Goal: Task Accomplishment & Management: Use online tool/utility

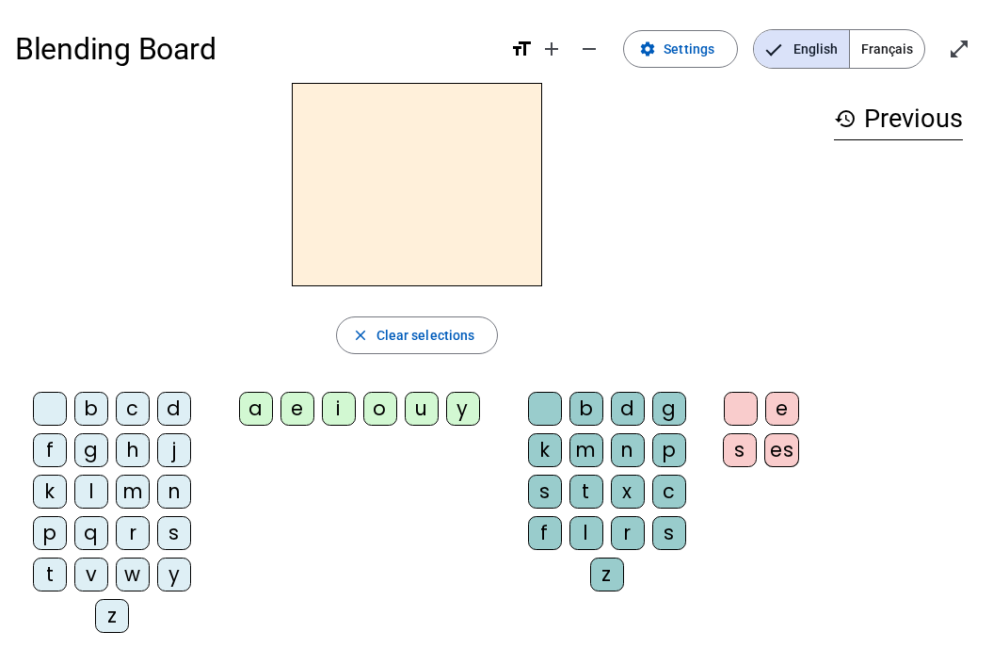
click at [890, 51] on span "Français" at bounding box center [887, 49] width 74 height 38
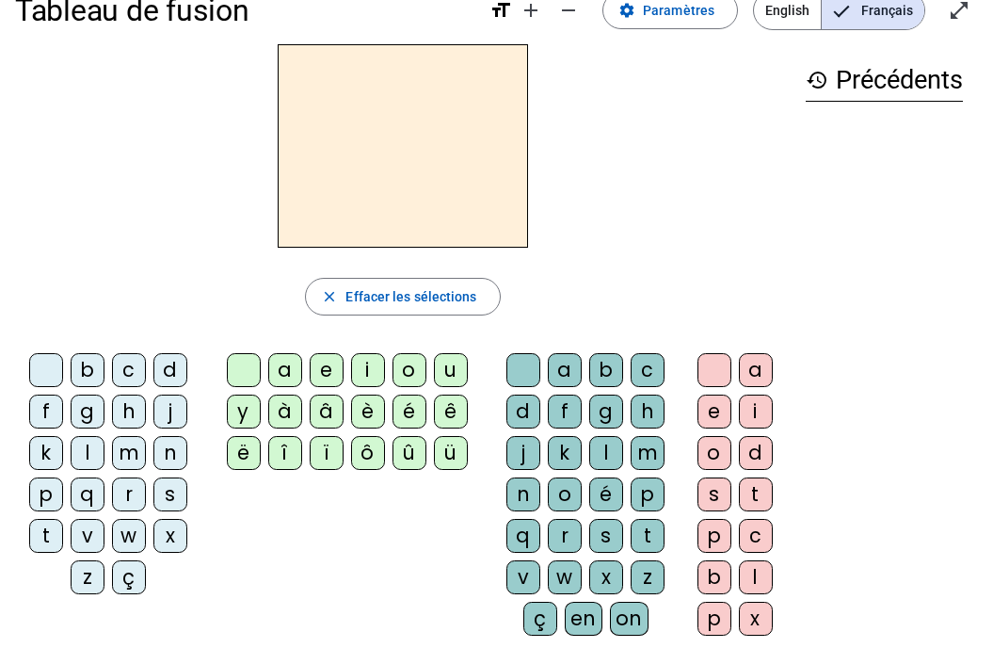
scroll to position [40, 0]
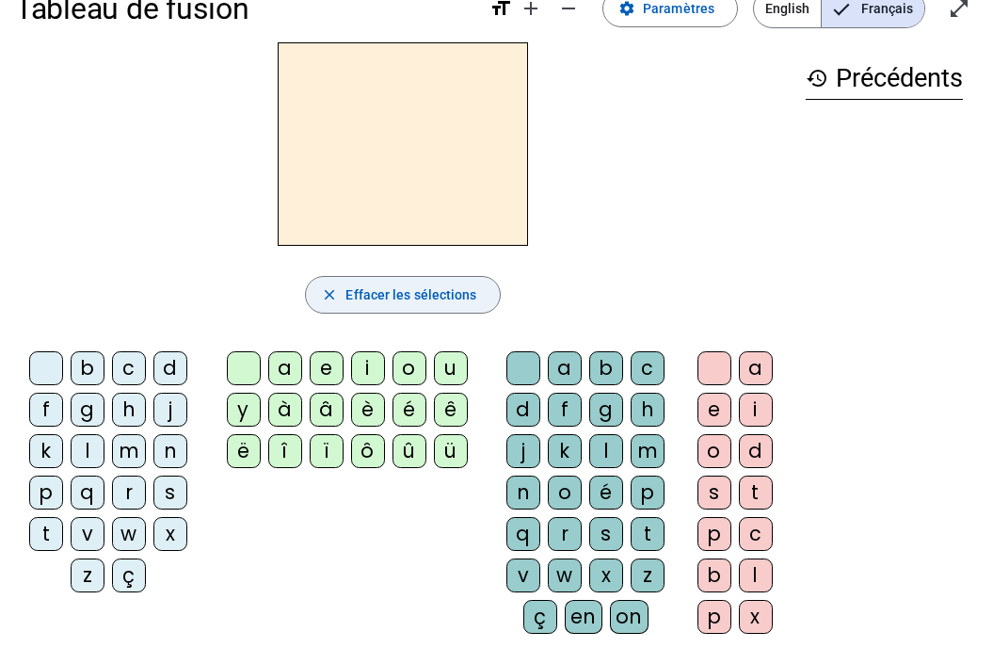
click at [329, 297] on mat-icon "close" at bounding box center [329, 294] width 17 height 17
click at [672, 14] on span "Paramètres" at bounding box center [679, 8] width 72 height 23
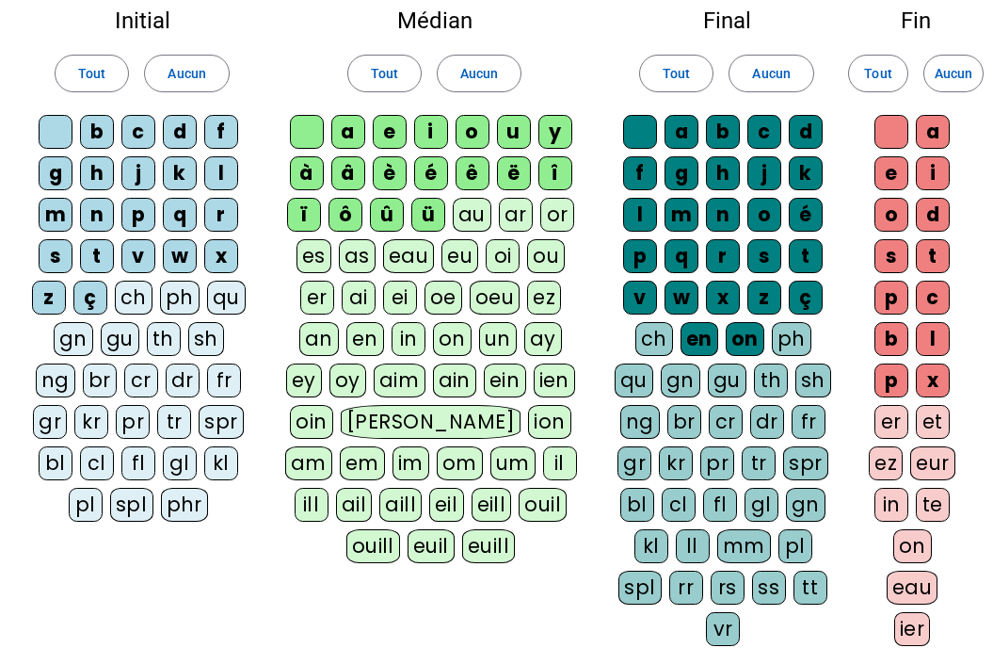
scroll to position [115, 0]
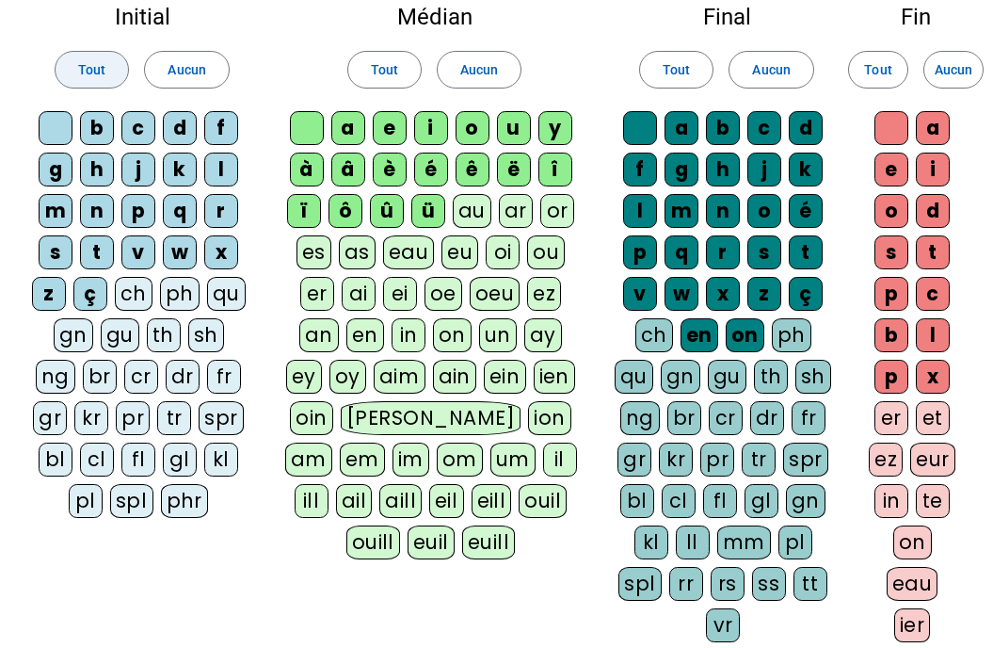
click at [112, 69] on span at bounding box center [92, 69] width 72 height 45
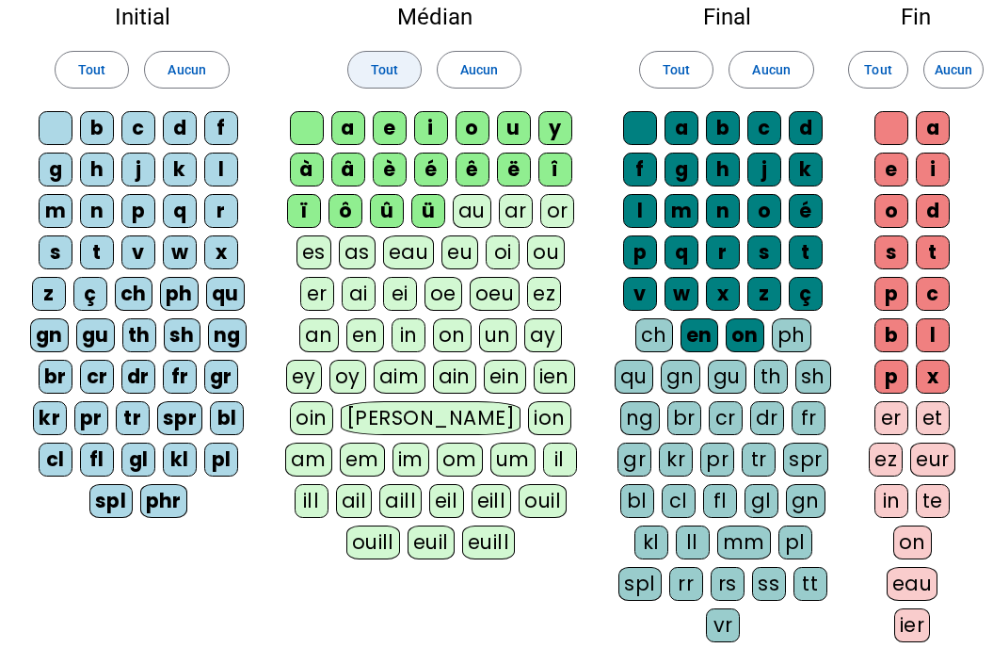
click at [380, 61] on span "Tout" at bounding box center [384, 69] width 27 height 23
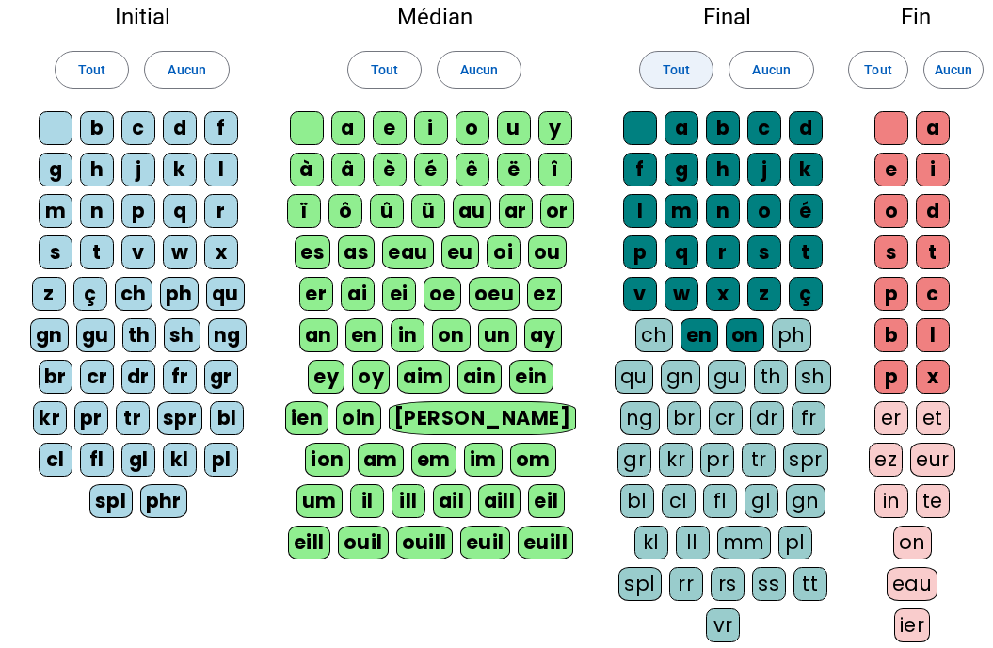
click at [676, 73] on span "Tout" at bounding box center [676, 69] width 27 height 23
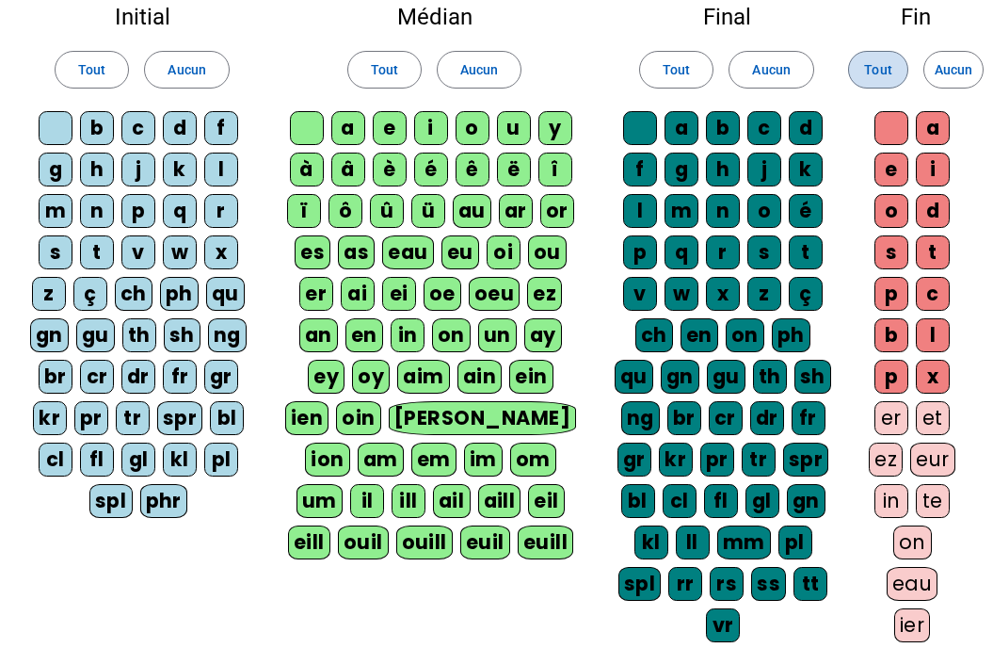
click at [884, 77] on span "Tout" at bounding box center [877, 69] width 27 height 23
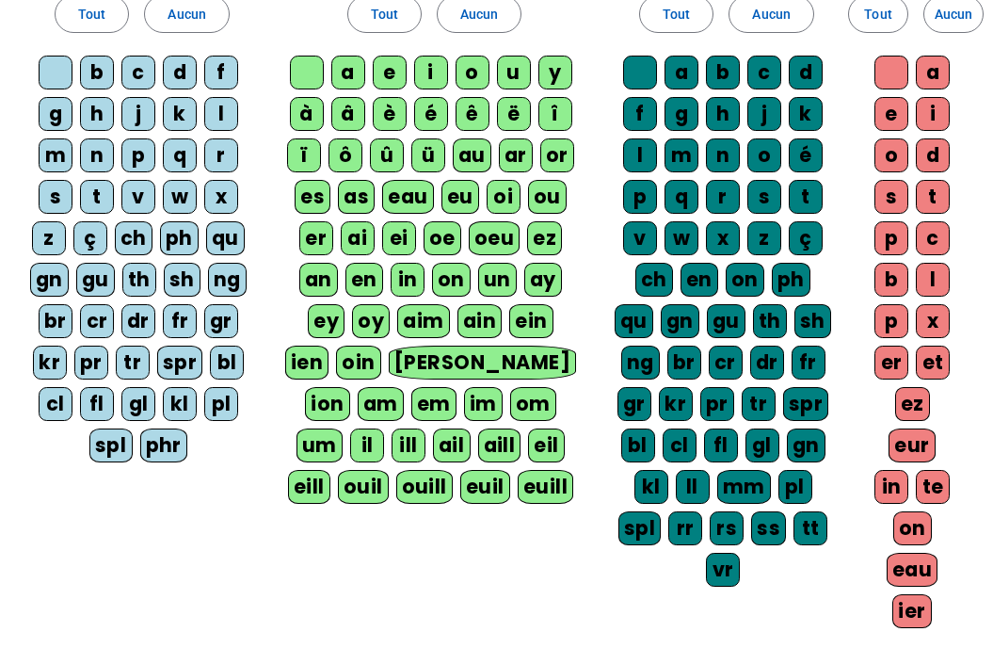
scroll to position [168, 0]
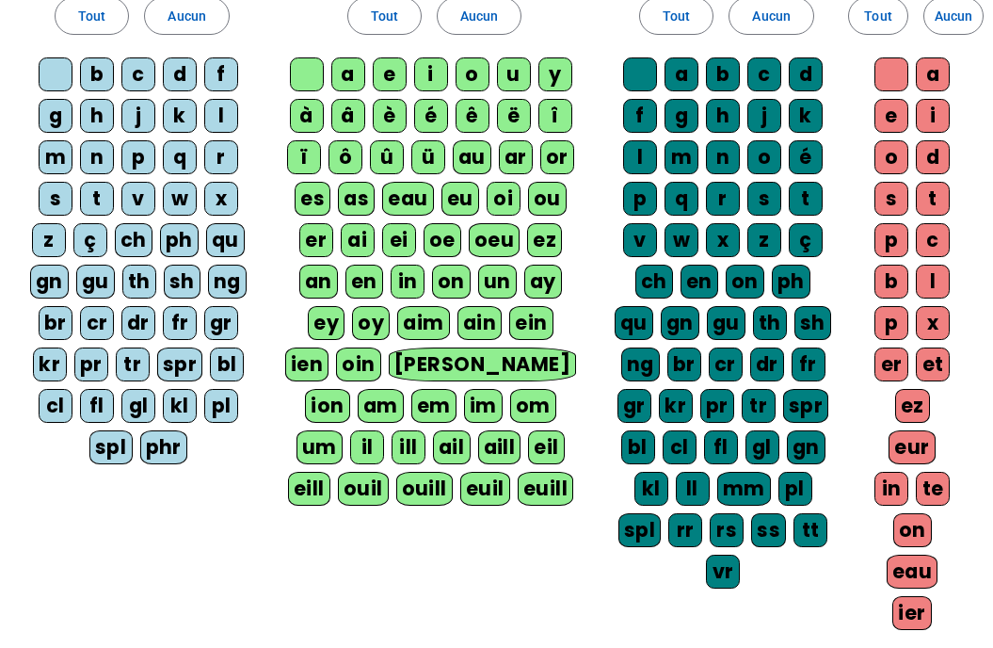
click at [439, 165] on div "ü" at bounding box center [428, 157] width 34 height 34
click at [298, 153] on div "ï" at bounding box center [304, 157] width 34 height 34
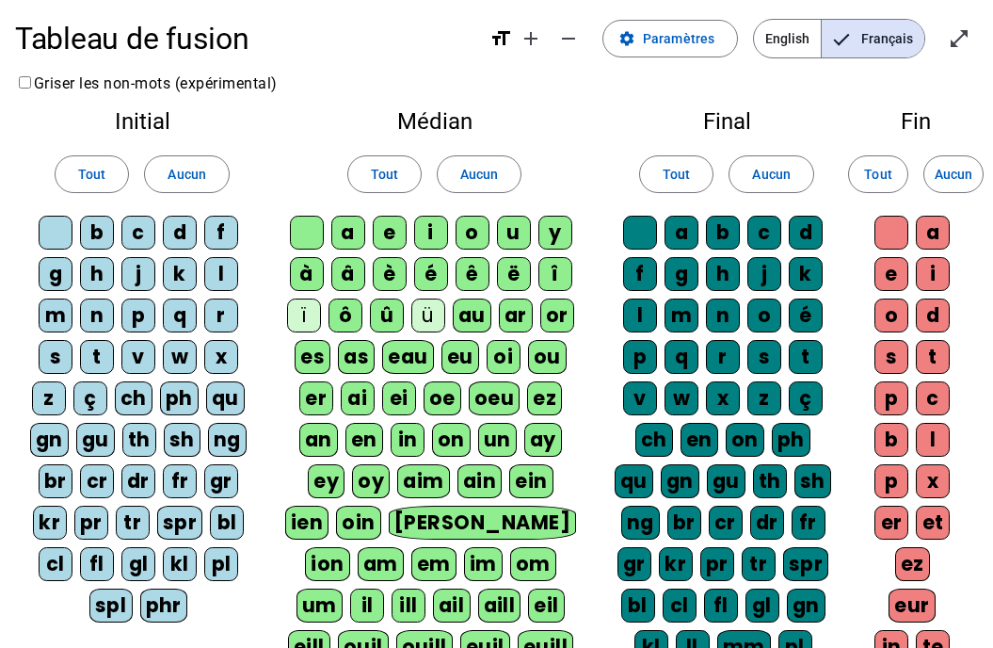
scroll to position [12, 0]
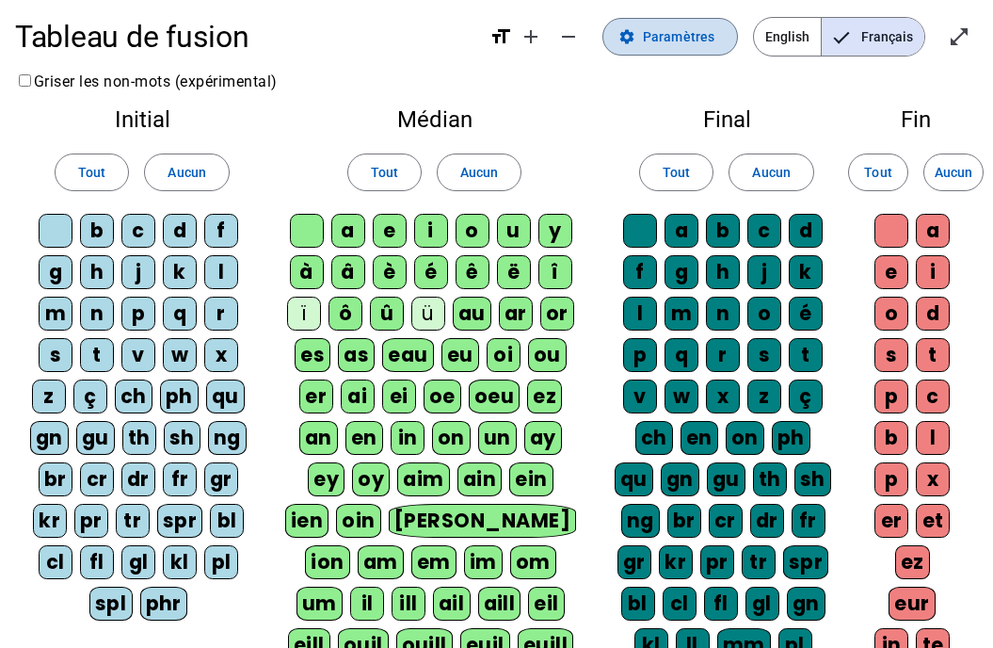
click at [684, 46] on span "Paramètres" at bounding box center [679, 36] width 72 height 23
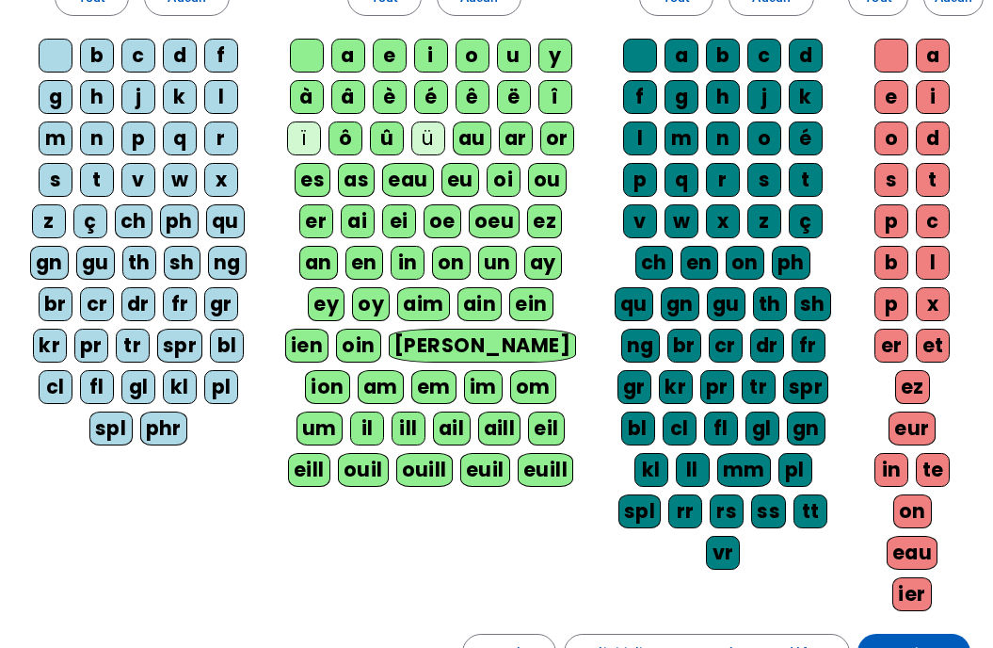
scroll to position [409, 0]
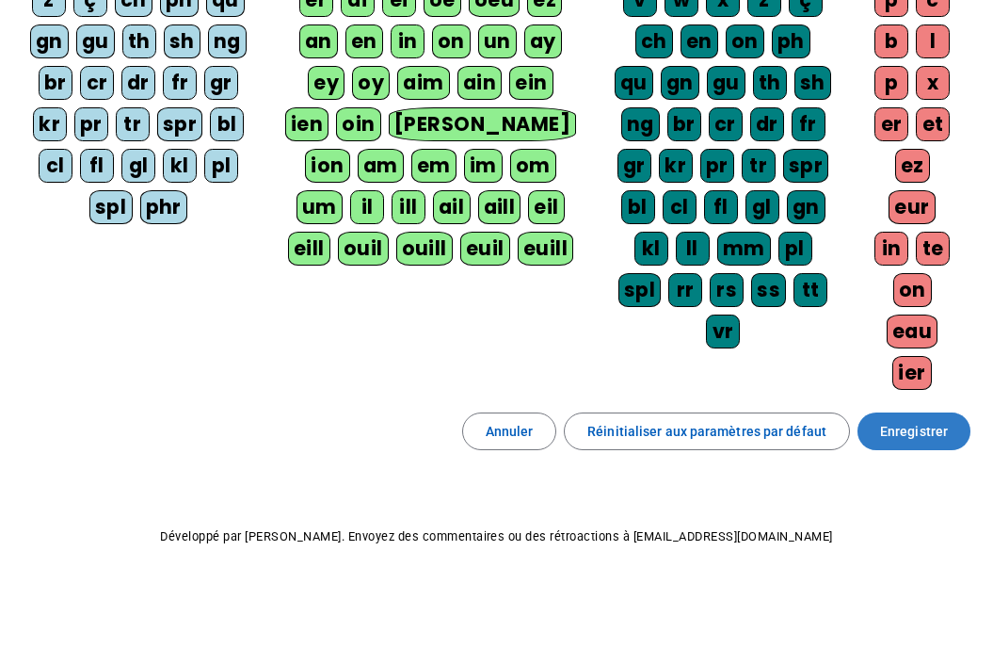
click at [902, 435] on span "Enregistrer" at bounding box center [914, 431] width 68 height 23
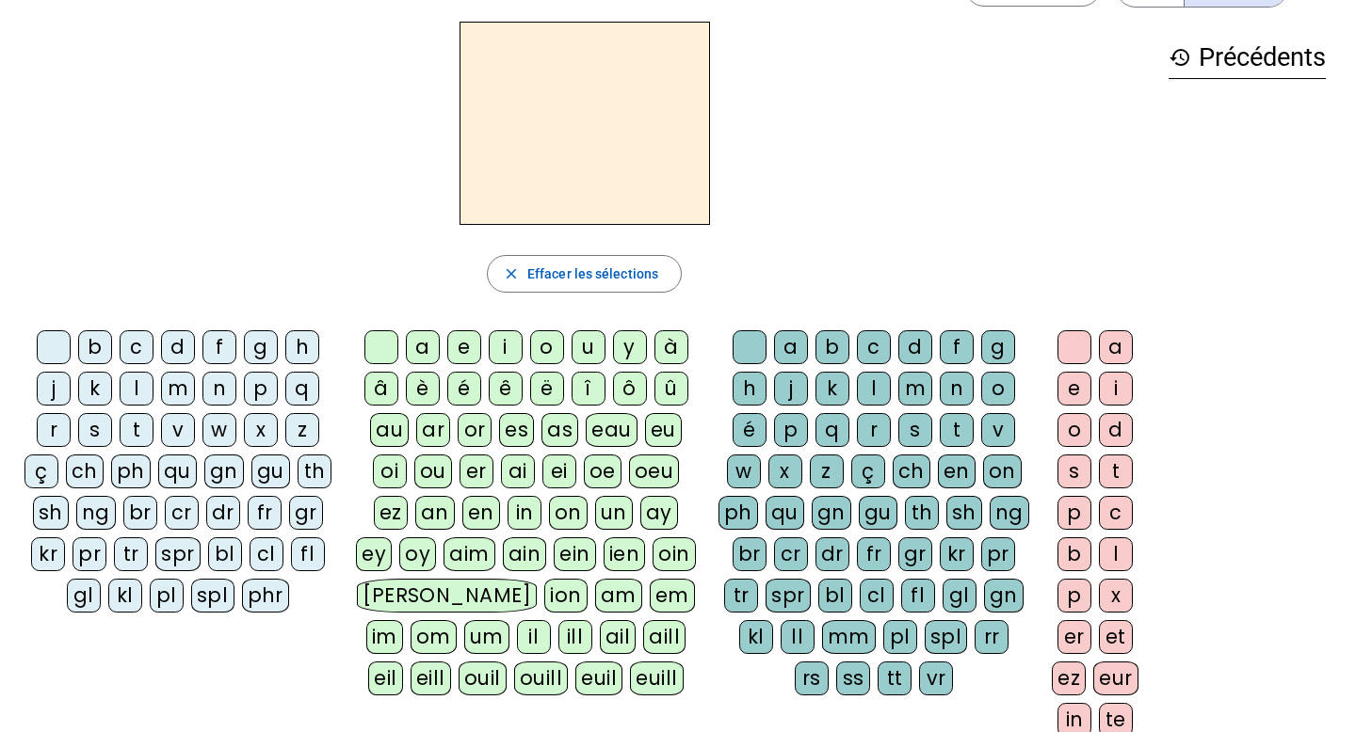
scroll to position [62, 0]
click at [82, 476] on div "ch" at bounding box center [85, 471] width 38 height 34
click at [618, 554] on div "ien" at bounding box center [624, 554] width 42 height 34
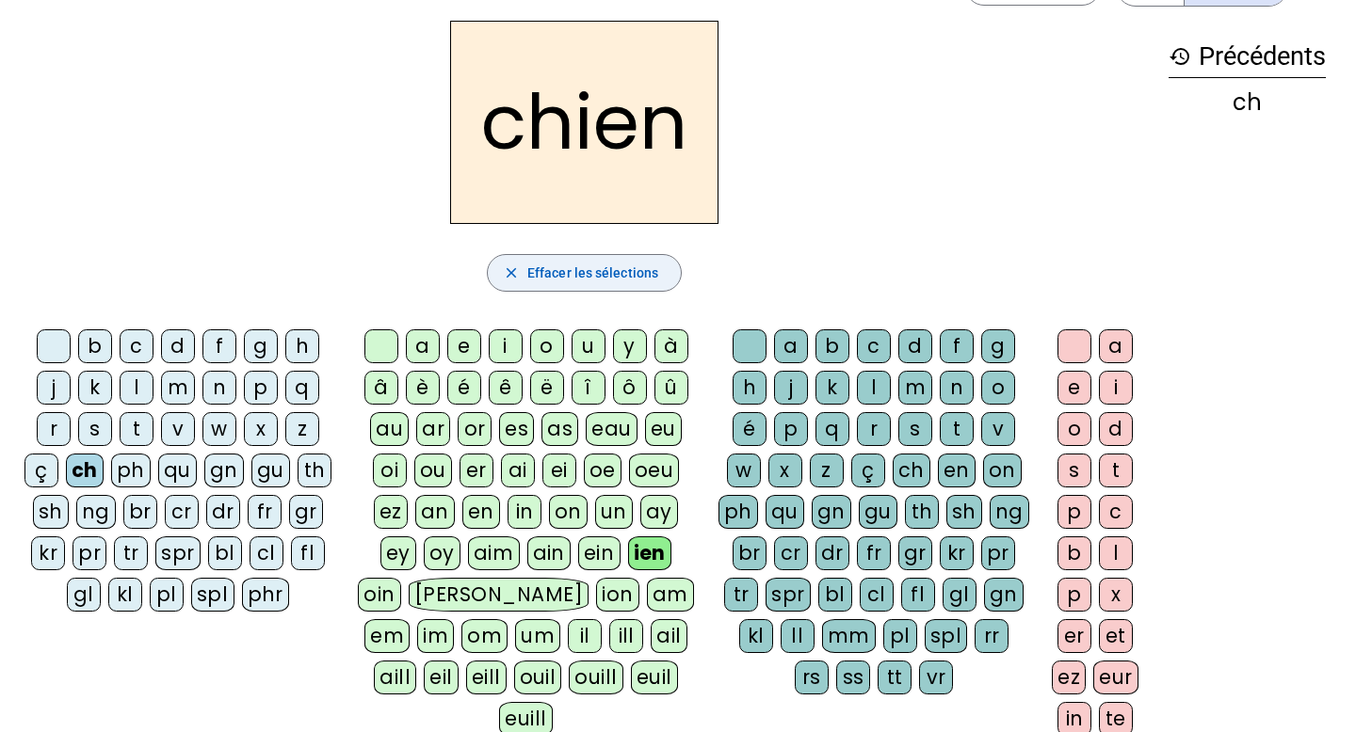
click at [564, 279] on span "Effacer les sélections" at bounding box center [592, 273] width 131 height 23
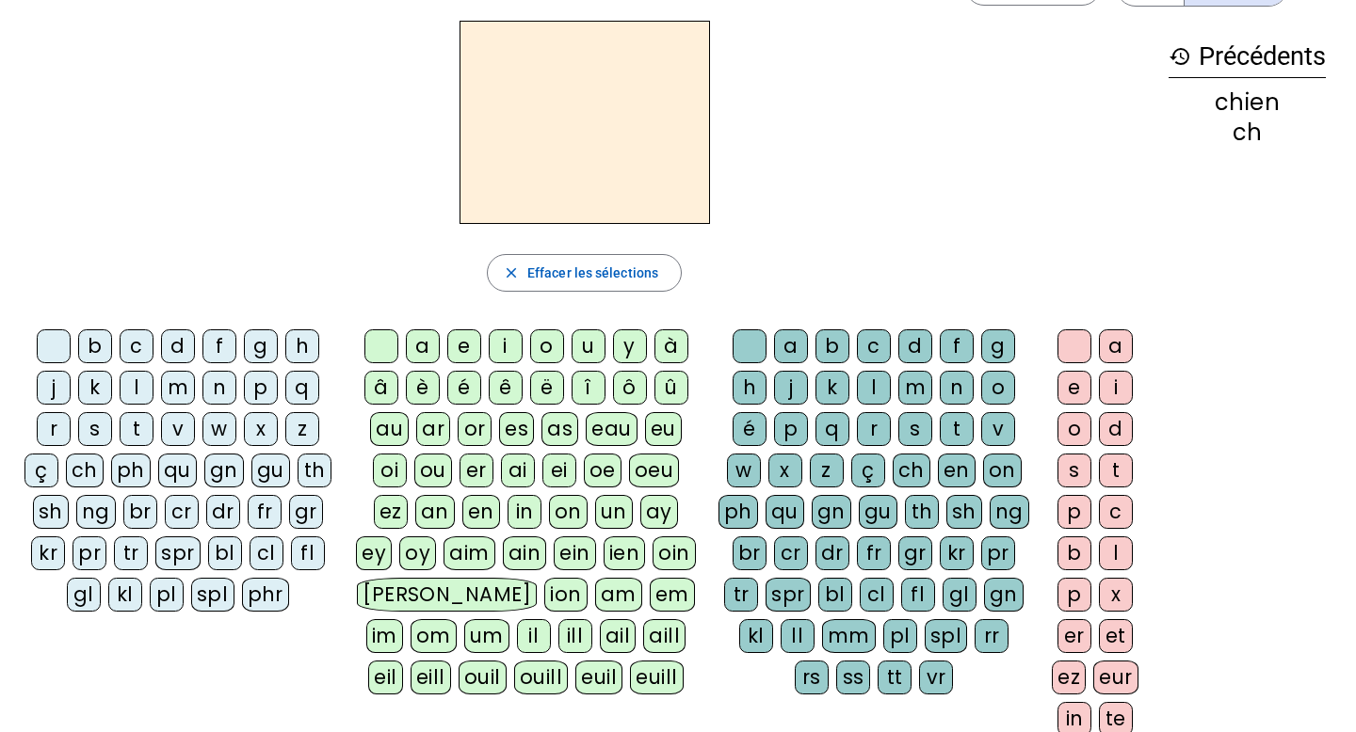
click at [176, 472] on div "qu" at bounding box center [177, 471] width 39 height 34
click at [394, 466] on div "oi" at bounding box center [390, 471] width 34 height 34
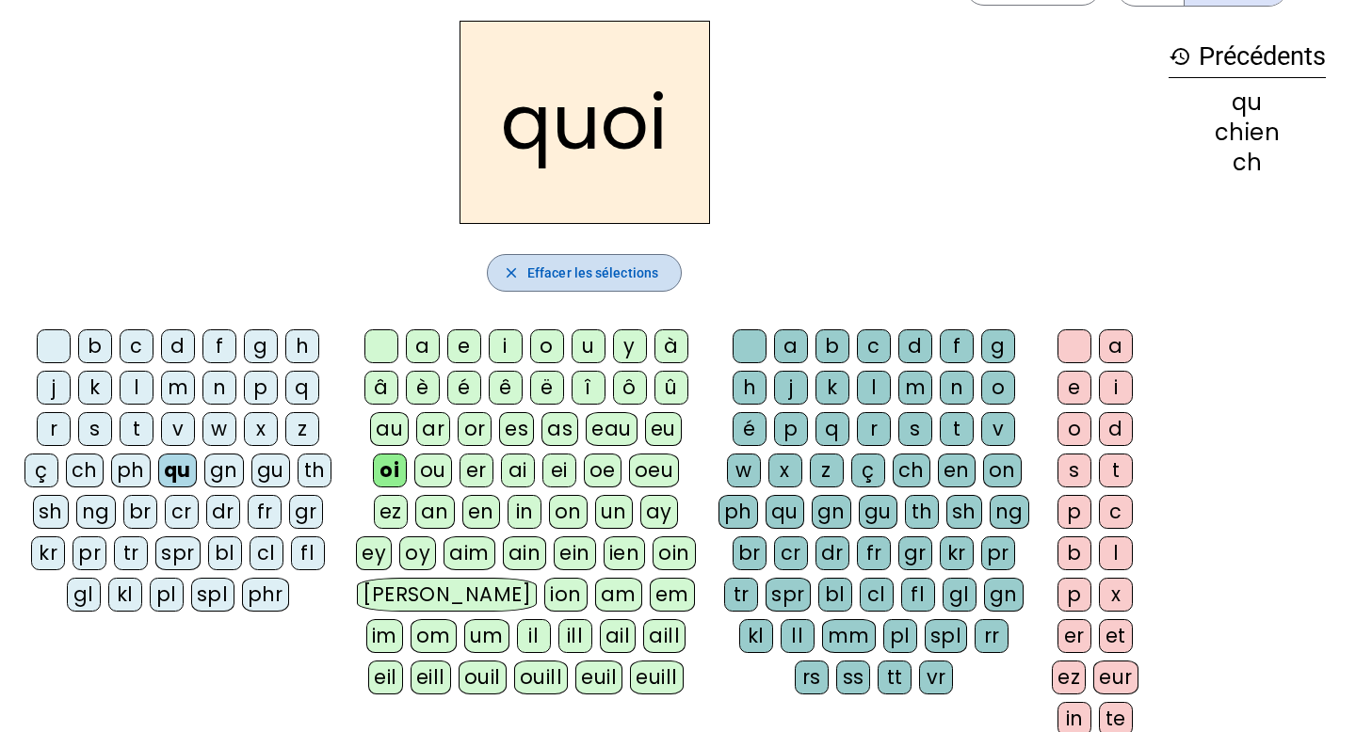
click at [521, 257] on span "button" at bounding box center [584, 272] width 193 height 45
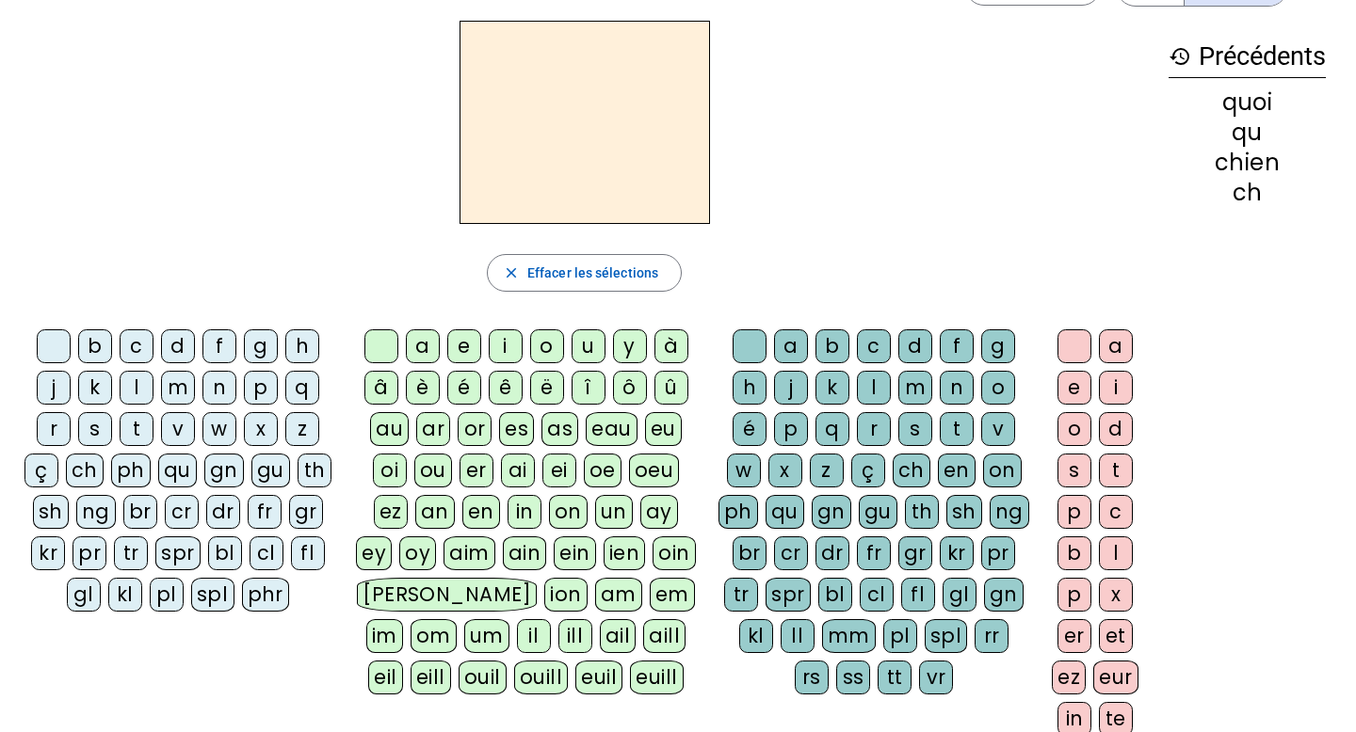
click at [141, 444] on div "t" at bounding box center [137, 429] width 34 height 34
click at [416, 347] on div "a" at bounding box center [423, 346] width 34 height 34
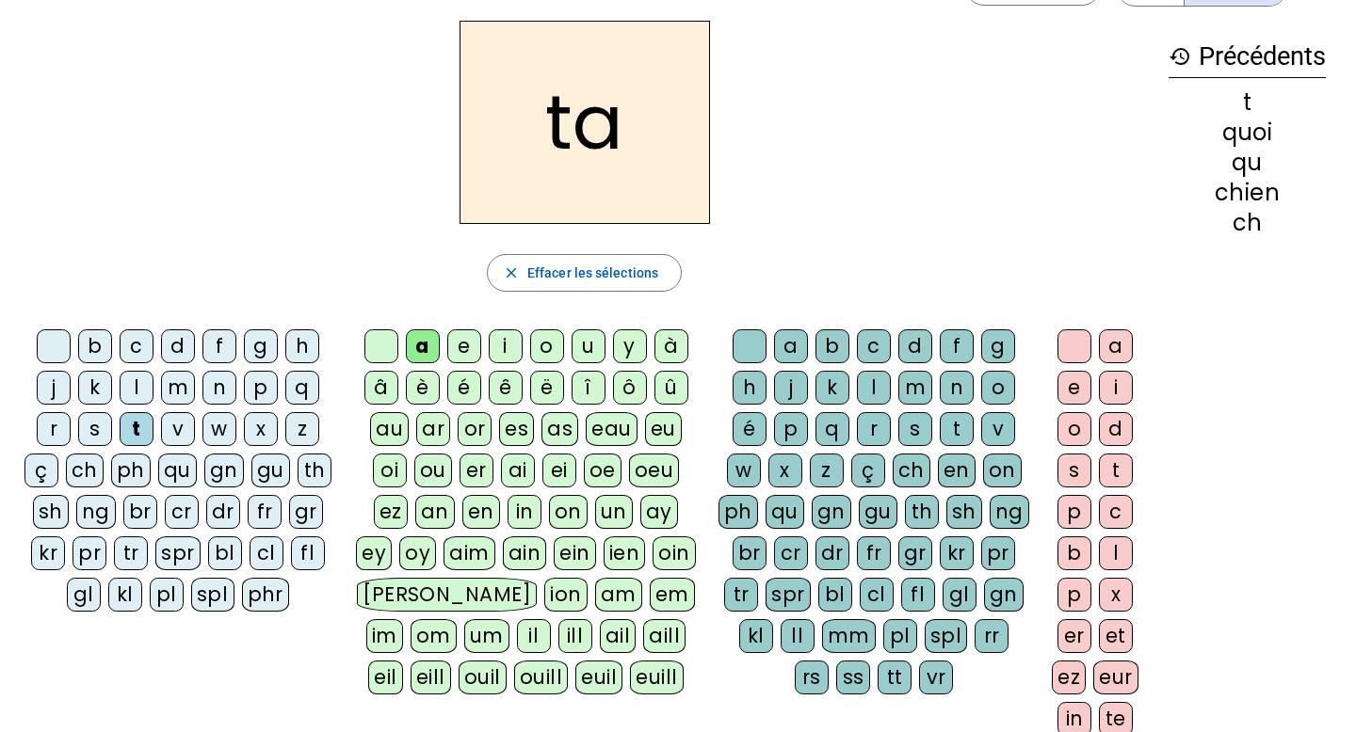
click at [833, 590] on div "bl" at bounding box center [835, 595] width 34 height 34
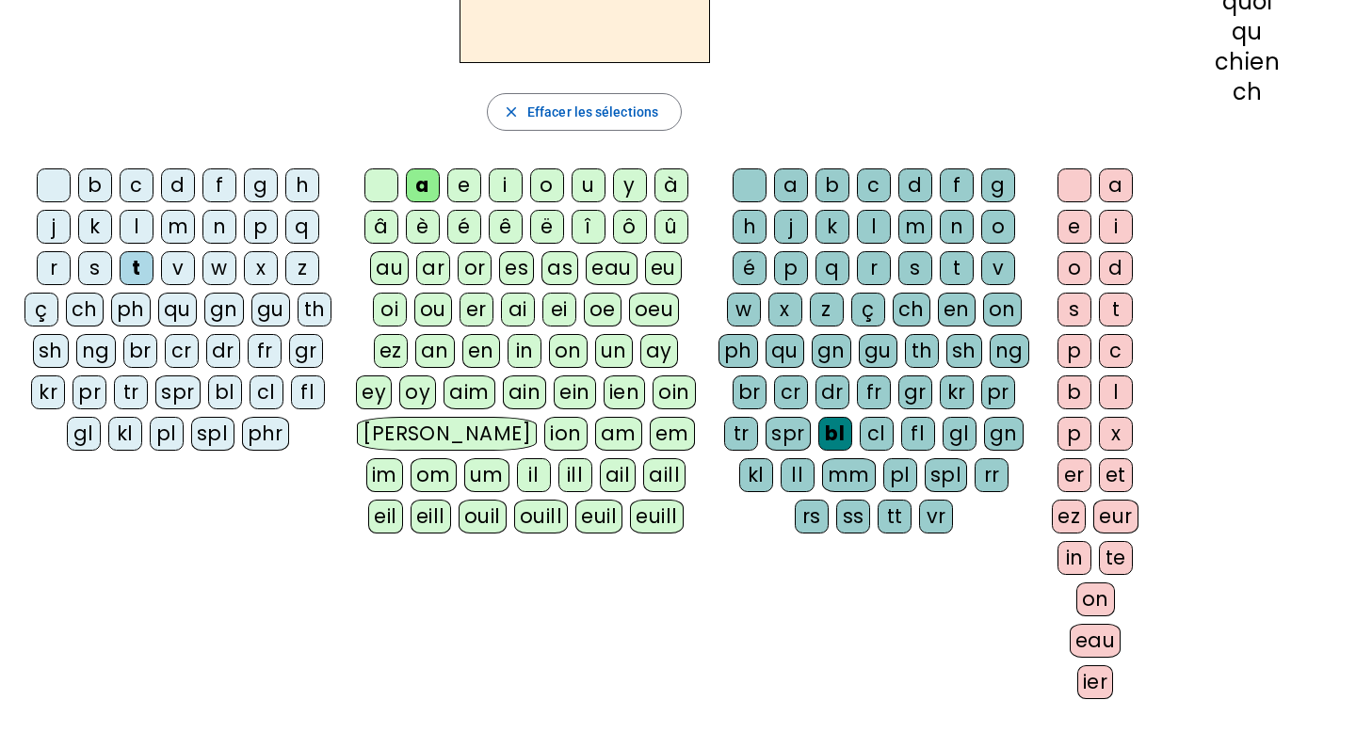
scroll to position [236, 0]
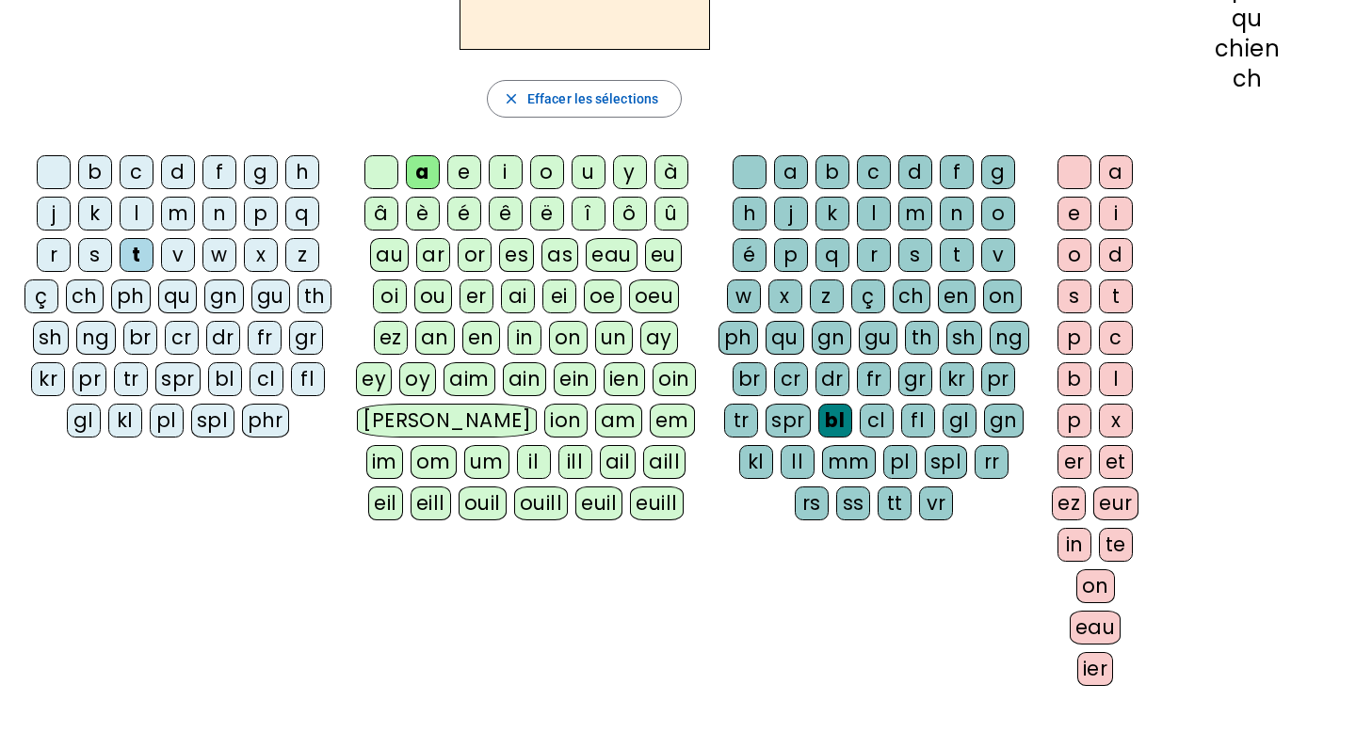
click at [992, 251] on div "o" at bounding box center [1074, 255] width 34 height 34
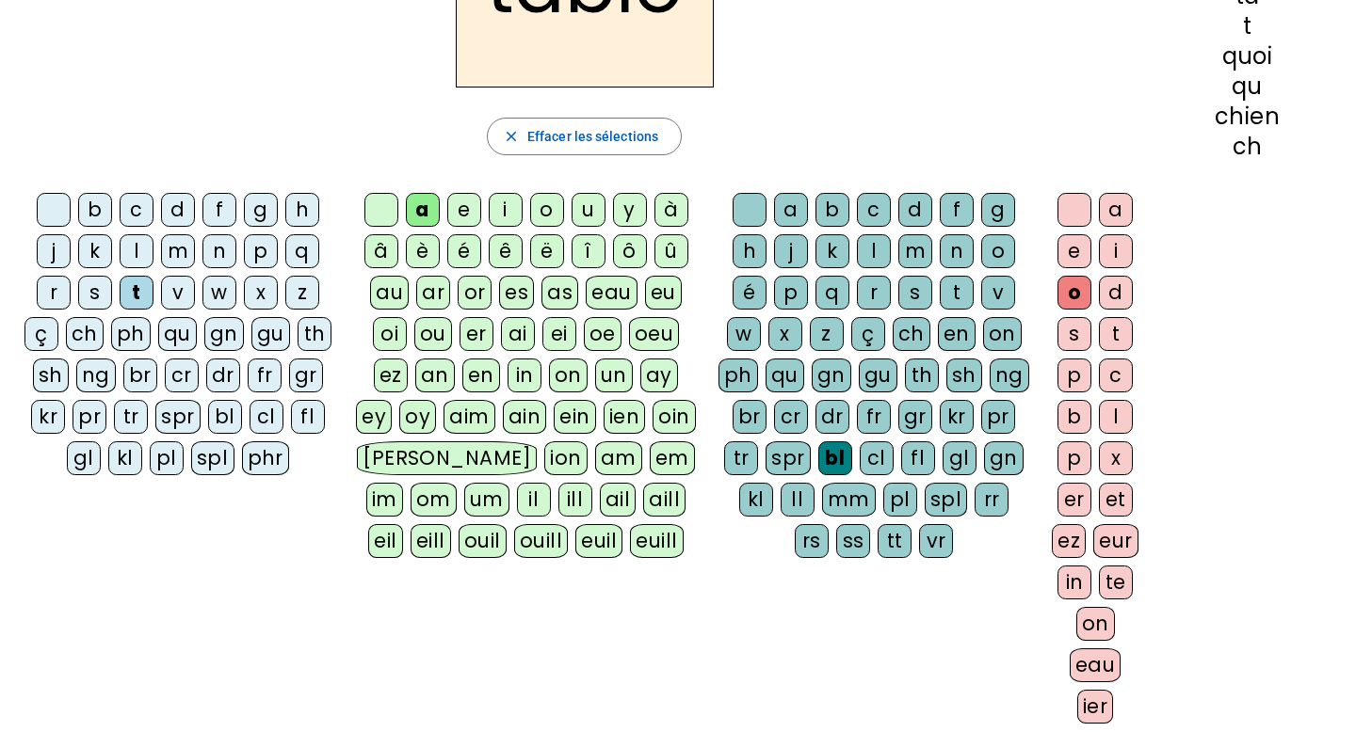
scroll to position [161, 0]
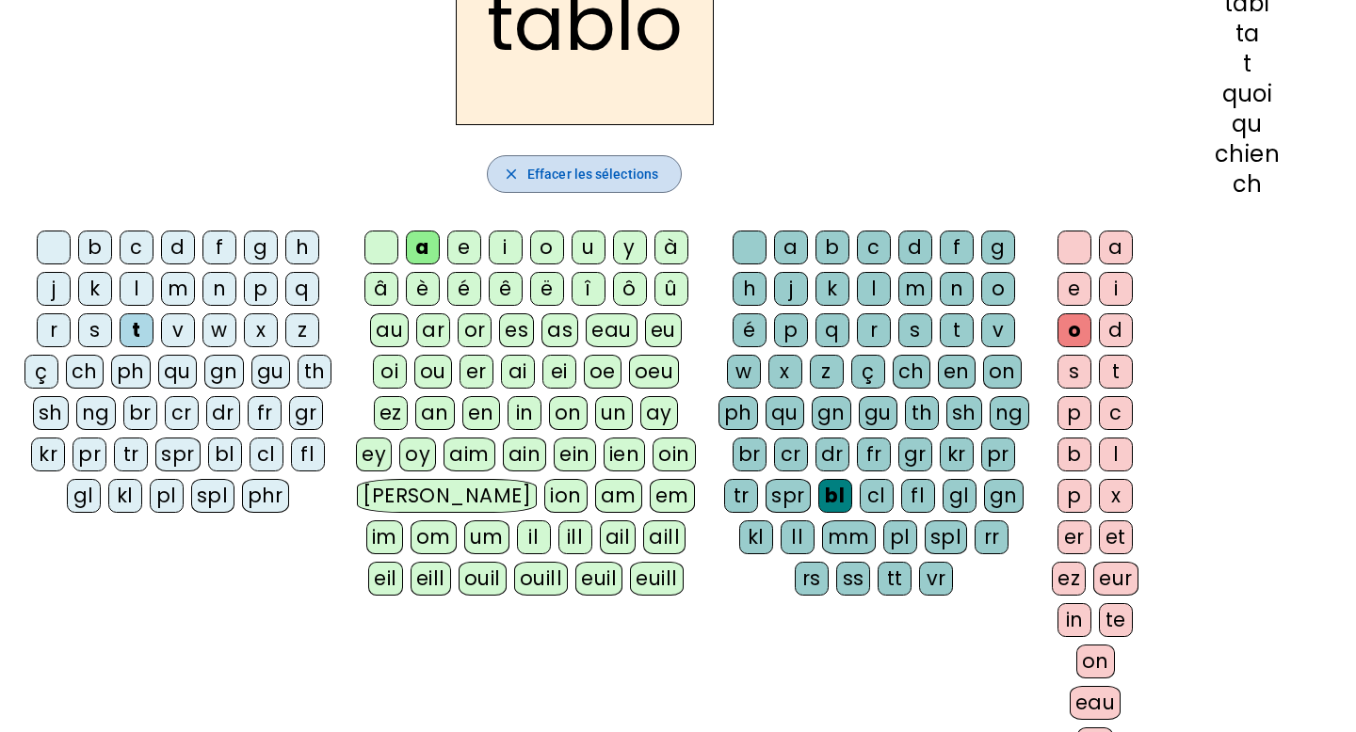
click at [589, 165] on span "Effacer les sélections" at bounding box center [592, 174] width 131 height 23
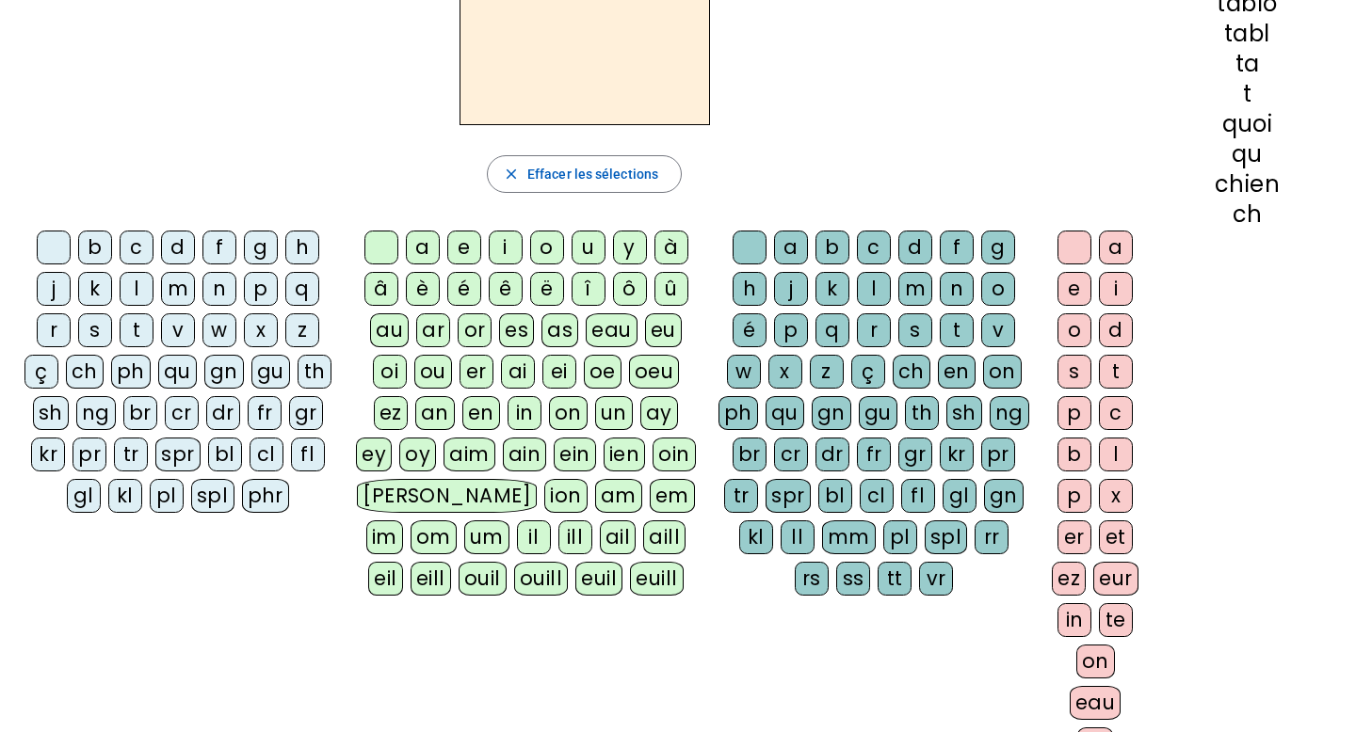
click at [134, 326] on div "t" at bounding box center [137, 330] width 34 height 34
click at [420, 248] on div "a" at bounding box center [423, 248] width 34 height 34
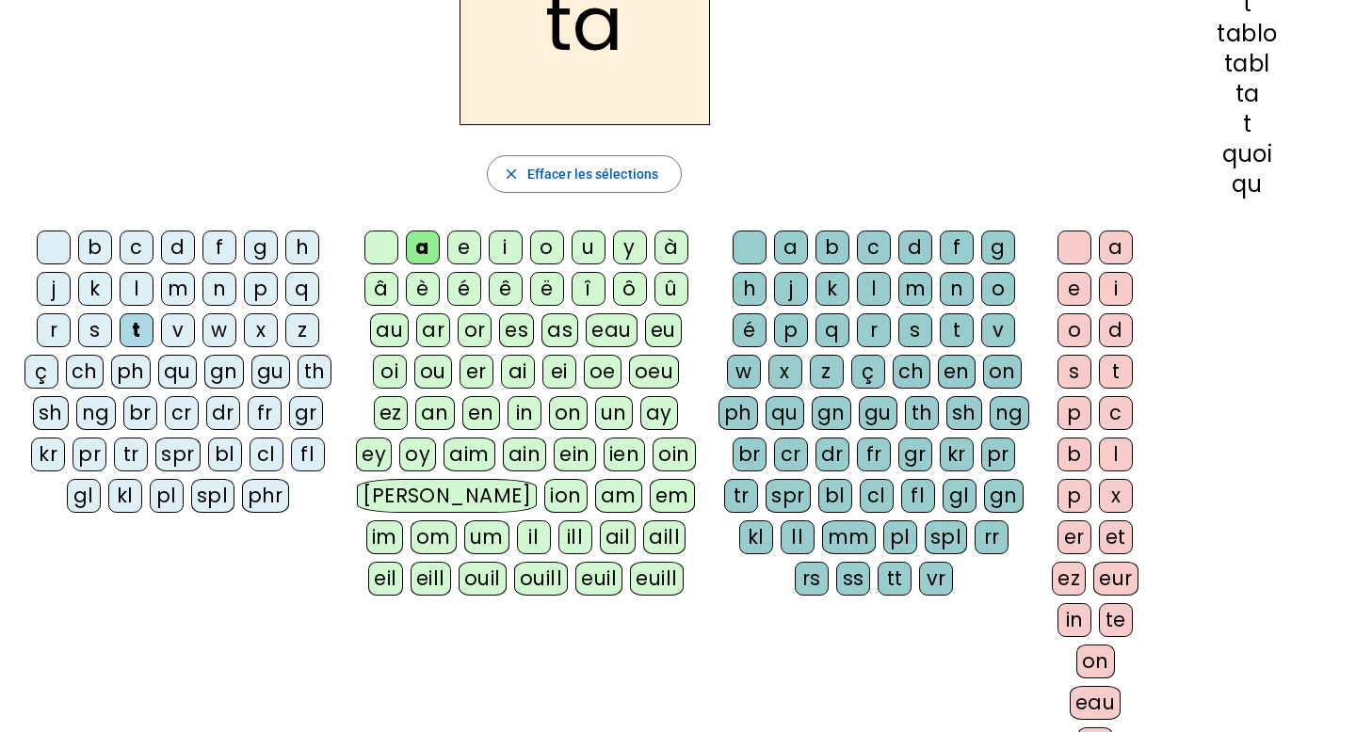
click at [829, 497] on div "bl" at bounding box center [835, 496] width 34 height 34
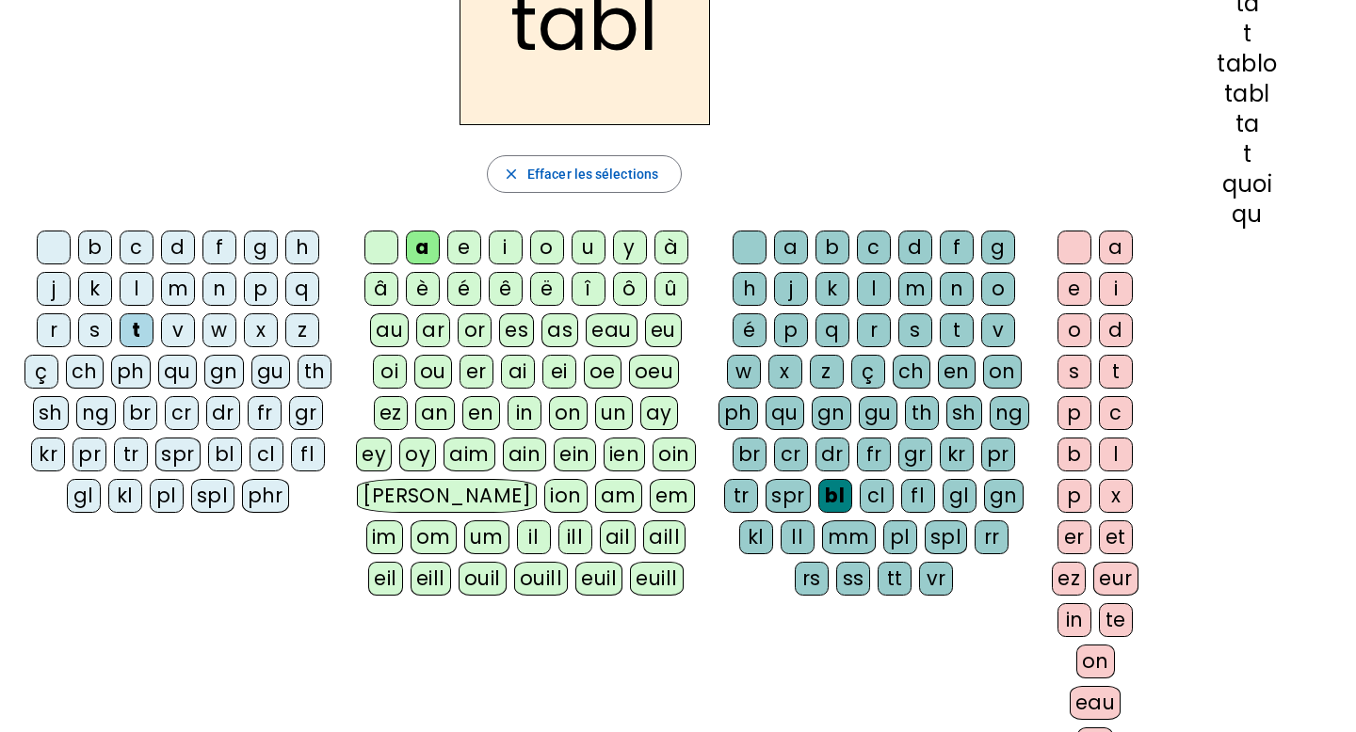
click at [992, 647] on div "eau" at bounding box center [1095, 703] width 52 height 34
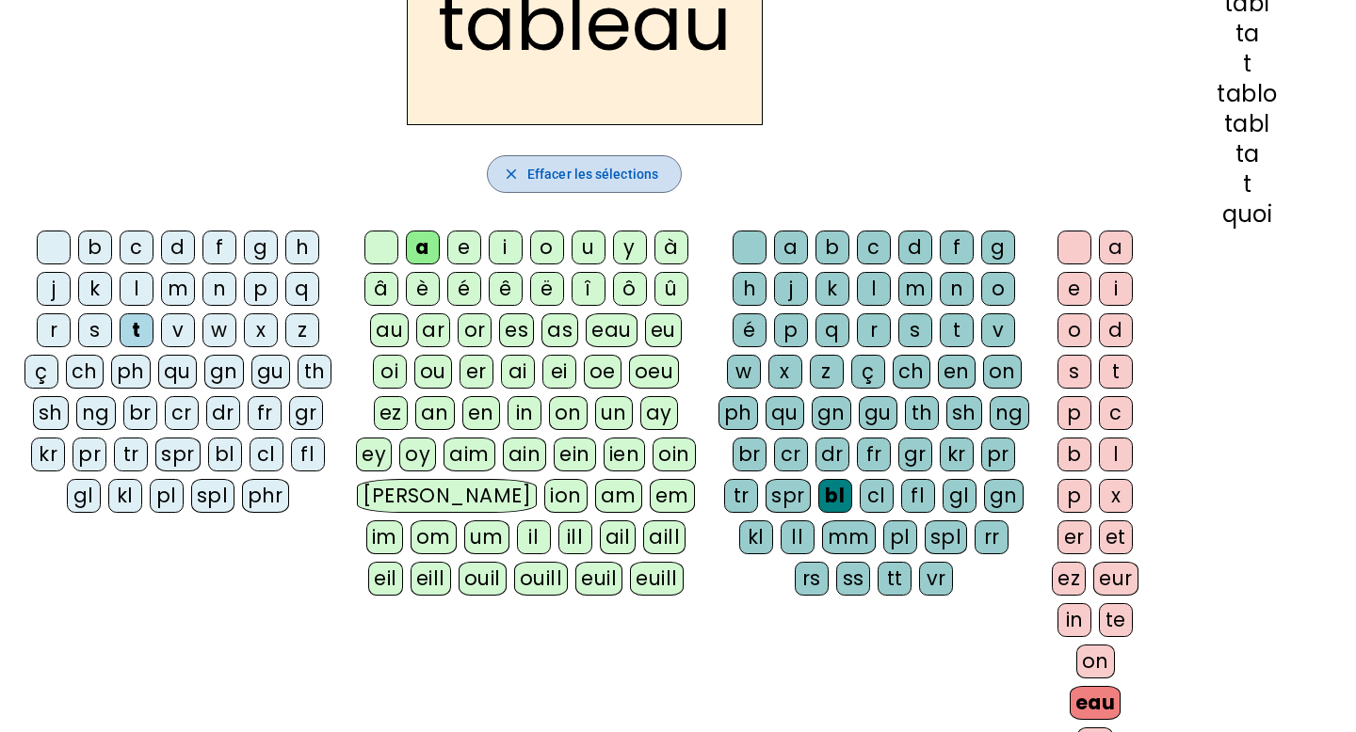
click at [534, 174] on span "Effacer les sélections" at bounding box center [592, 174] width 131 height 23
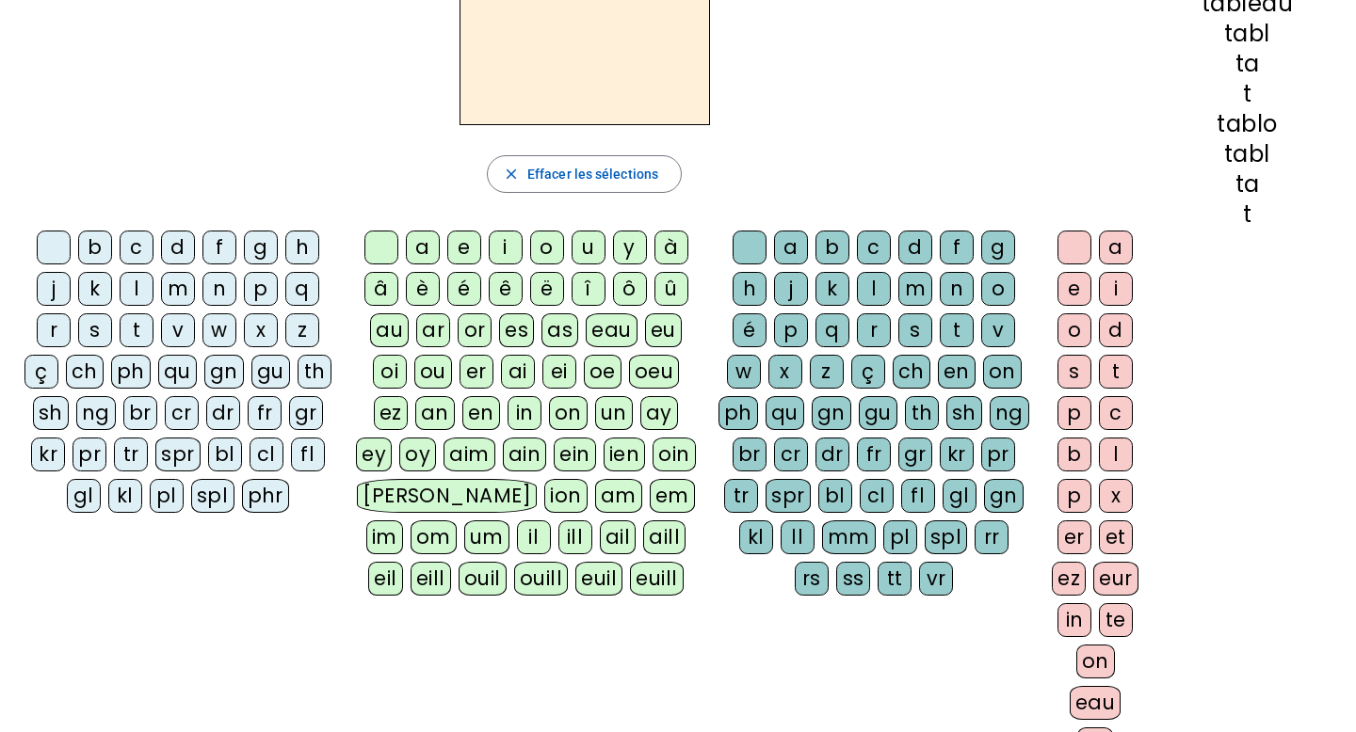
click at [264, 287] on div "p" at bounding box center [261, 289] width 34 height 34
click at [425, 363] on div "ou" at bounding box center [433, 372] width 38 height 34
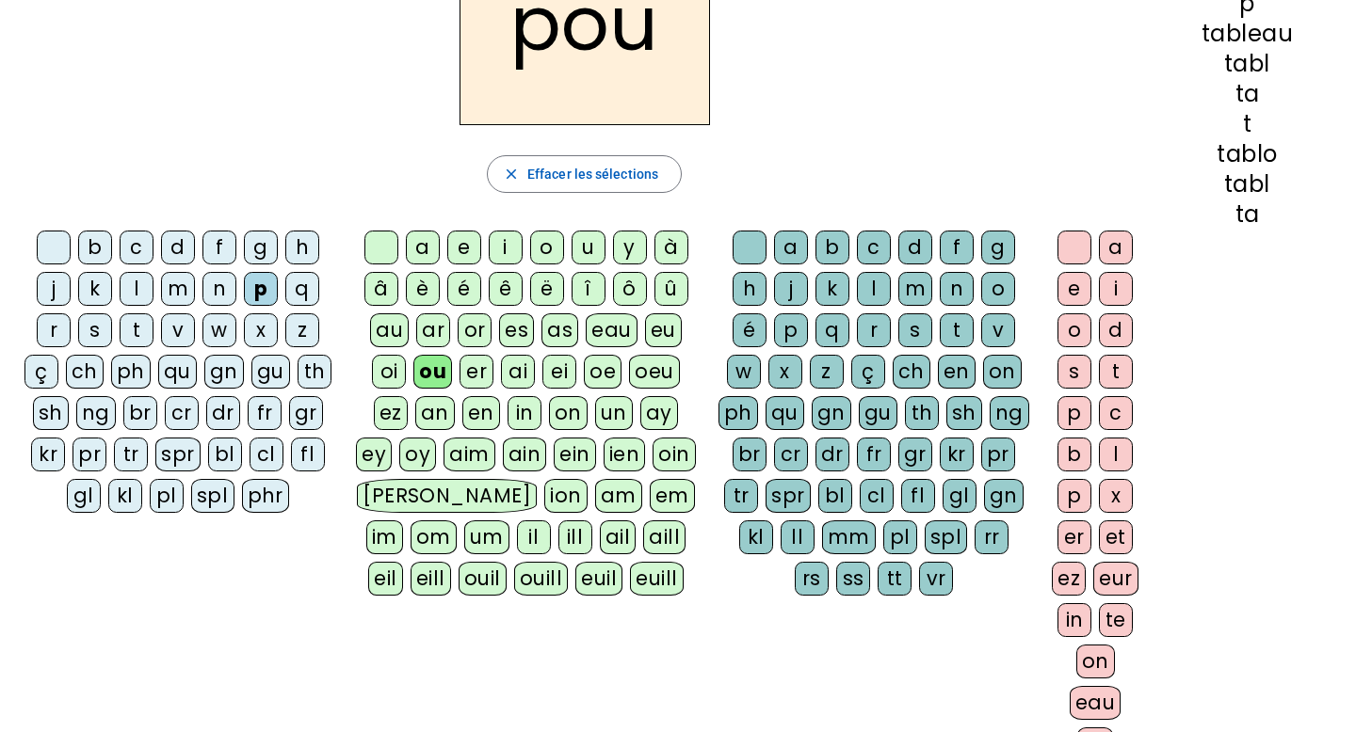
click at [992, 327] on div "v" at bounding box center [998, 330] width 34 height 34
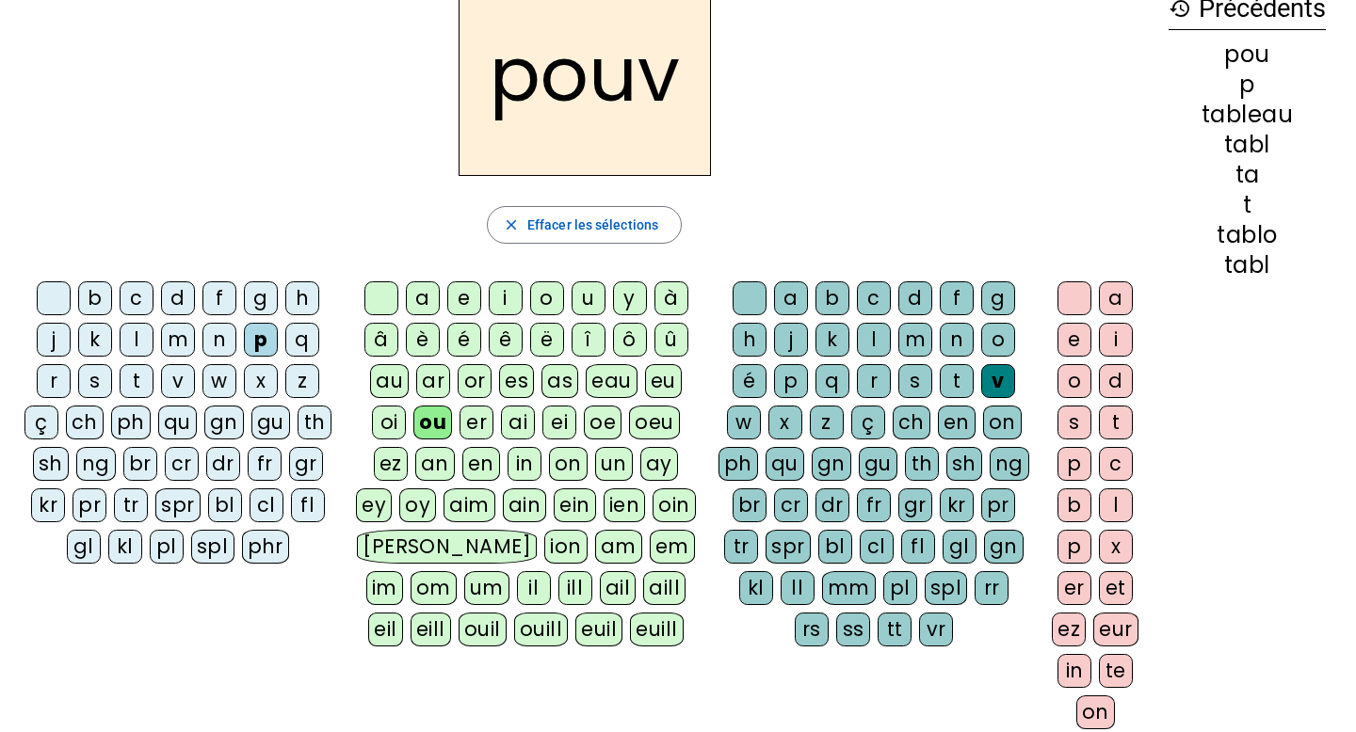
scroll to position [115, 0]
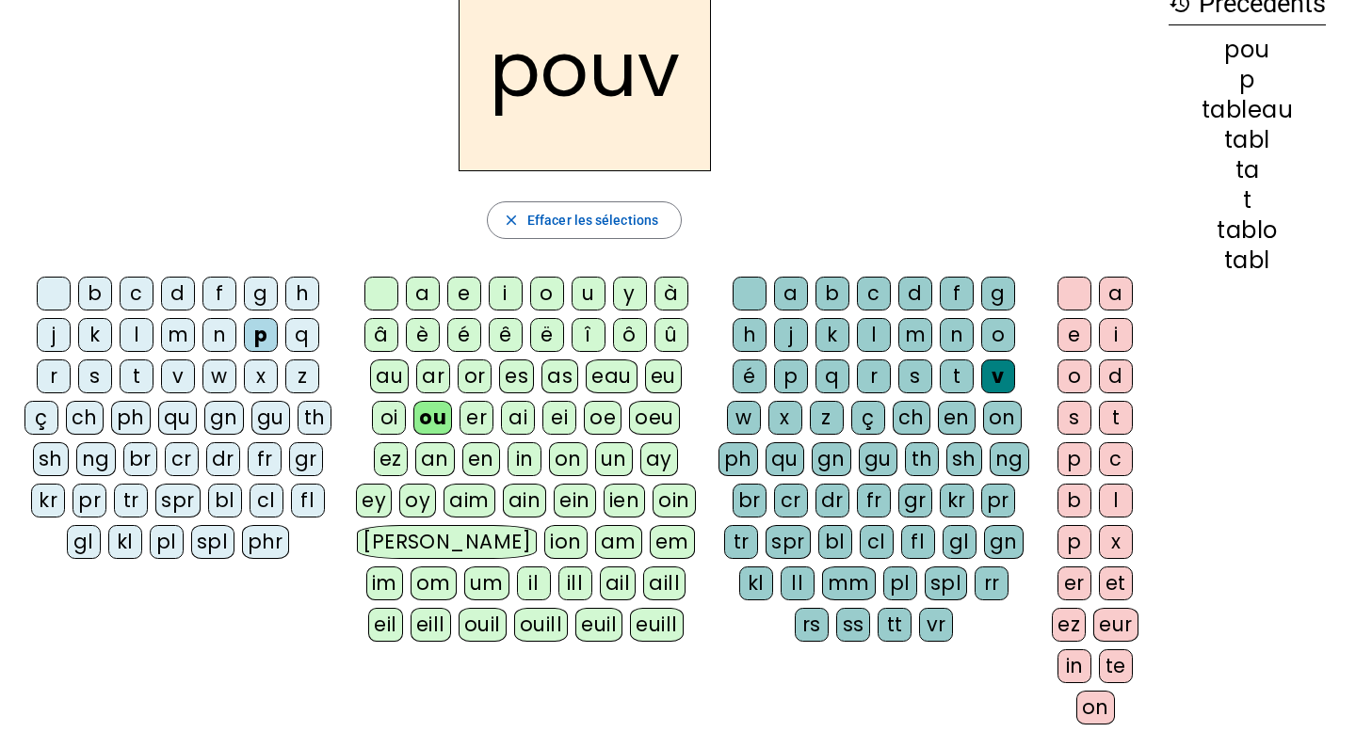
click at [992, 370] on div "o" at bounding box center [1074, 377] width 34 height 34
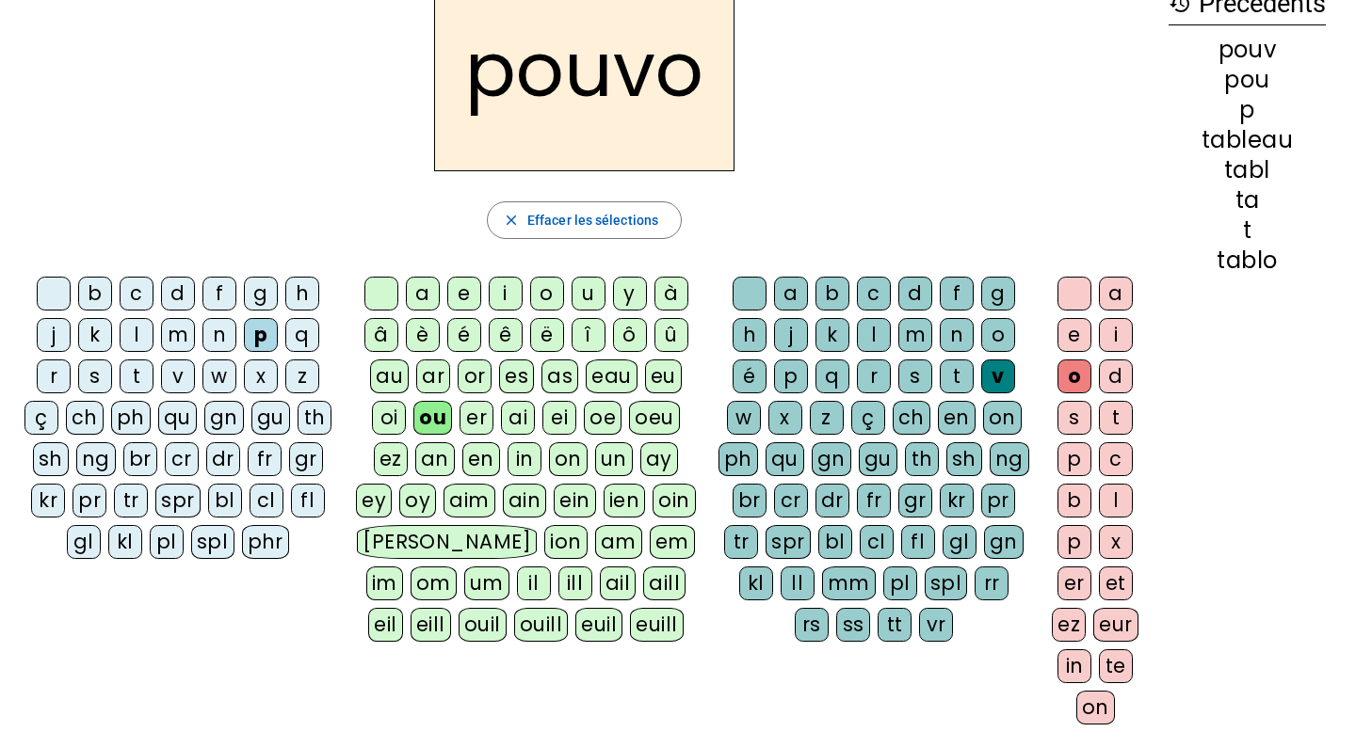
click at [992, 337] on div "i" at bounding box center [1116, 335] width 34 height 34
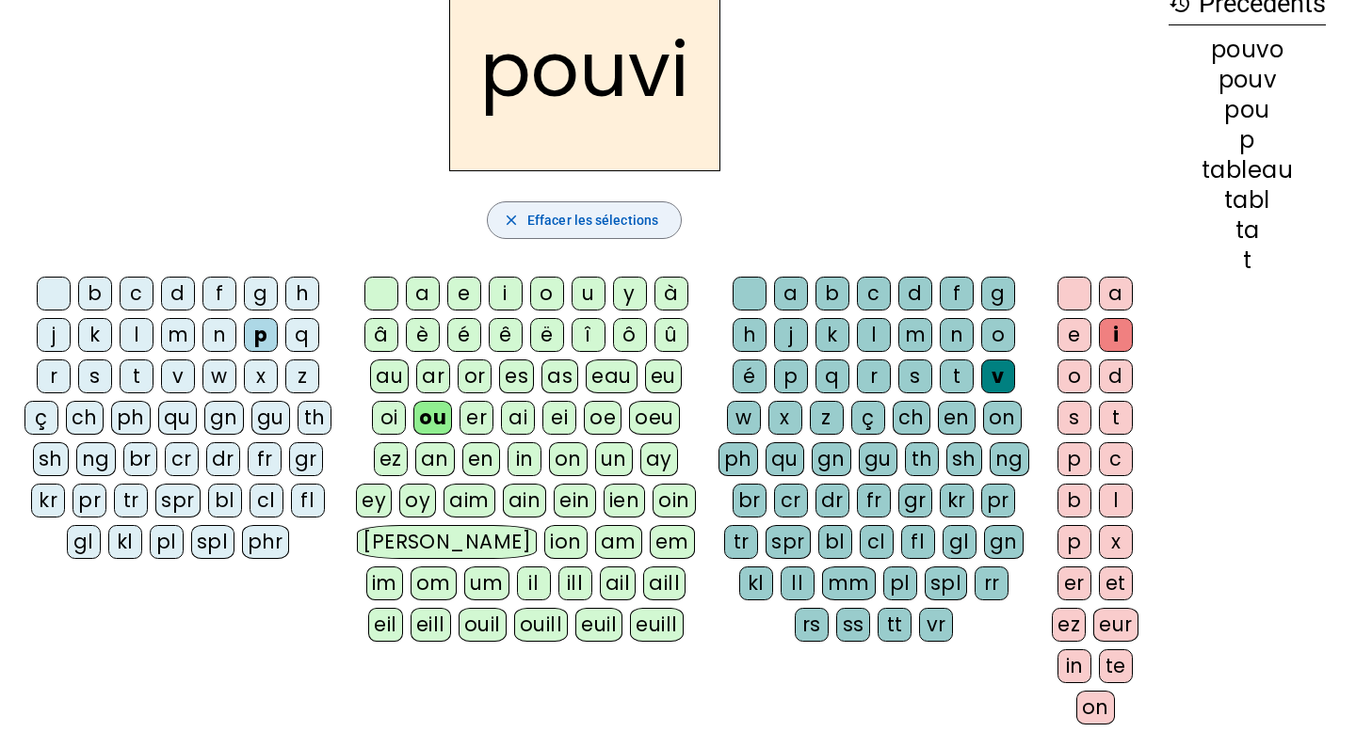
click at [624, 212] on span "Effacer les sélections" at bounding box center [592, 220] width 131 height 23
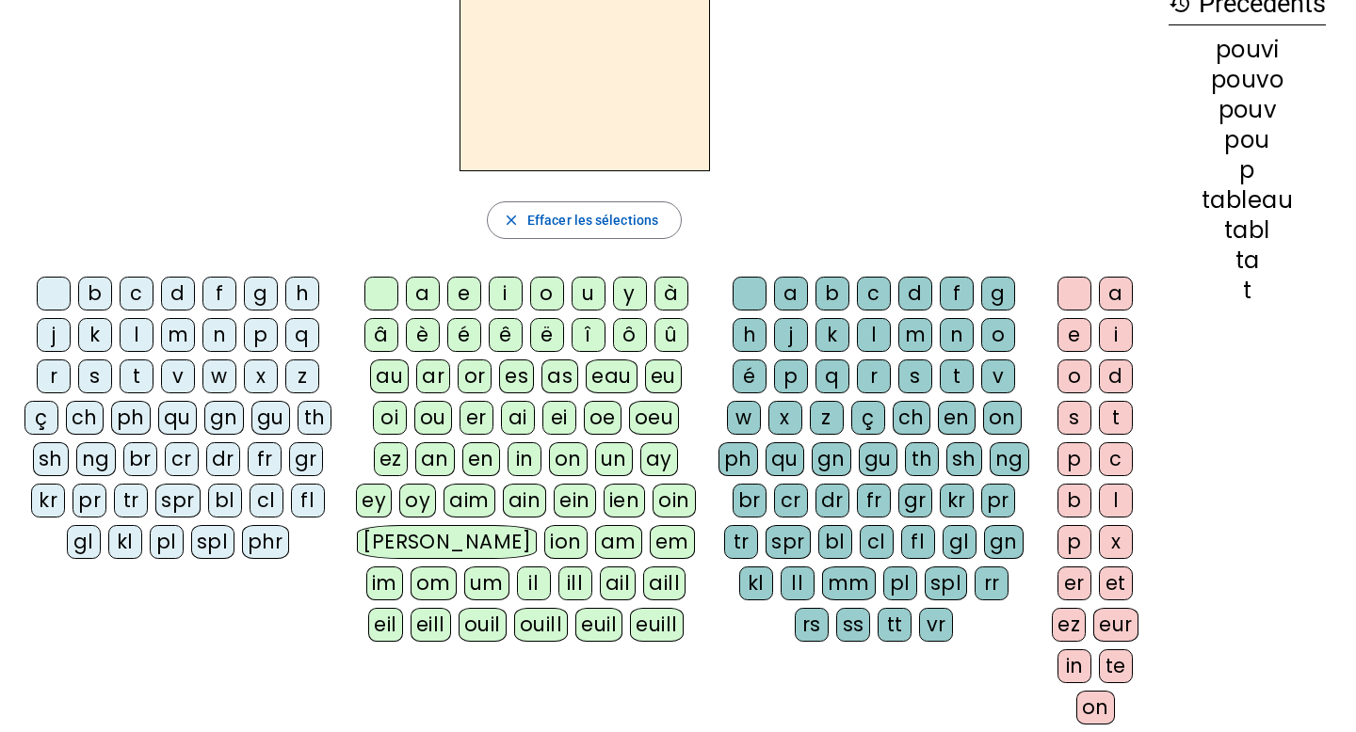
click at [254, 336] on div "p" at bounding box center [261, 335] width 34 height 34
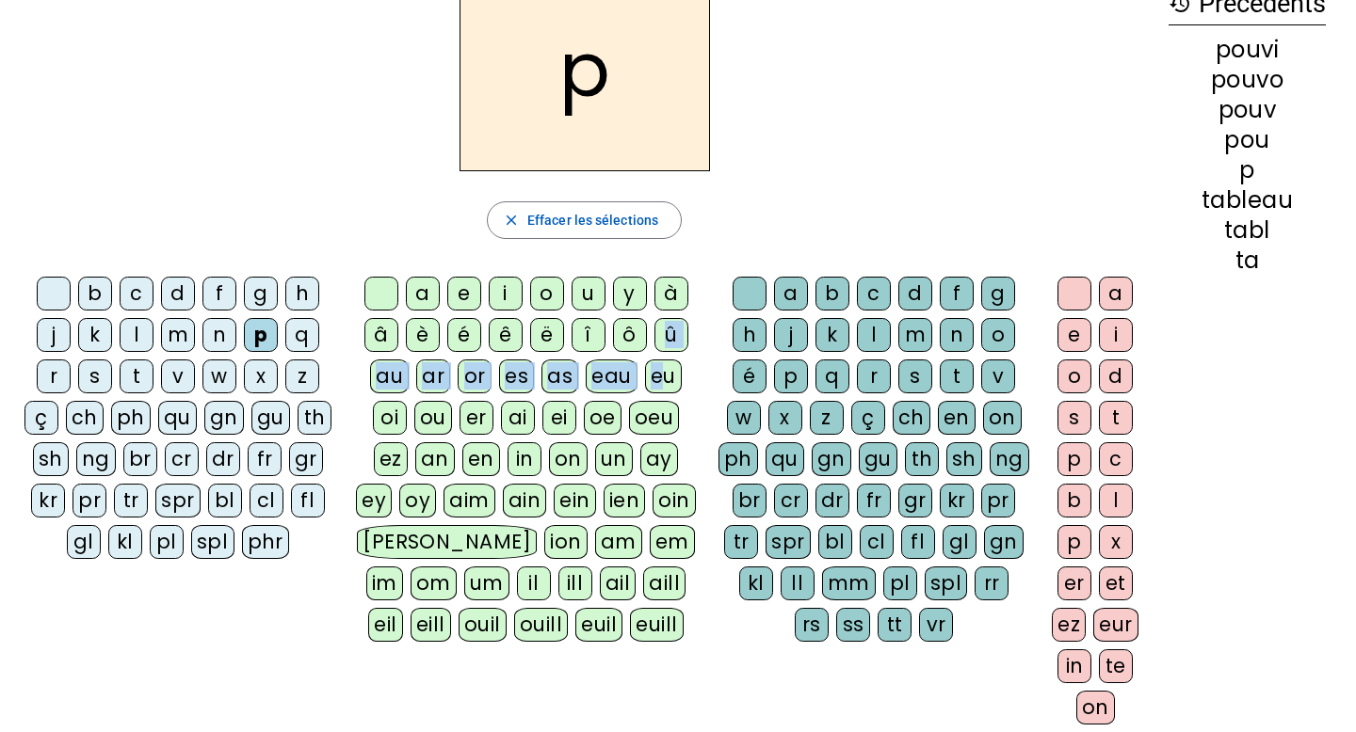
drag, startPoint x: 658, startPoint y: 377, endPoint x: 640, endPoint y: 341, distance: 40.0
click at [659, 377] on div "eu" at bounding box center [663, 377] width 37 height 34
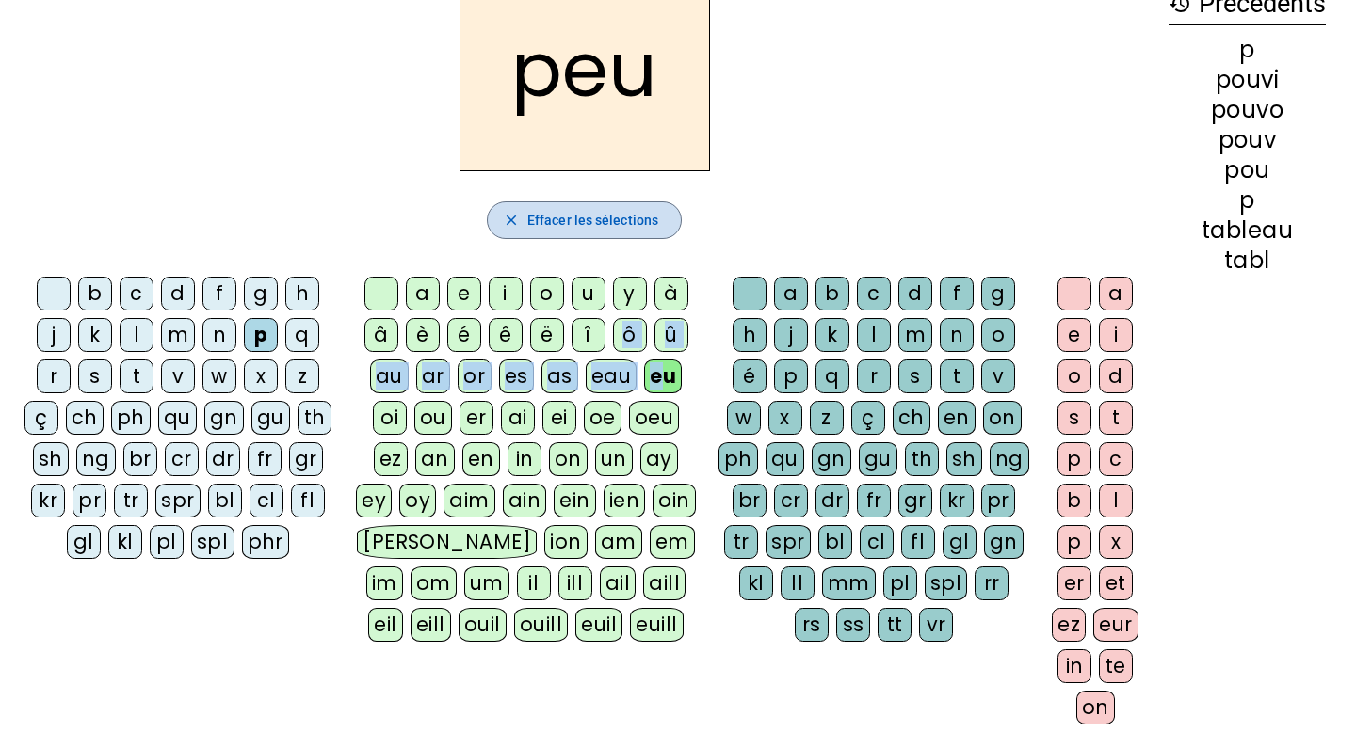
click at [594, 212] on span "Effacer les sélections" at bounding box center [592, 220] width 131 height 23
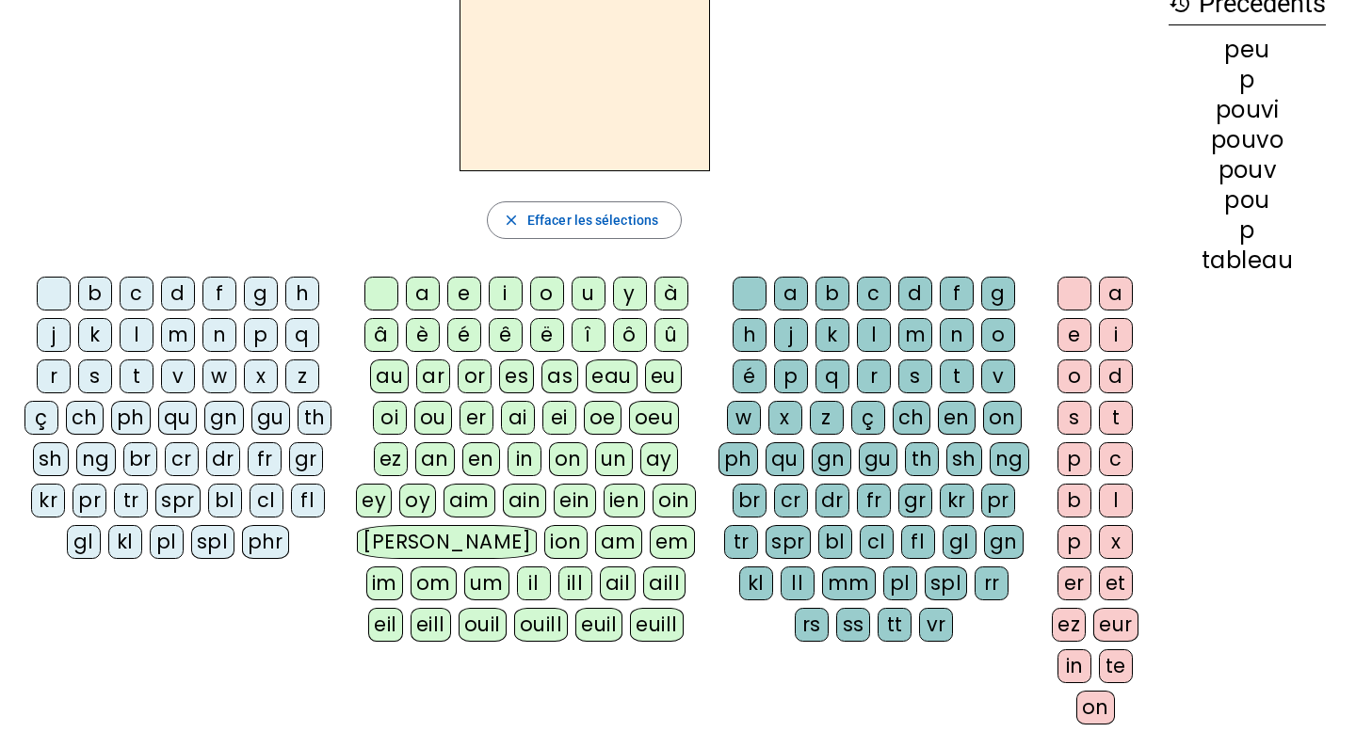
click at [136, 294] on div "c" at bounding box center [137, 294] width 34 height 34
click at [431, 458] on div "an" at bounding box center [435, 459] width 40 height 34
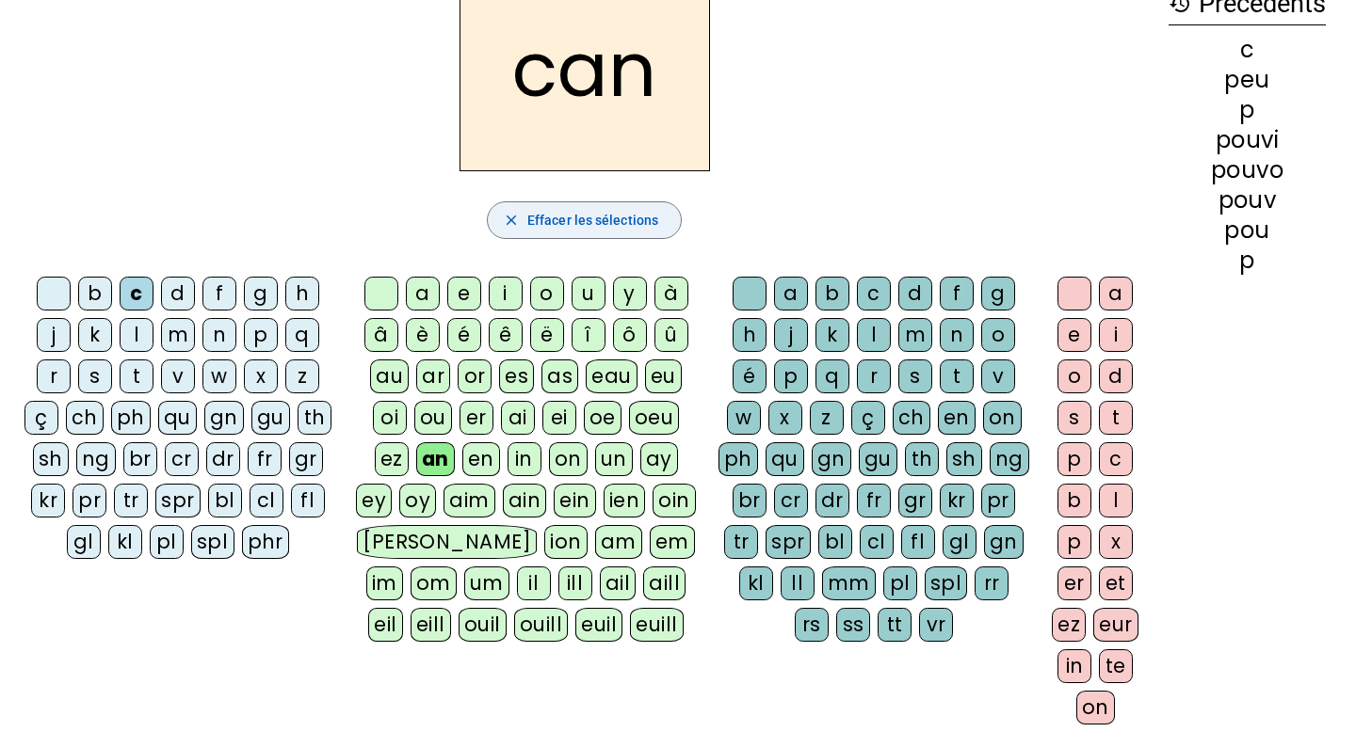
click at [538, 214] on span "Effacer les sélections" at bounding box center [592, 220] width 131 height 23
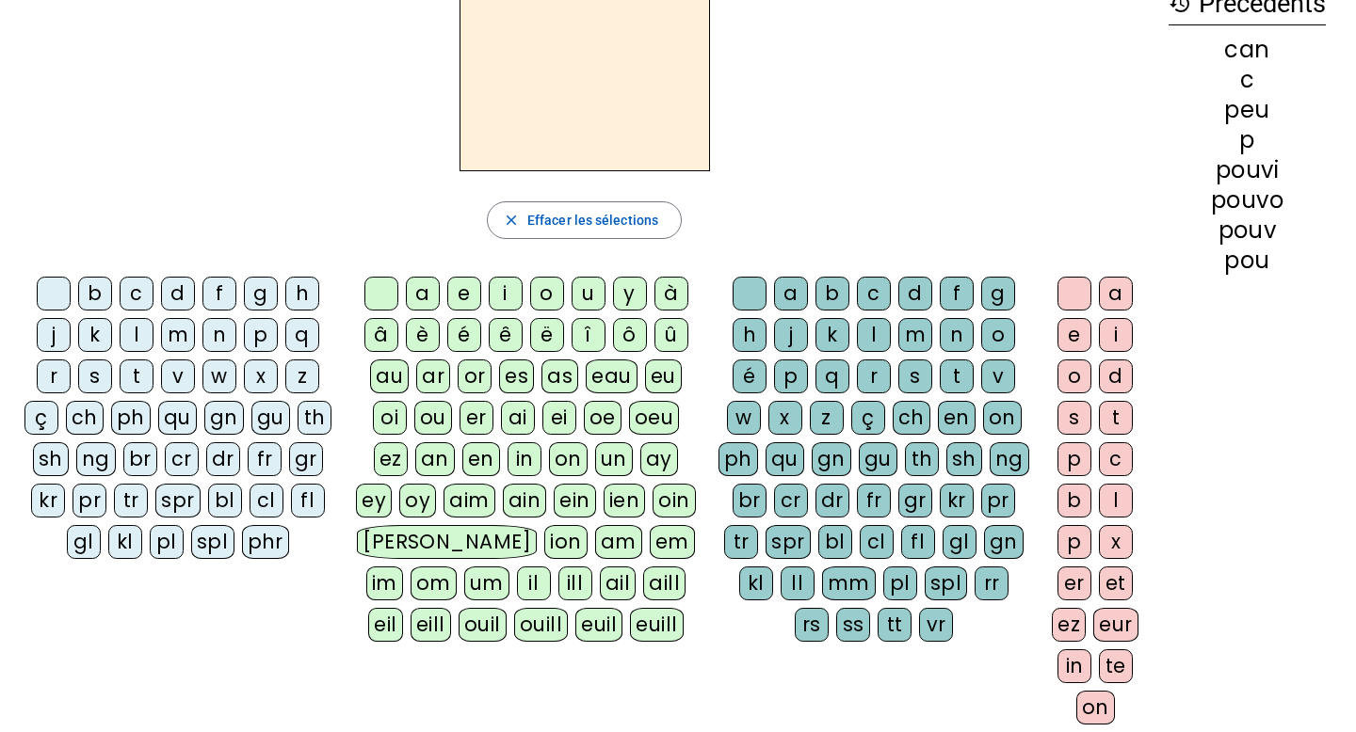
click at [139, 289] on div "c" at bounding box center [137, 294] width 34 height 34
click at [559, 451] on div "on" at bounding box center [568, 459] width 39 height 34
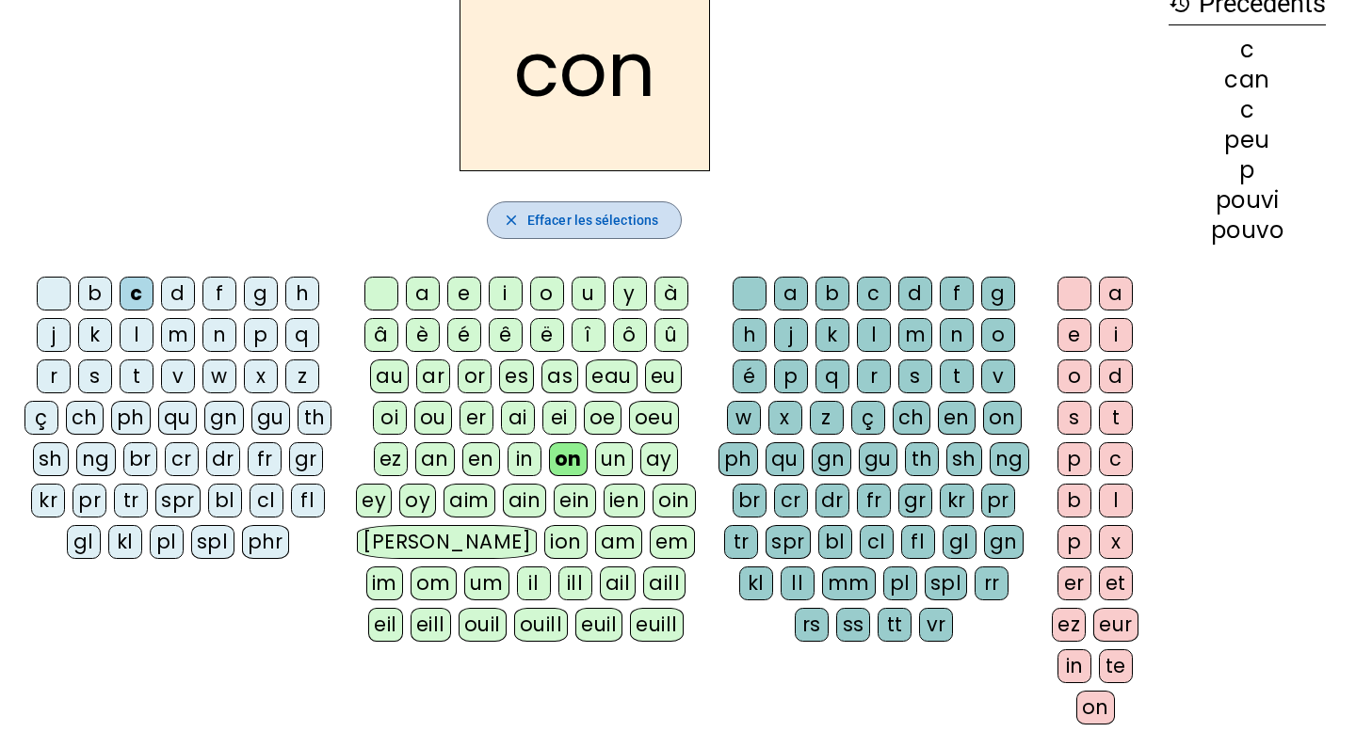
click at [632, 198] on span "button" at bounding box center [584, 220] width 193 height 45
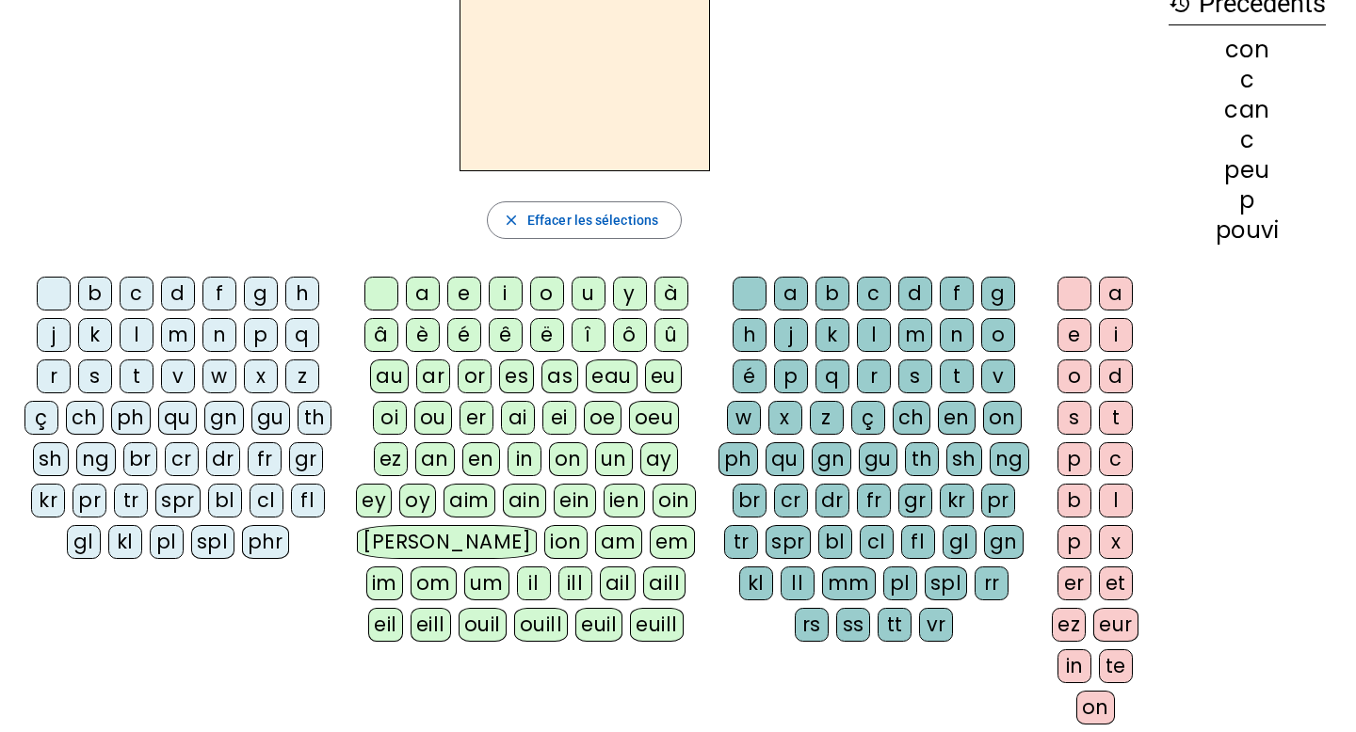
click at [298, 335] on div "q" at bounding box center [302, 335] width 34 height 34
click at [665, 329] on div "û" at bounding box center [671, 335] width 34 height 34
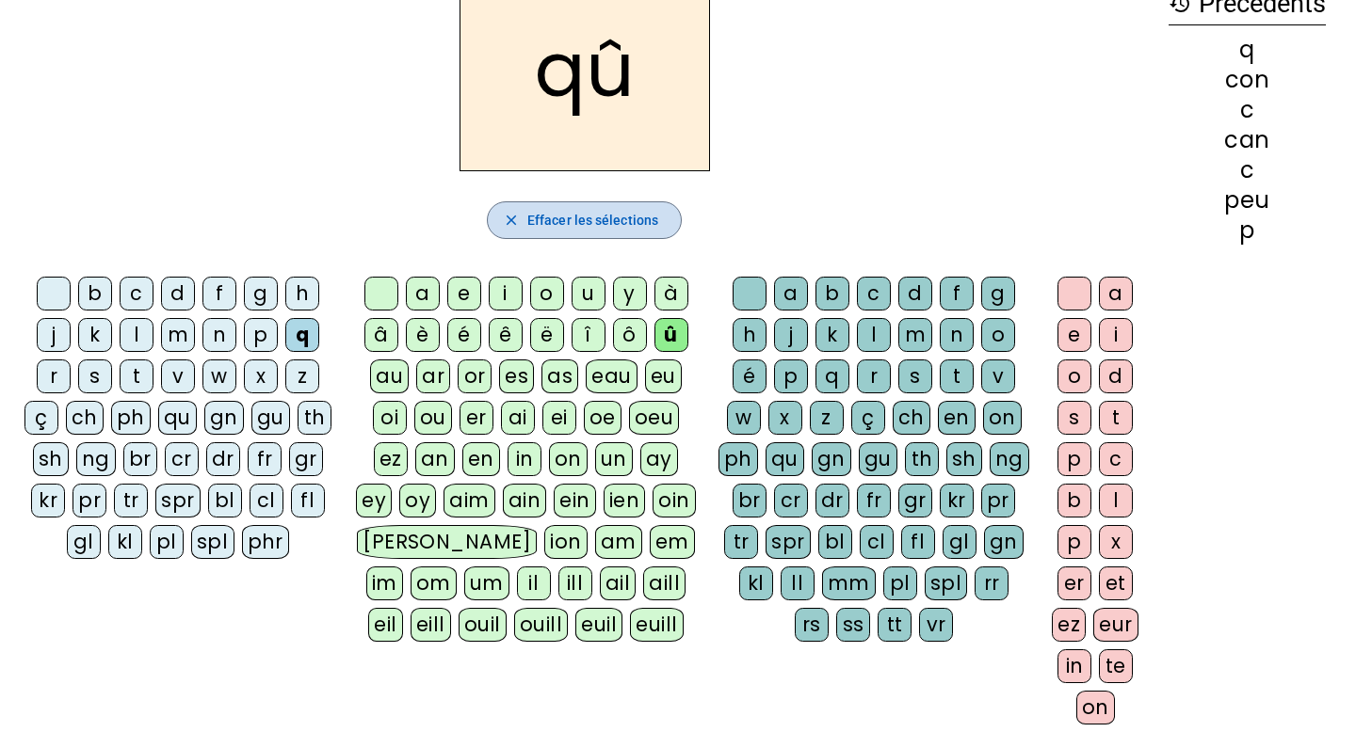
click at [623, 218] on span "Effacer les sélections" at bounding box center [592, 220] width 131 height 23
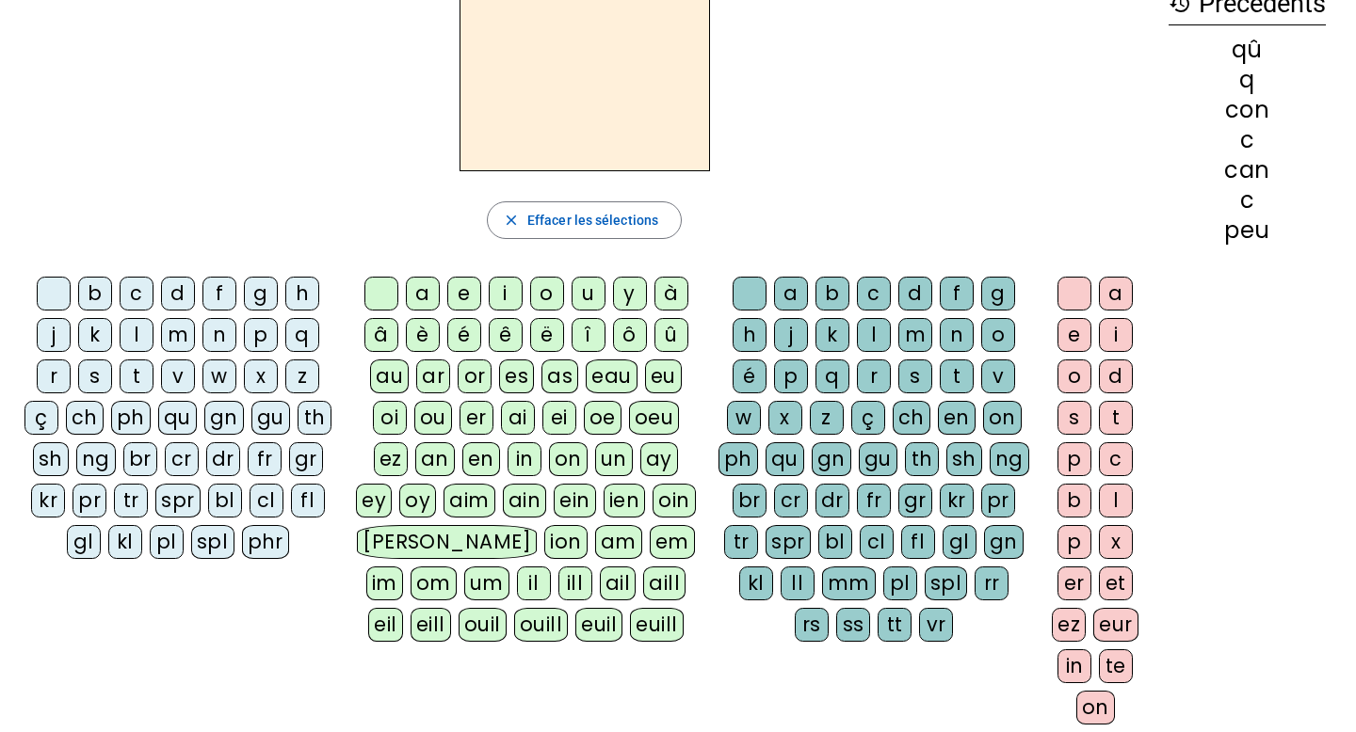
click at [301, 340] on div "q" at bounding box center [302, 335] width 34 height 34
click at [581, 291] on div "u" at bounding box center [588, 294] width 34 height 34
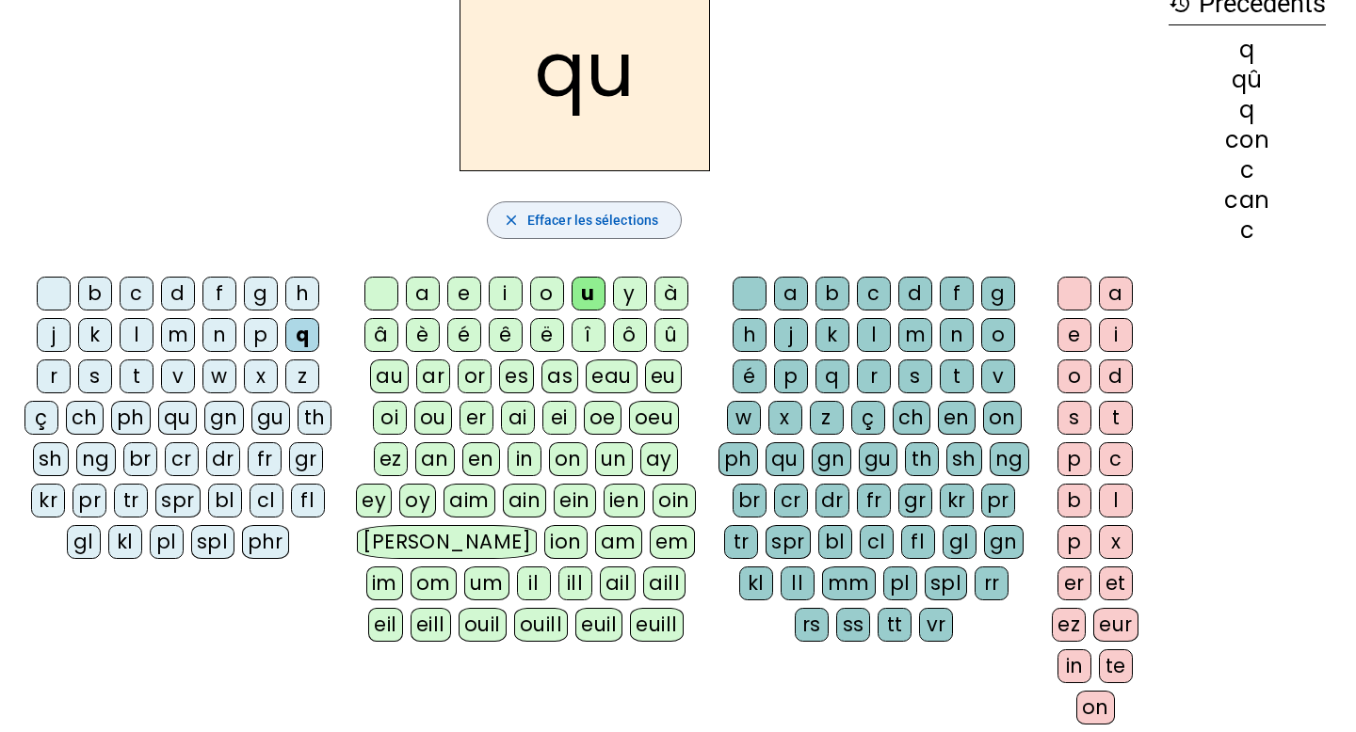
click at [517, 221] on mat-icon "close" at bounding box center [511, 220] width 17 height 17
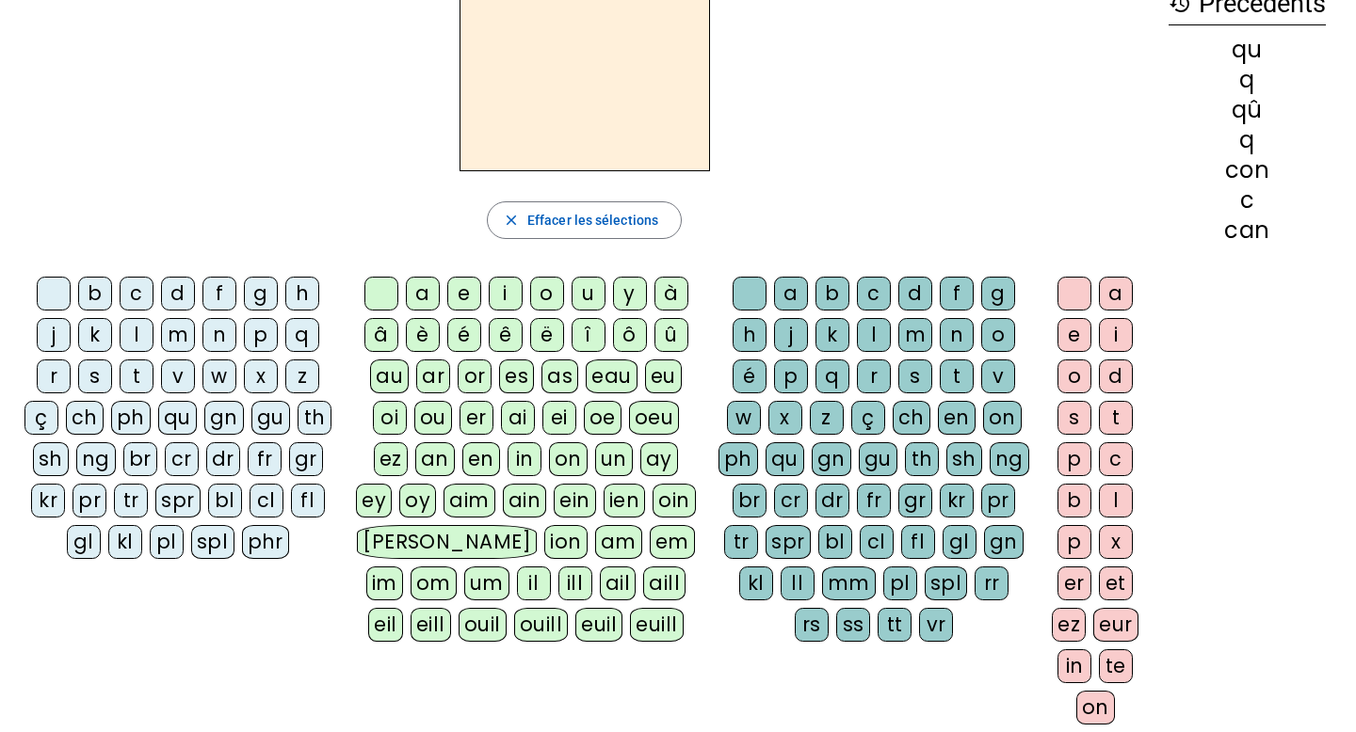
click at [175, 419] on div "qu" at bounding box center [177, 418] width 39 height 34
click at [565, 457] on div "on" at bounding box center [568, 459] width 39 height 34
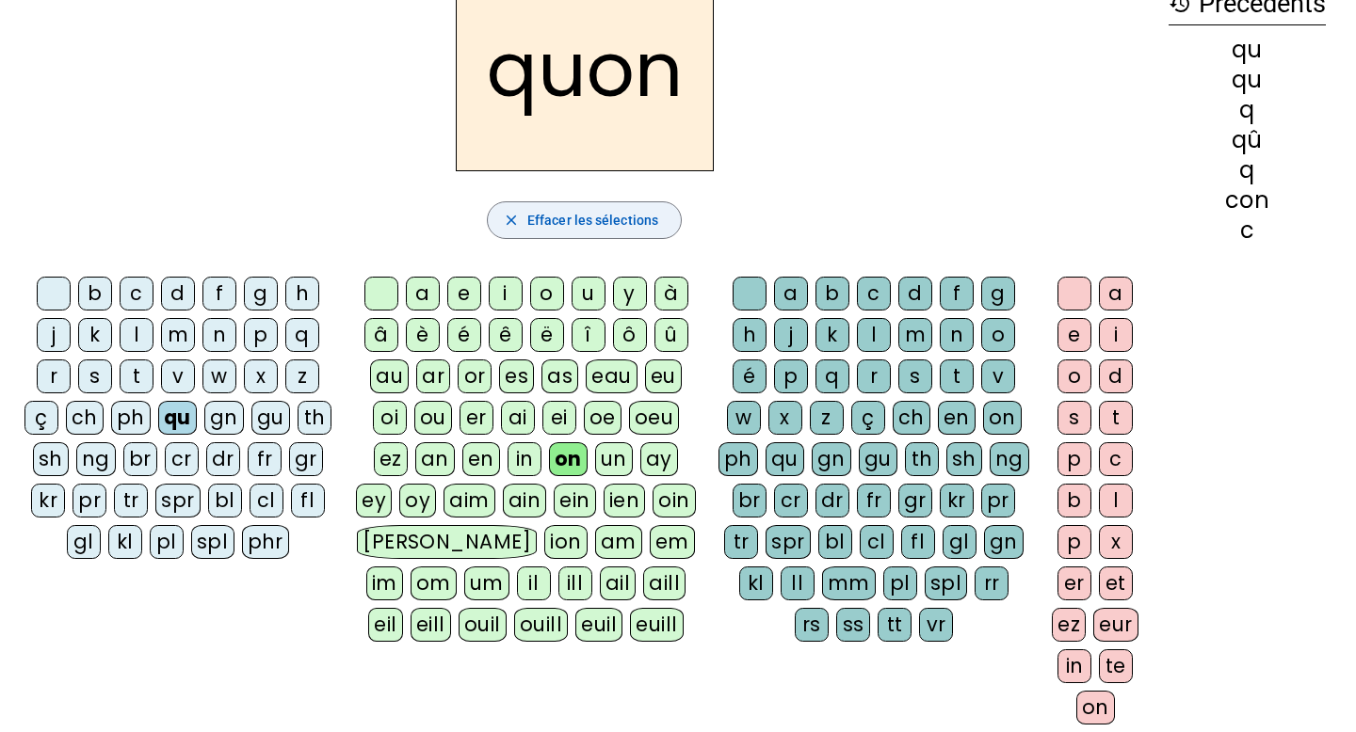
click at [570, 220] on span "Effacer les sélections" at bounding box center [592, 220] width 131 height 23
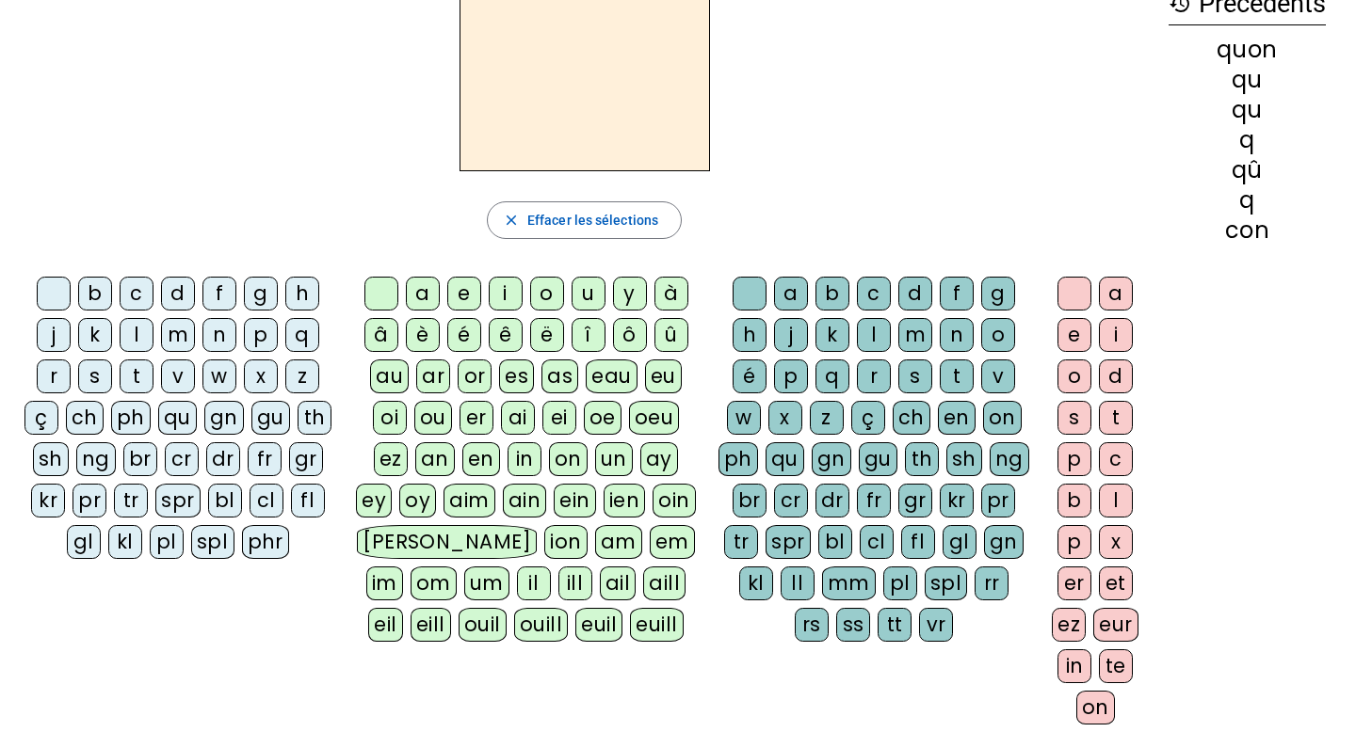
click at [183, 413] on div "qu" at bounding box center [177, 418] width 39 height 34
click at [513, 319] on div "ê" at bounding box center [506, 335] width 34 height 34
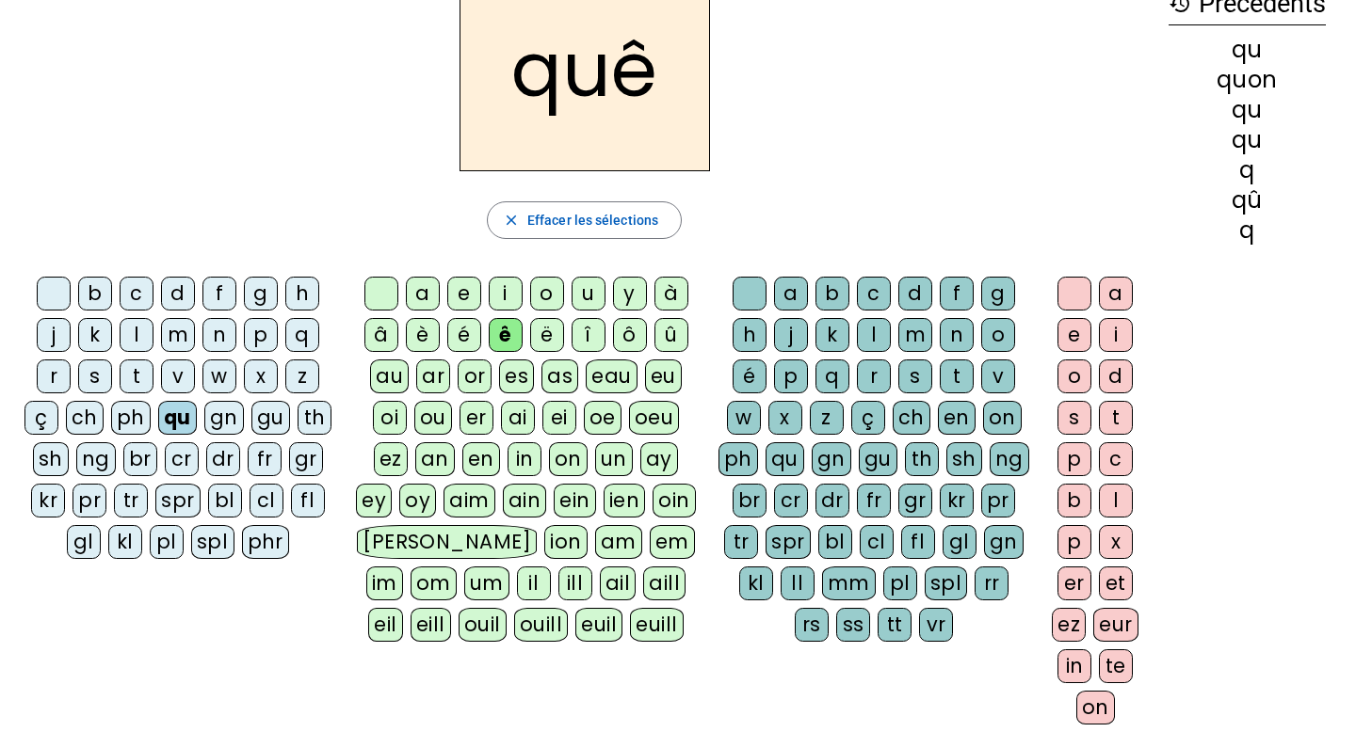
click at [506, 341] on div "ê" at bounding box center [506, 335] width 34 height 34
click at [506, 369] on div "es" at bounding box center [516, 377] width 35 height 34
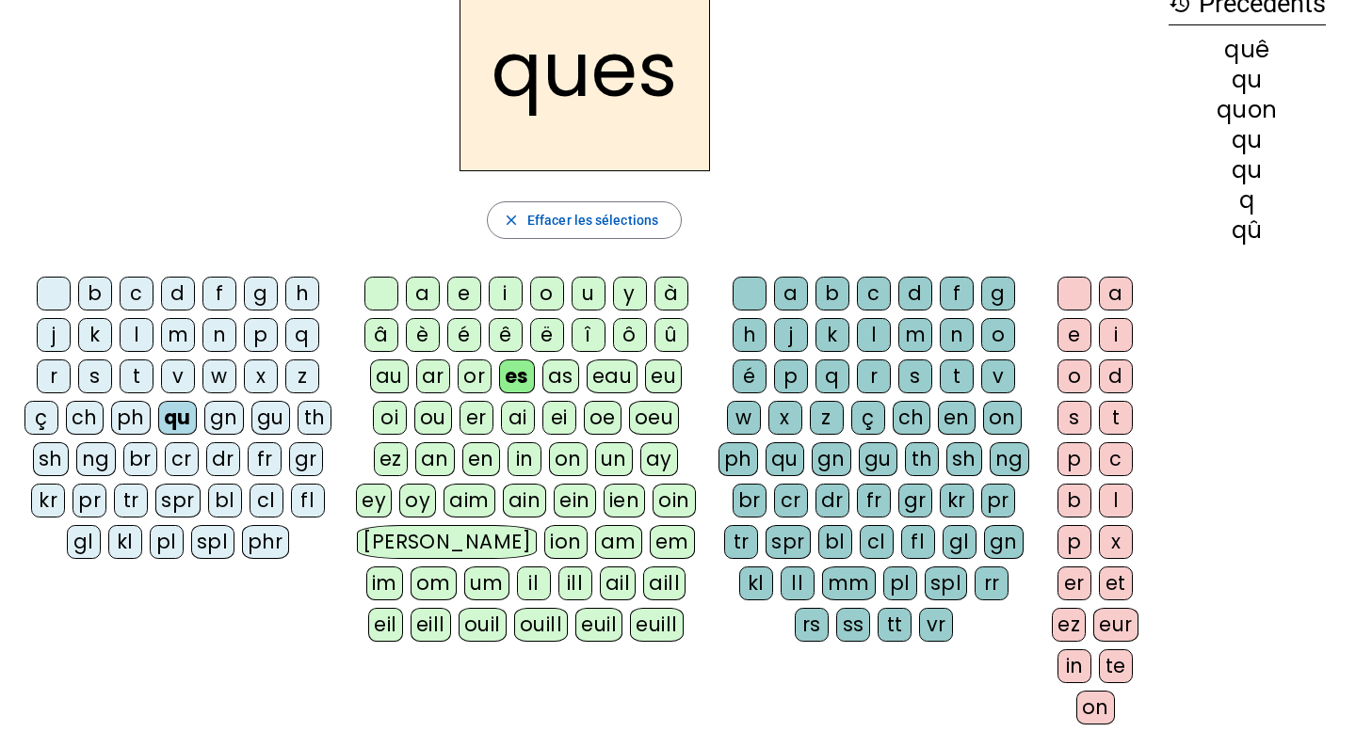
click at [572, 377] on div "as" at bounding box center [560, 377] width 37 height 34
click at [603, 489] on div "ien" at bounding box center [624, 501] width 42 height 34
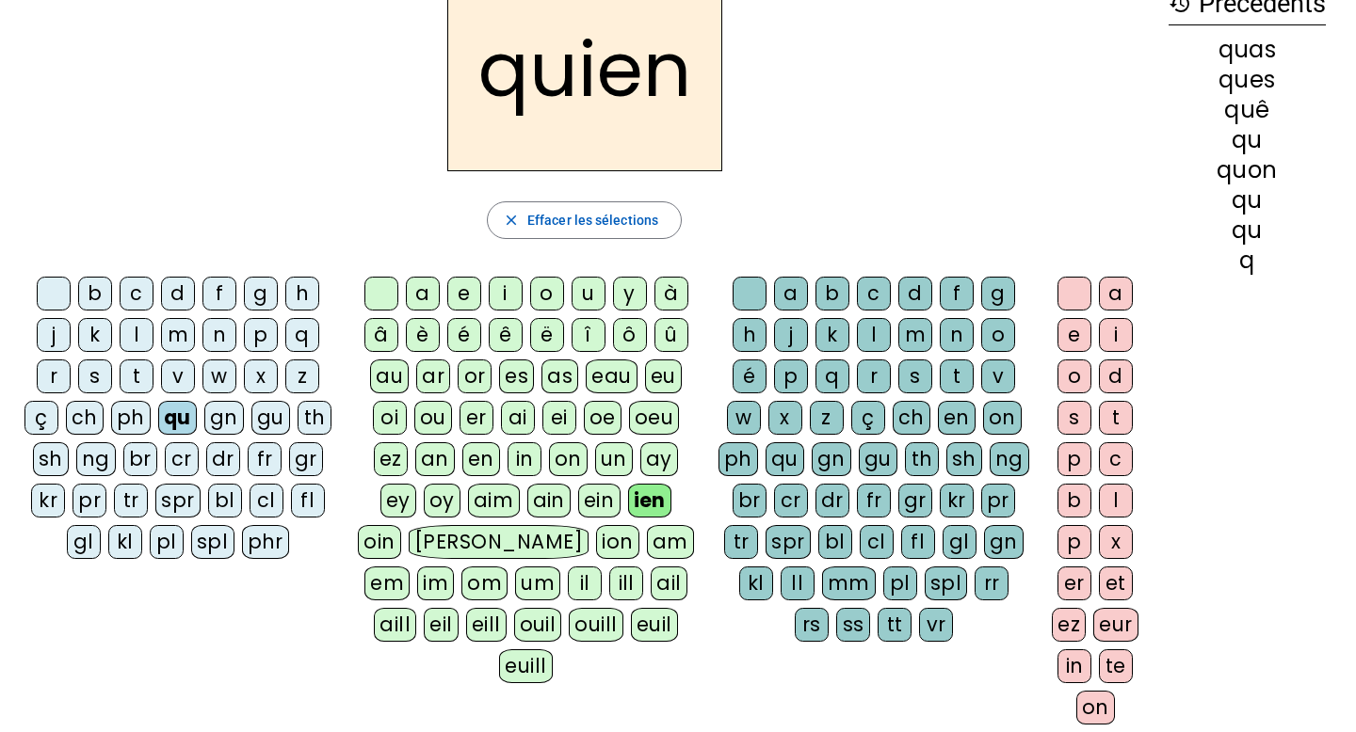
click at [527, 505] on div "ain" at bounding box center [549, 501] width 44 height 34
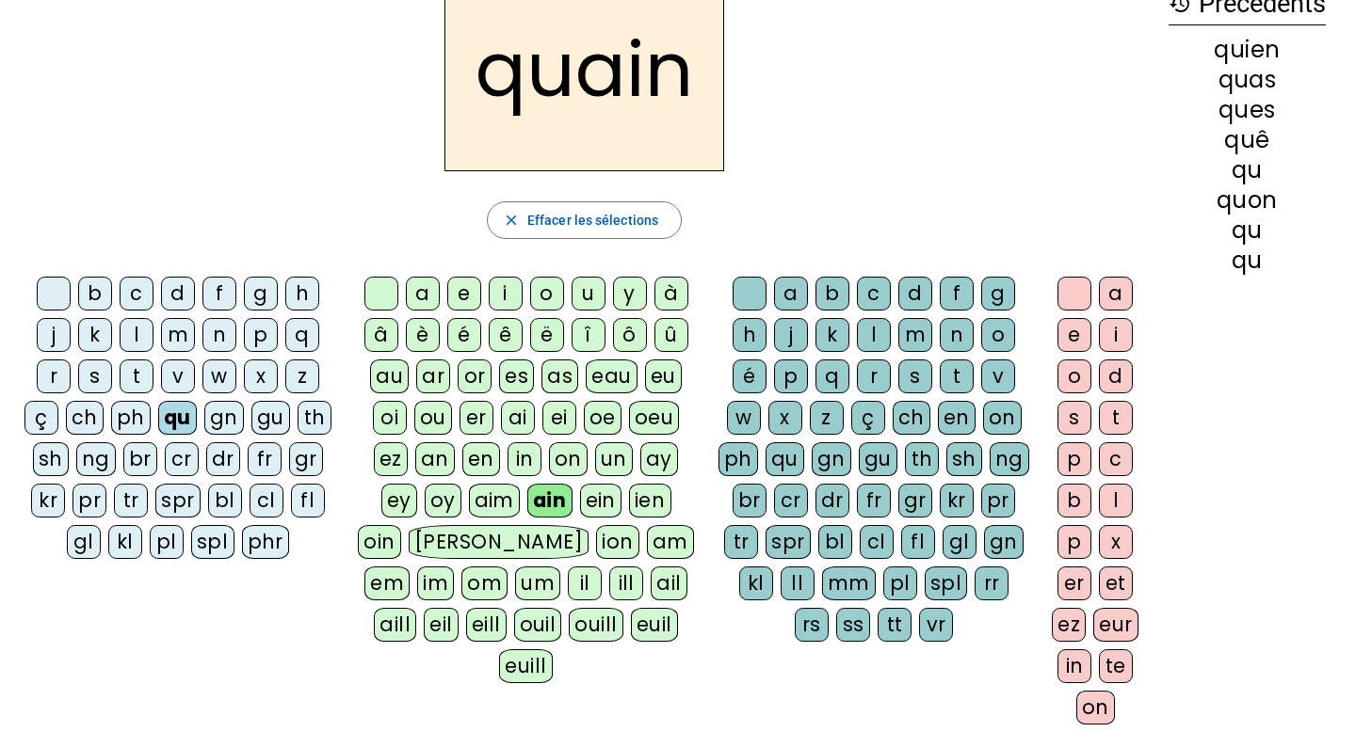
click at [459, 322] on div "é" at bounding box center [464, 335] width 34 height 34
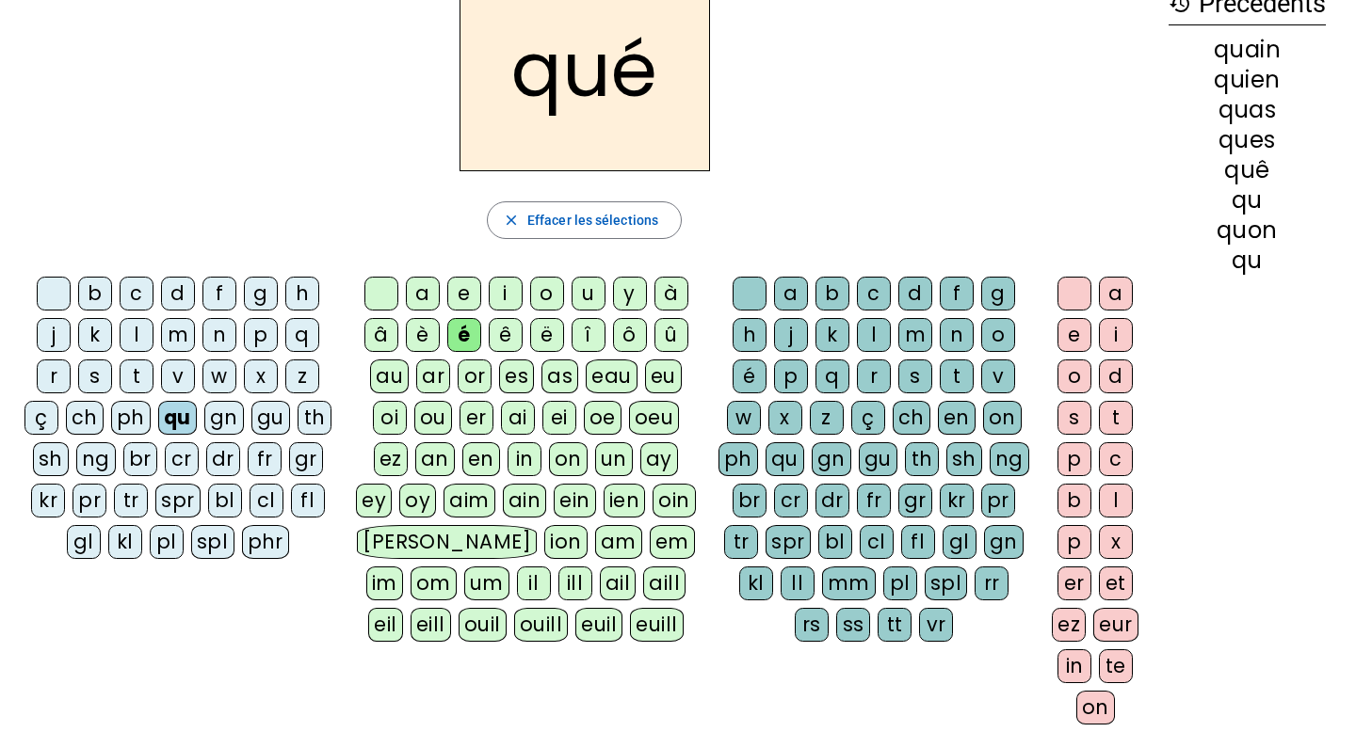
click at [464, 332] on div "é" at bounding box center [464, 335] width 34 height 34
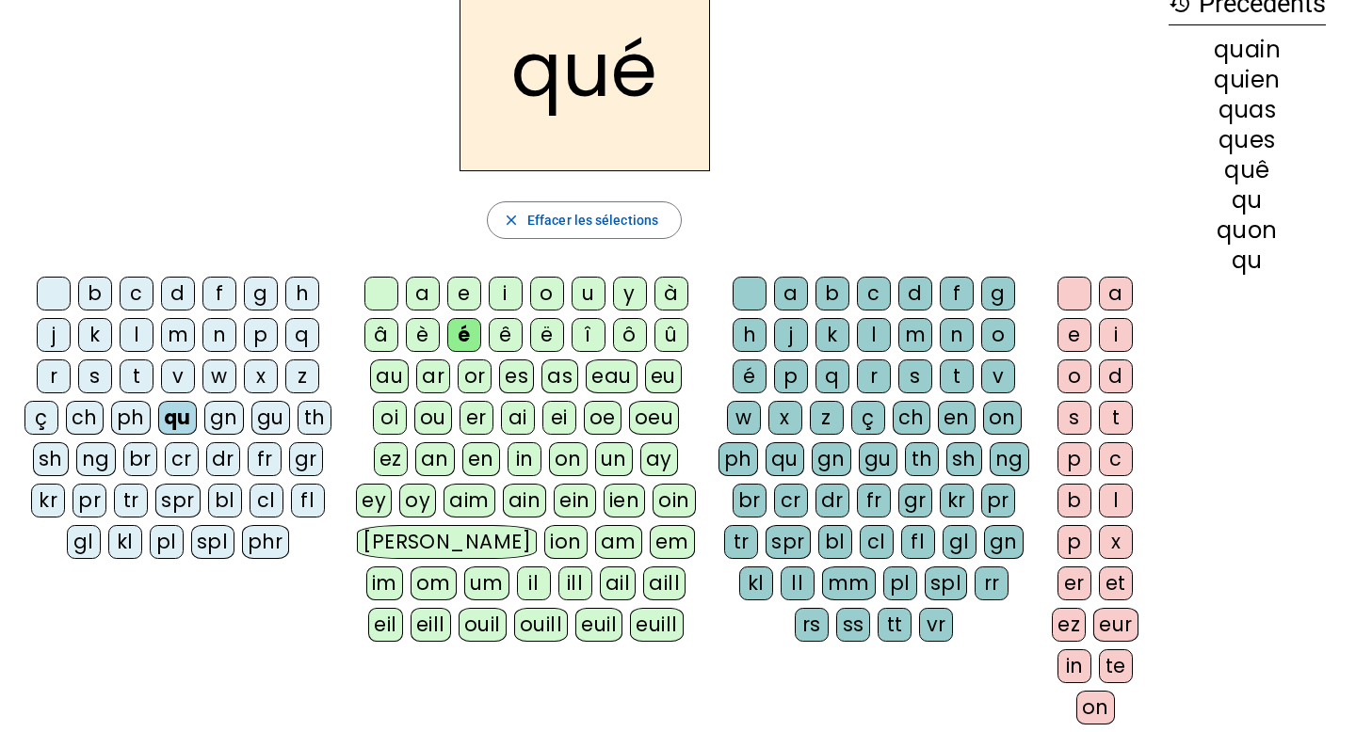
click at [464, 332] on div "é" at bounding box center [464, 335] width 34 height 34
click at [432, 457] on div "an" at bounding box center [435, 459] width 40 height 34
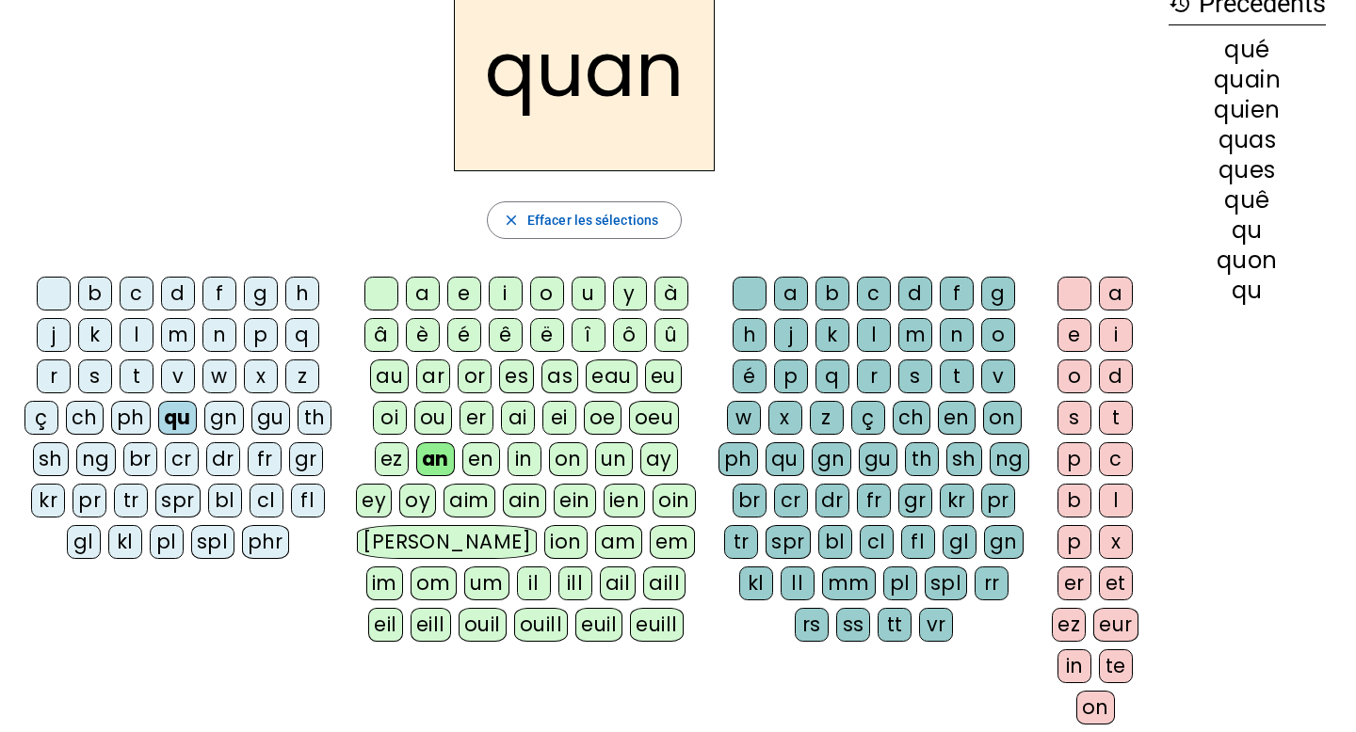
click at [914, 292] on div "d" at bounding box center [915, 294] width 34 height 34
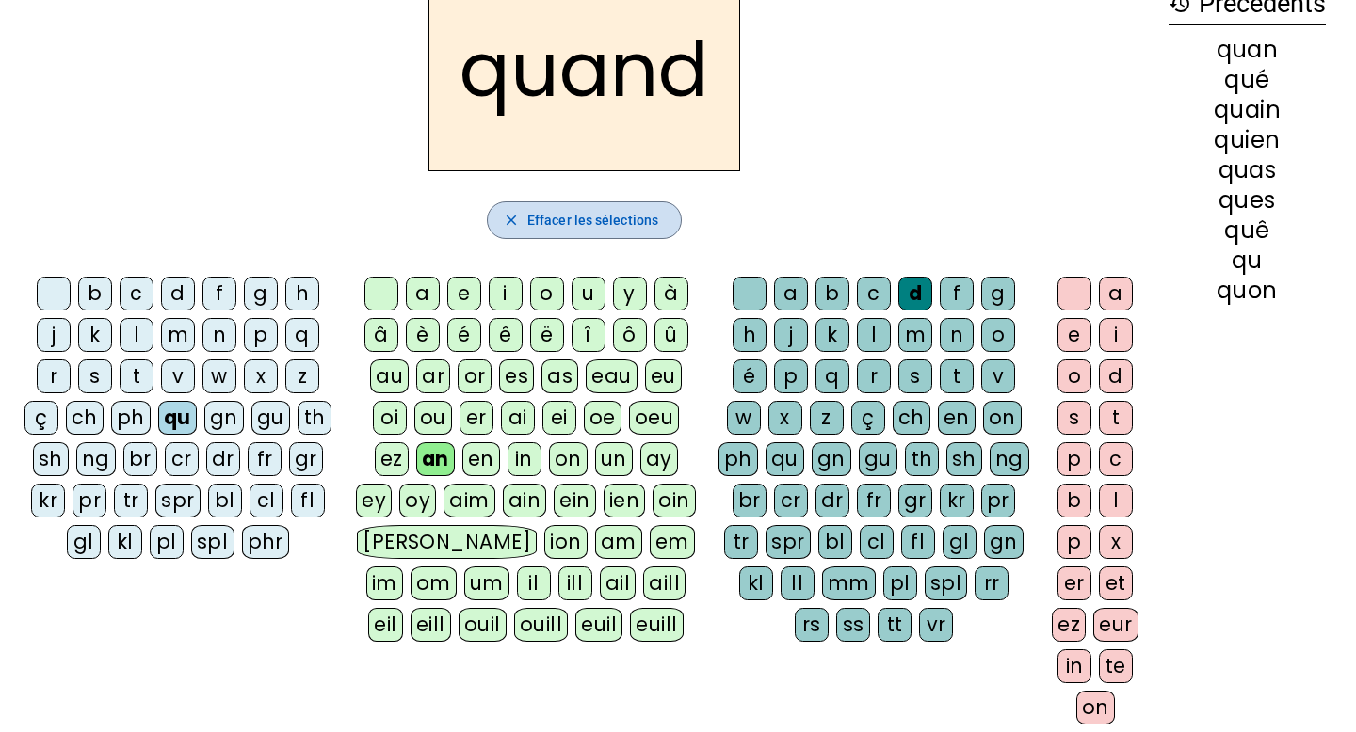
click at [613, 217] on span "Effacer les sélections" at bounding box center [592, 220] width 131 height 23
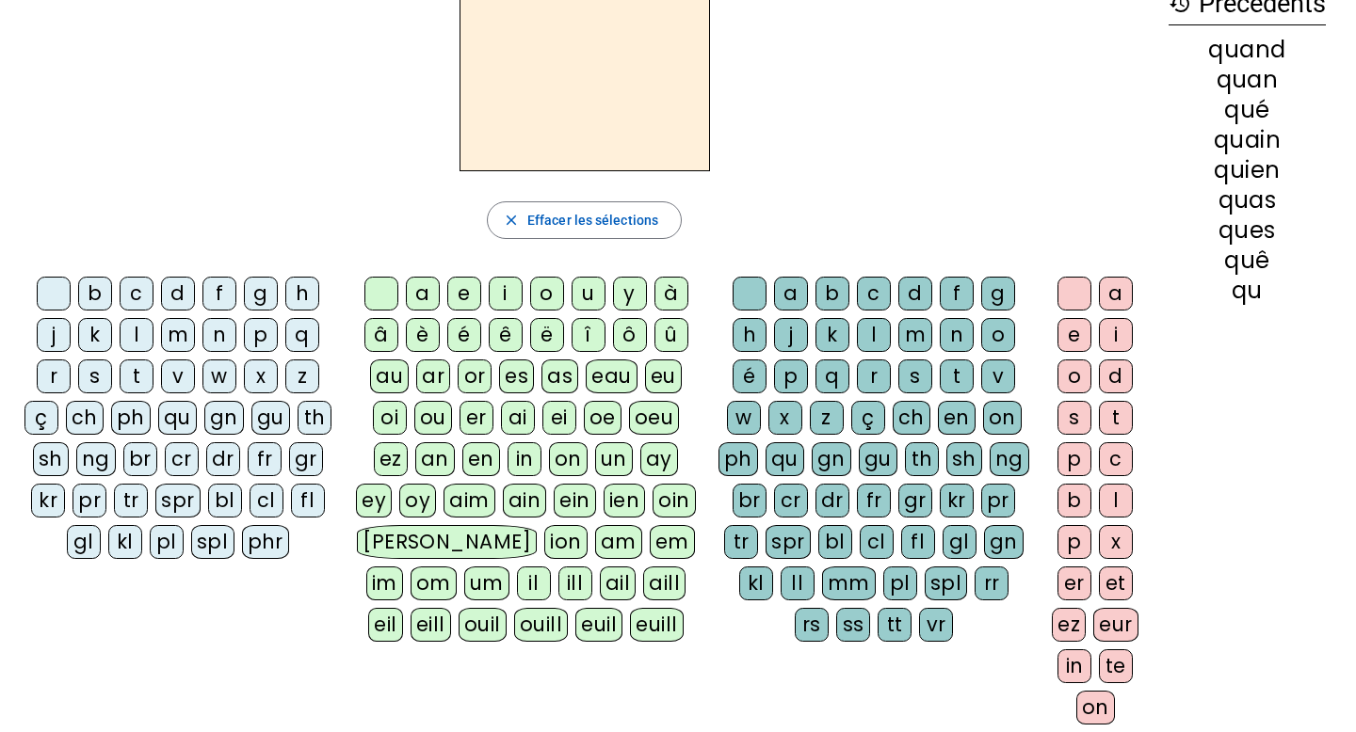
click at [175, 330] on div "m" at bounding box center [178, 335] width 34 height 34
click at [382, 495] on div "ey" at bounding box center [374, 501] width 36 height 34
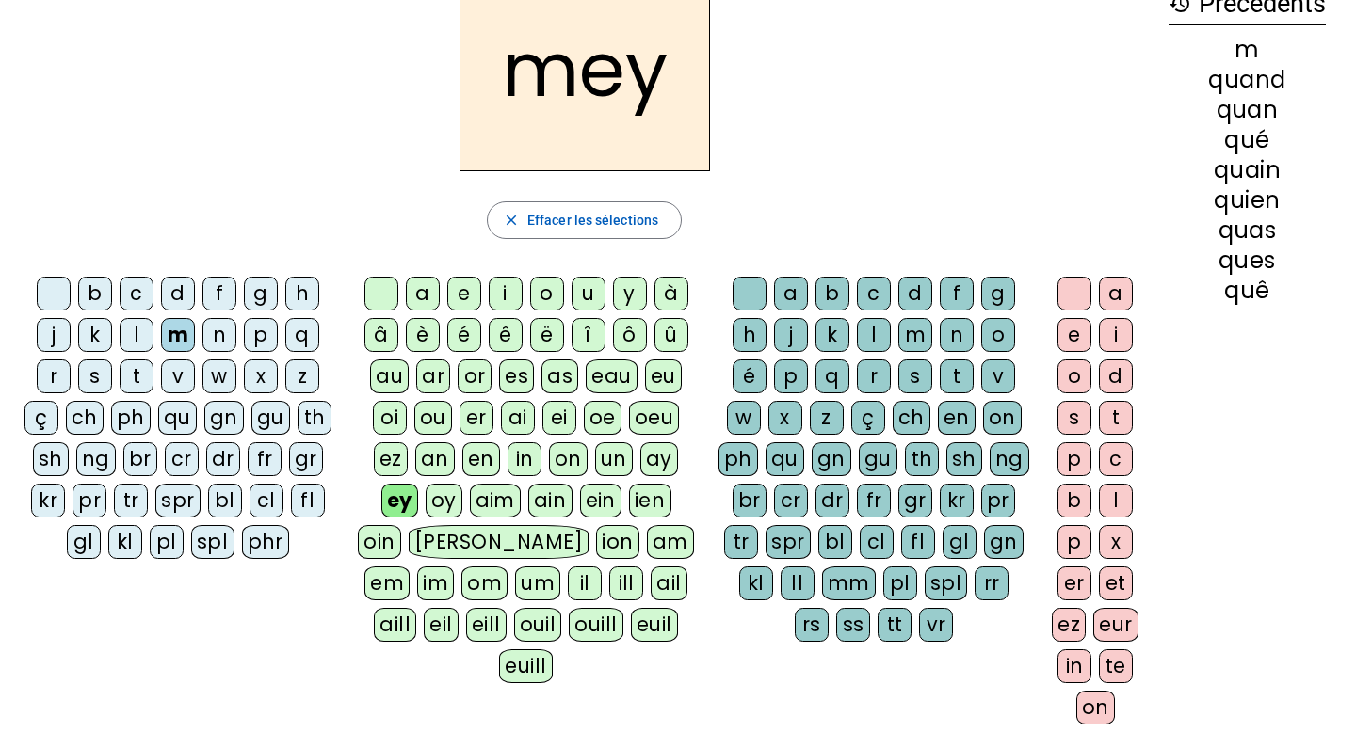
click at [650, 577] on div "ail" at bounding box center [668, 584] width 37 height 34
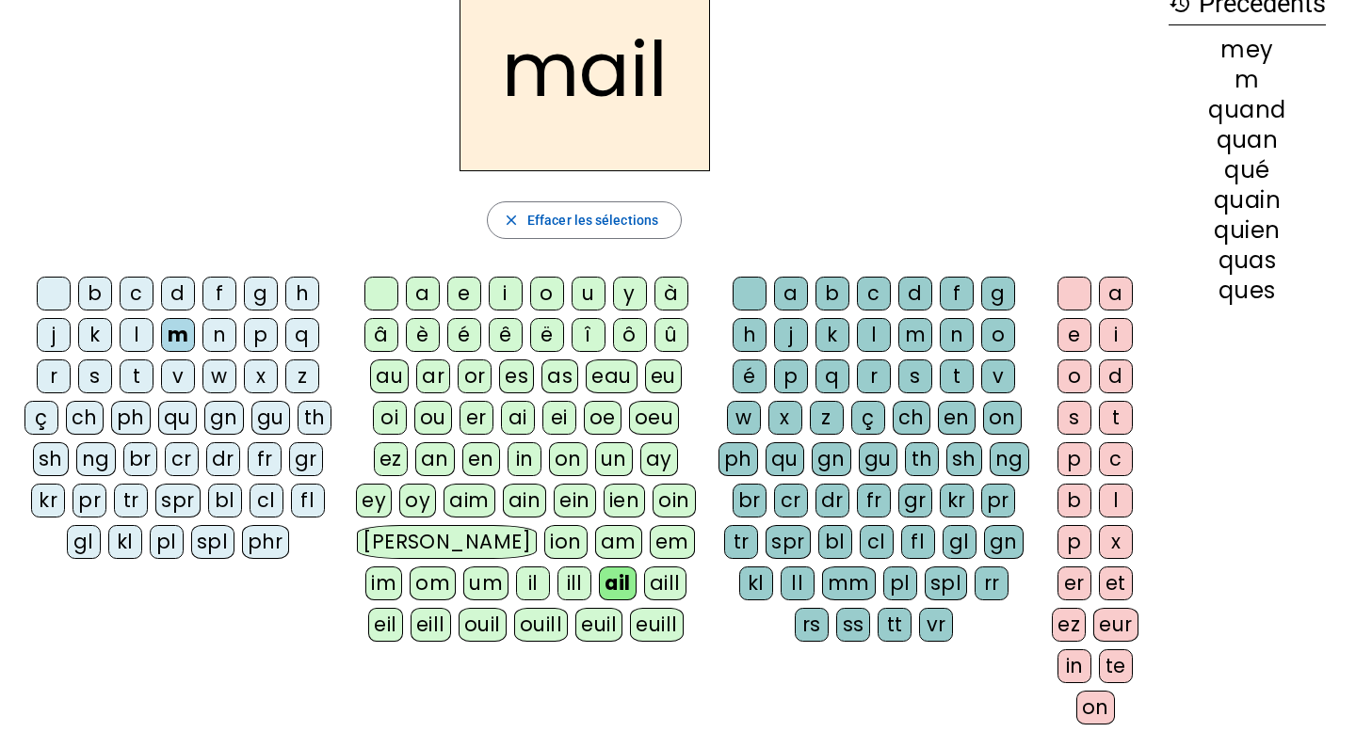
click at [656, 457] on div "ay" at bounding box center [659, 459] width 38 height 34
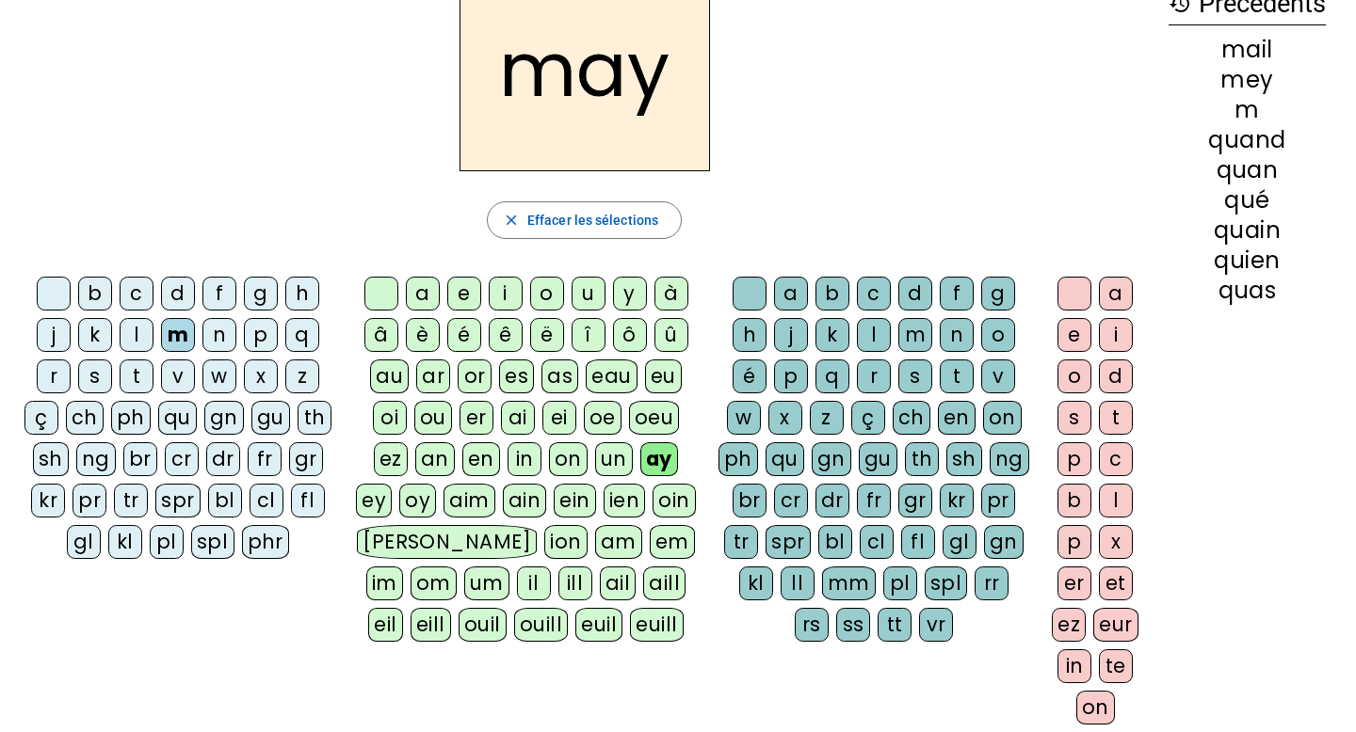
click at [521, 415] on div "ai" at bounding box center [518, 418] width 34 height 34
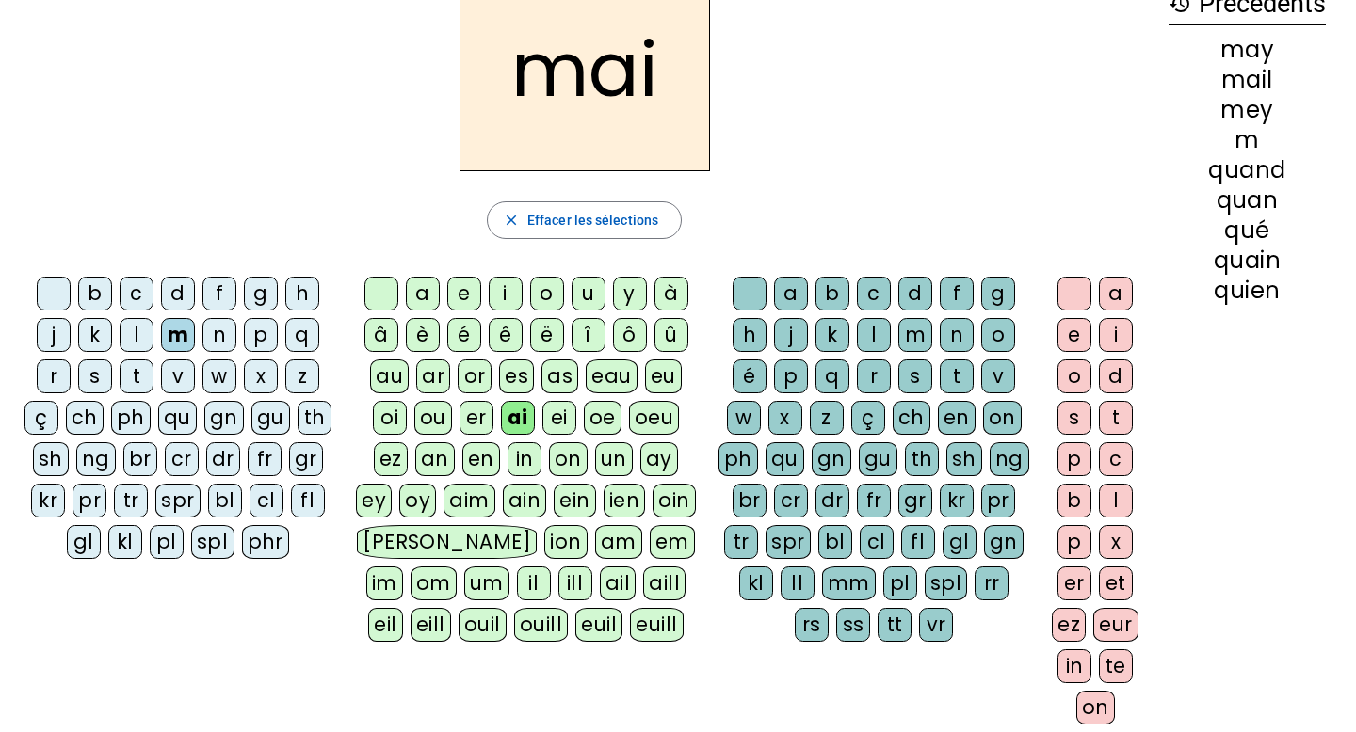
click at [916, 374] on div "s" at bounding box center [915, 377] width 34 height 34
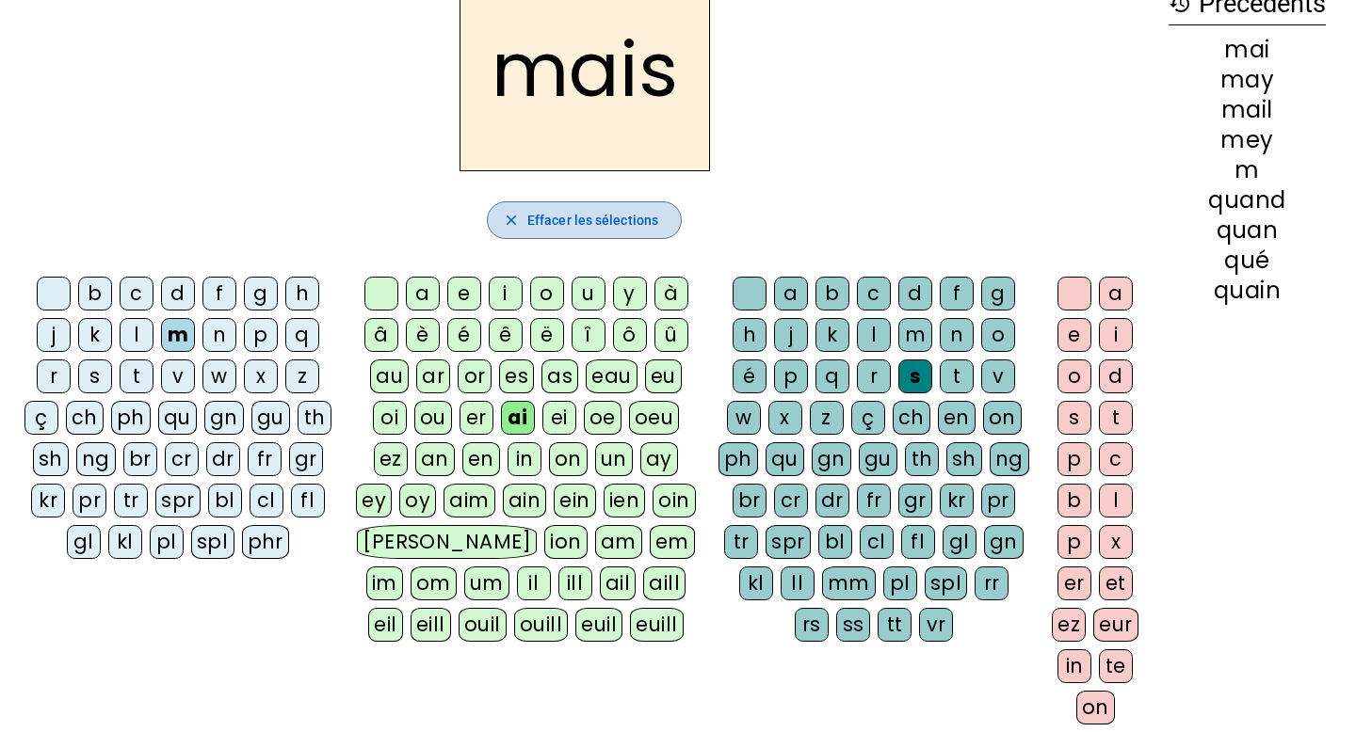
click at [628, 221] on span "Effacer les sélections" at bounding box center [592, 220] width 131 height 23
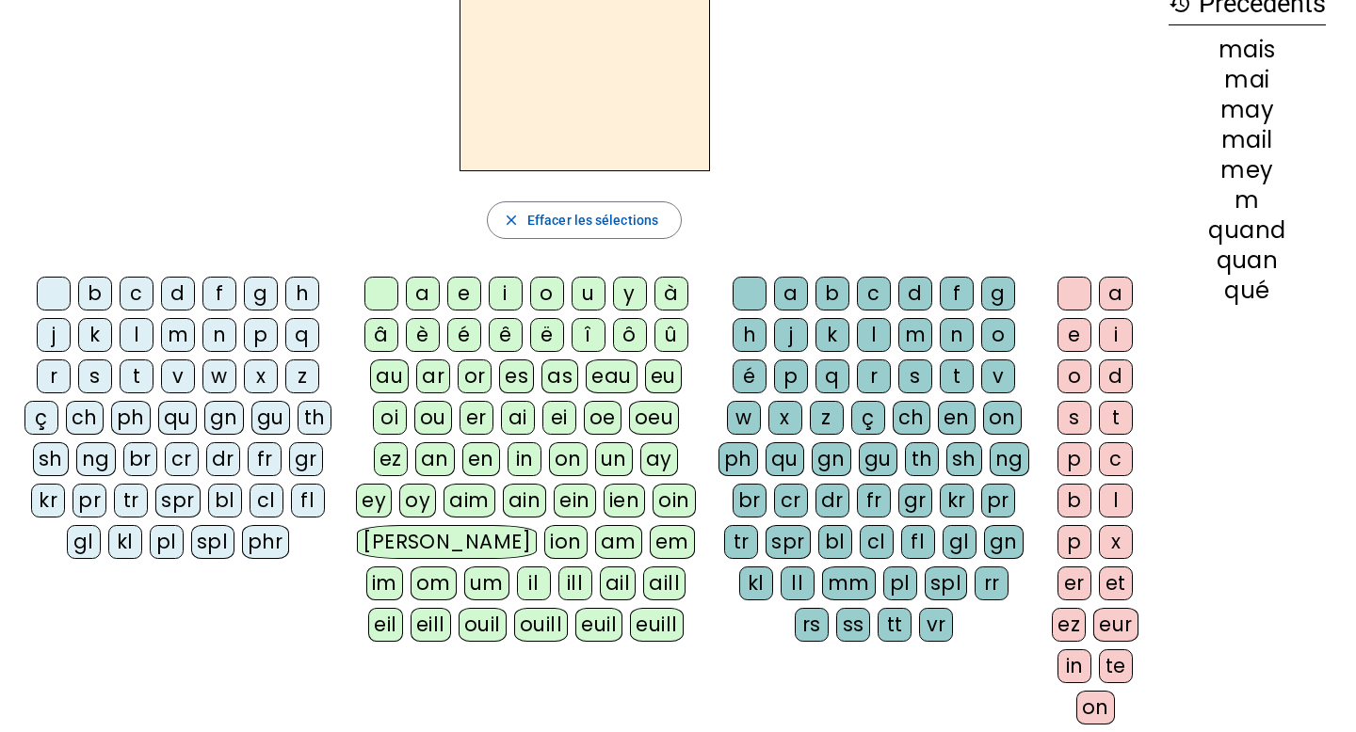
click at [136, 373] on div "t" at bounding box center [137, 377] width 34 height 34
click at [573, 455] on div "on" at bounding box center [568, 459] width 39 height 34
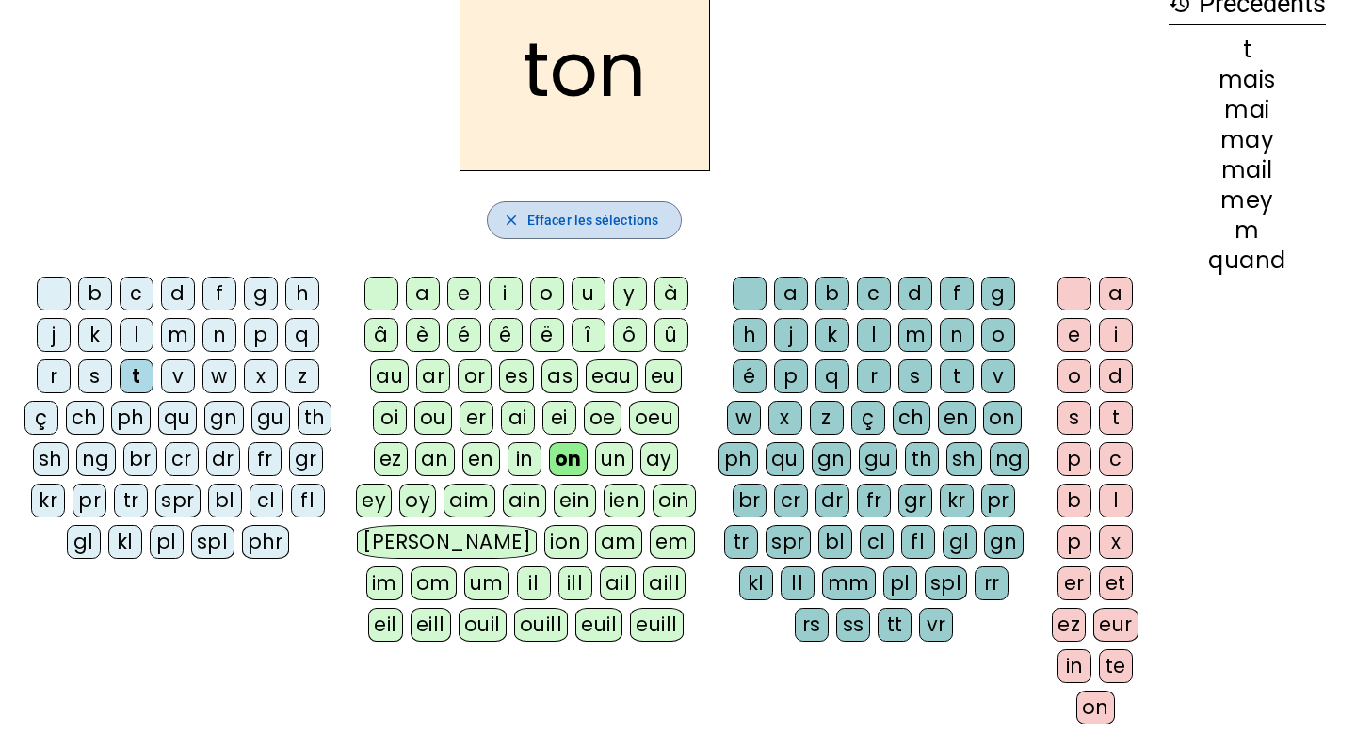
click at [530, 217] on span "Effacer les sélections" at bounding box center [592, 220] width 131 height 23
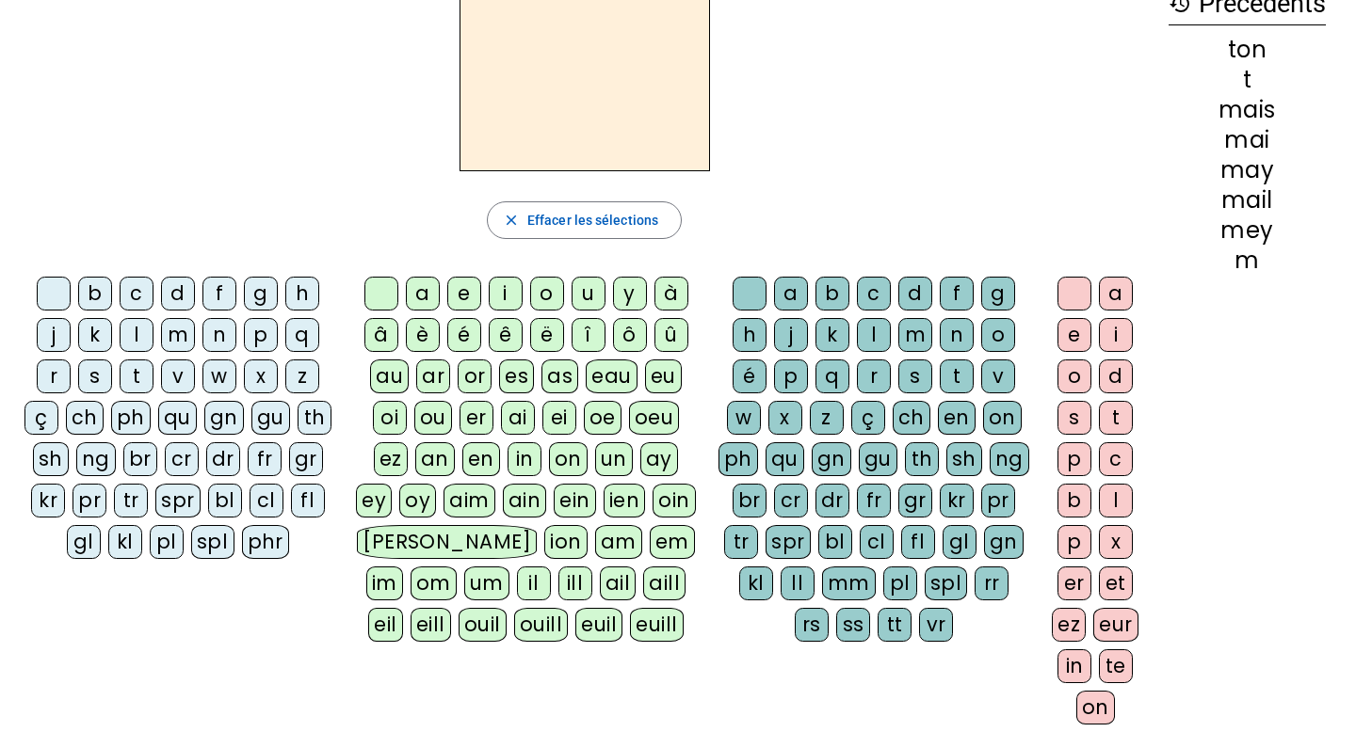
click at [179, 335] on div "m" at bounding box center [178, 335] width 34 height 34
click at [561, 461] on div "on" at bounding box center [568, 459] width 39 height 34
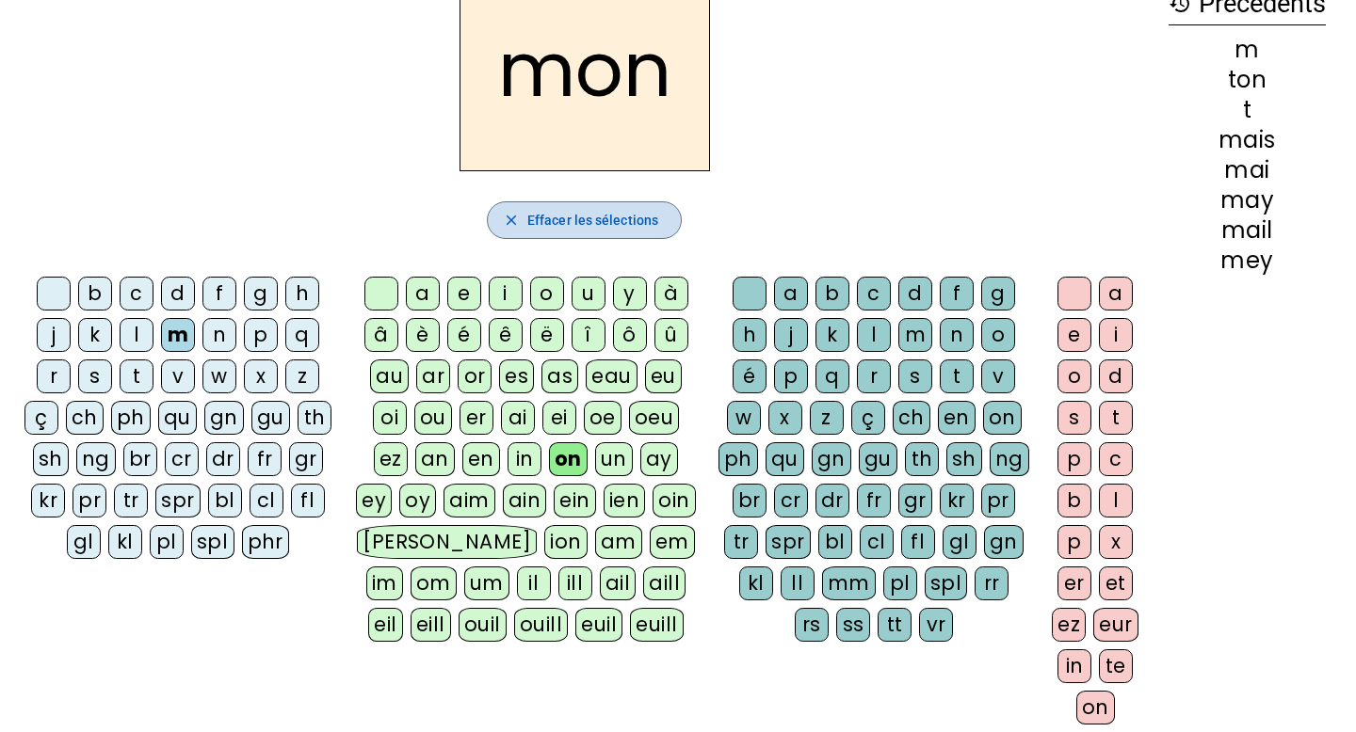
click at [586, 221] on span "Effacer les sélections" at bounding box center [592, 220] width 131 height 23
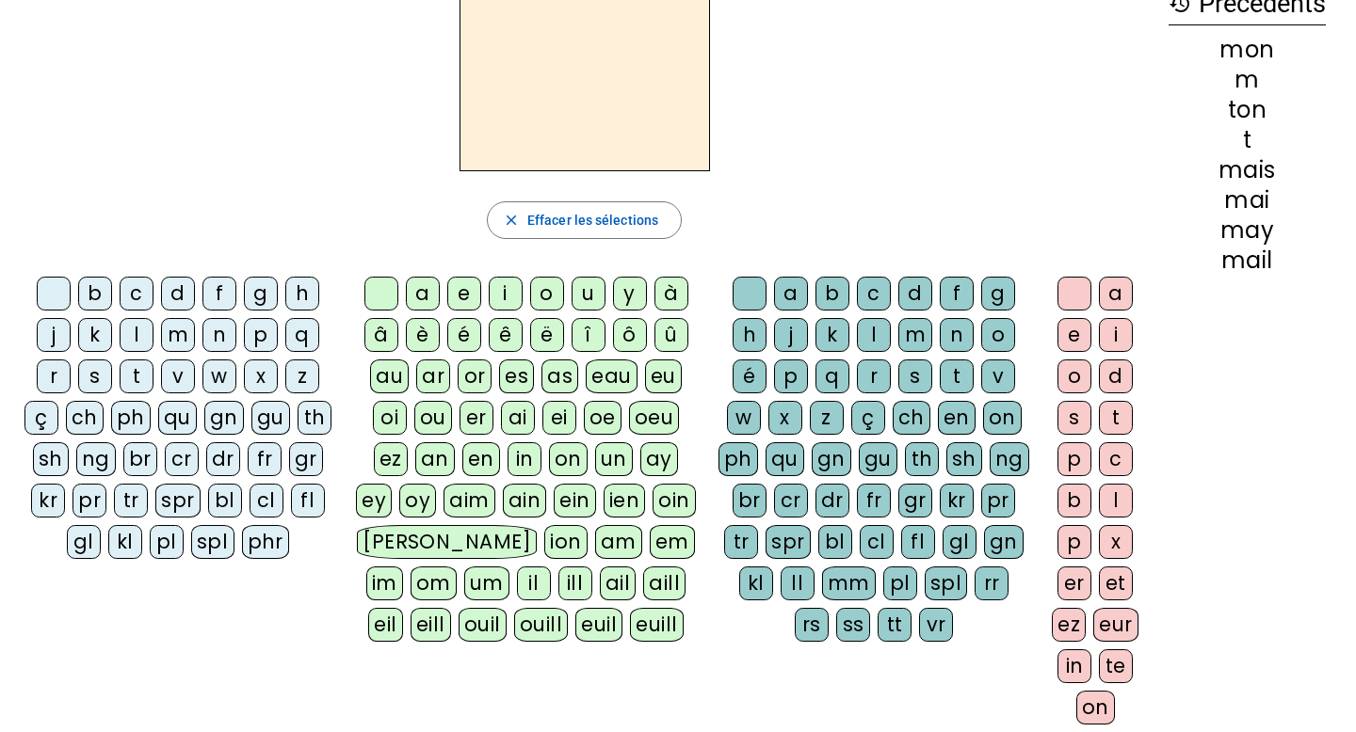
click at [100, 293] on div "b" at bounding box center [95, 294] width 34 height 34
click at [509, 411] on div "ai" at bounding box center [518, 418] width 34 height 34
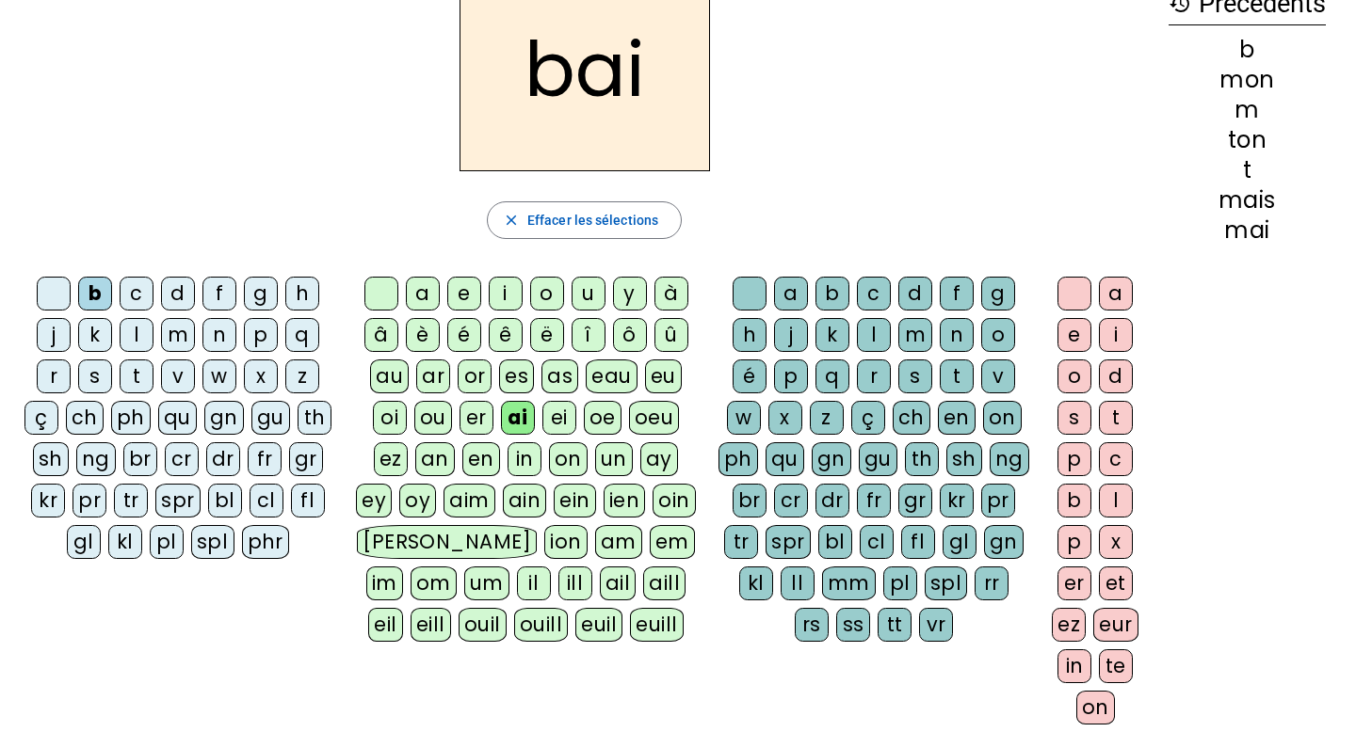
click at [505, 291] on div "i" at bounding box center [506, 294] width 34 height 34
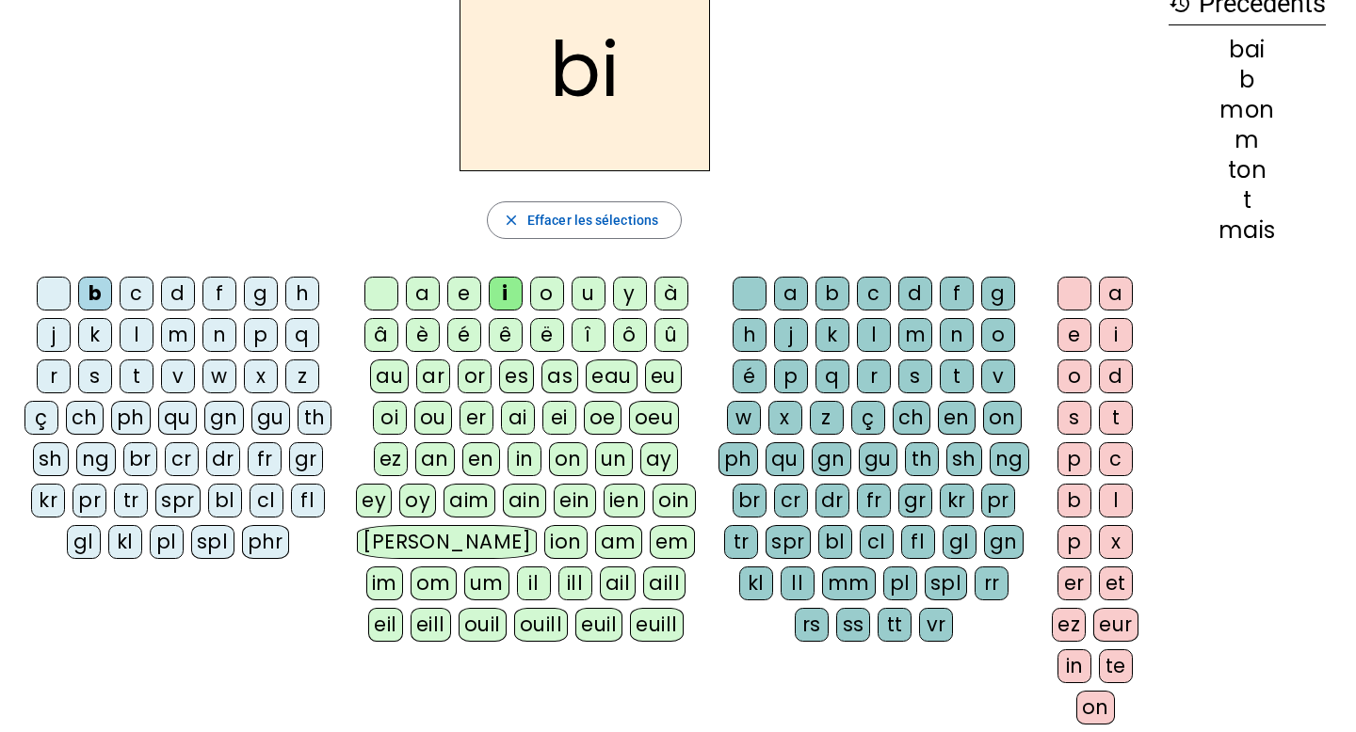
click at [992, 410] on div "on" at bounding box center [1002, 418] width 39 height 34
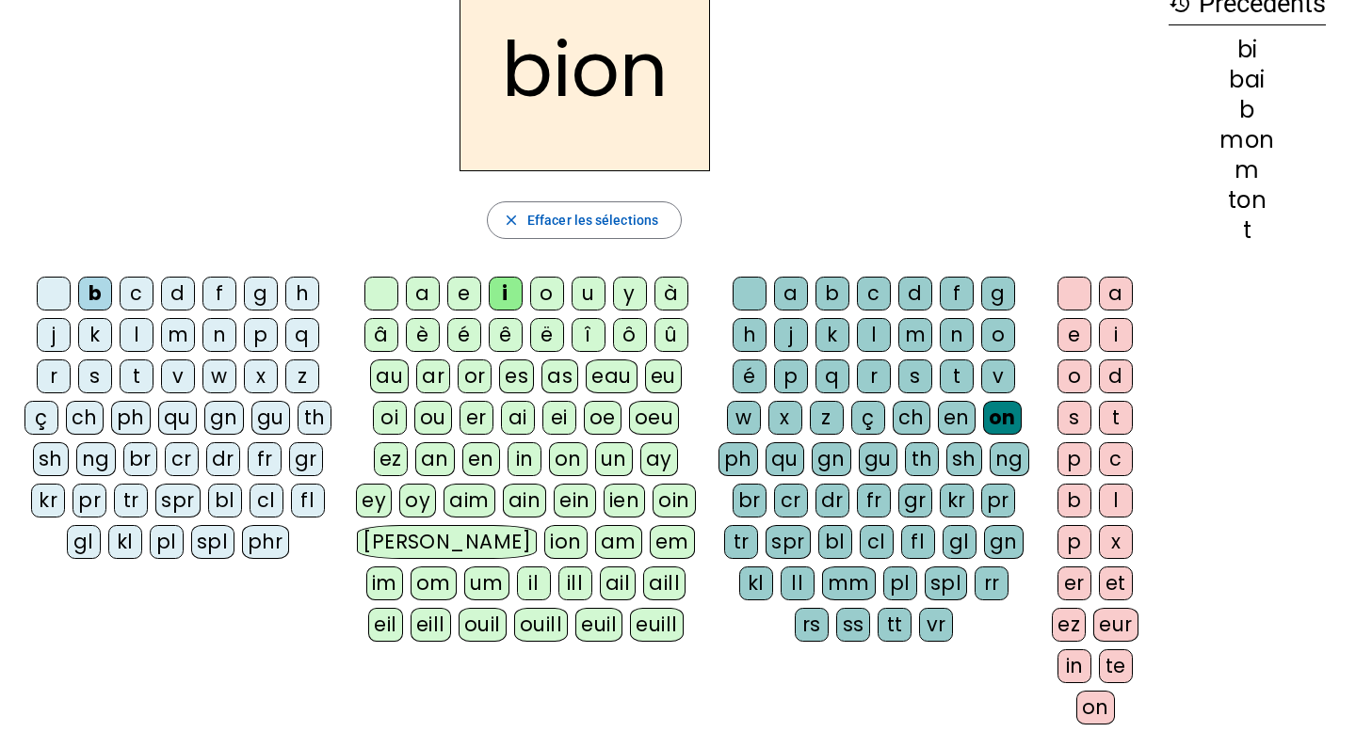
click at [949, 402] on div "en" at bounding box center [957, 418] width 38 height 34
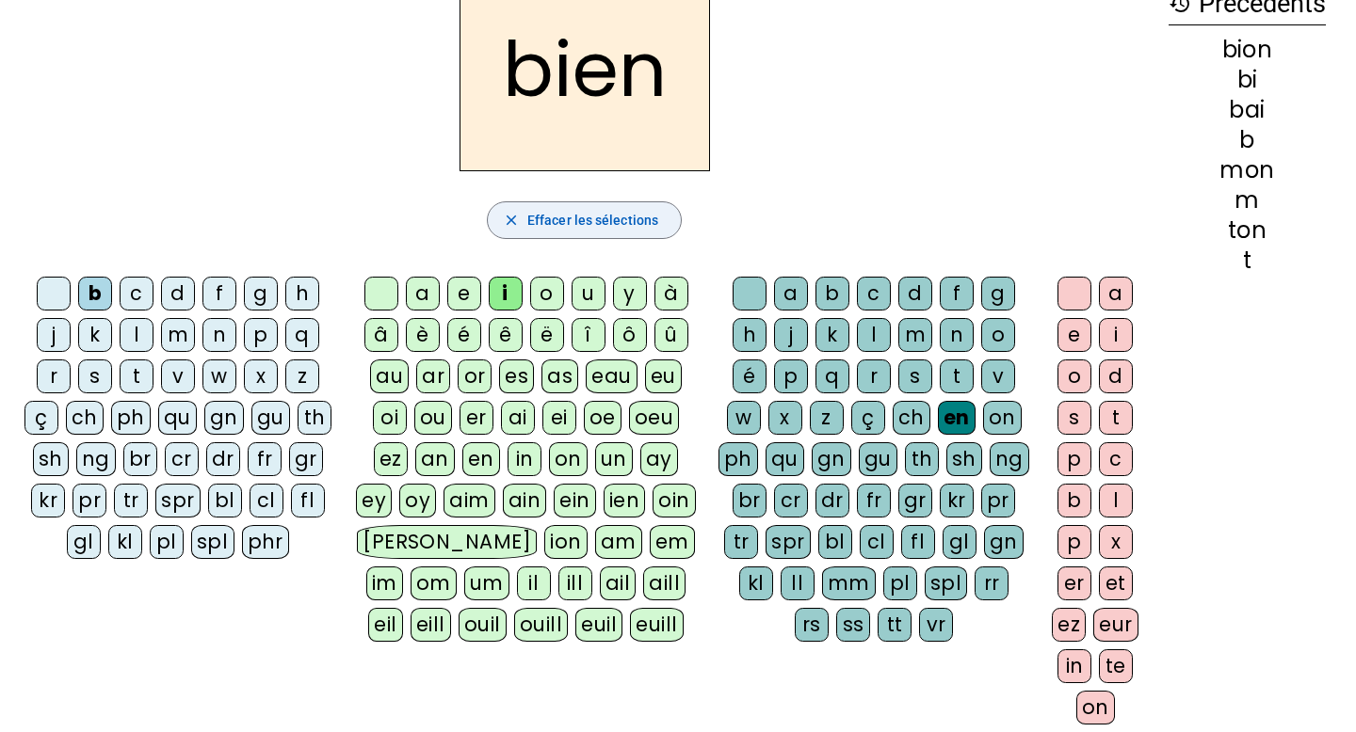
click at [647, 221] on span "Effacer les sélections" at bounding box center [592, 220] width 131 height 23
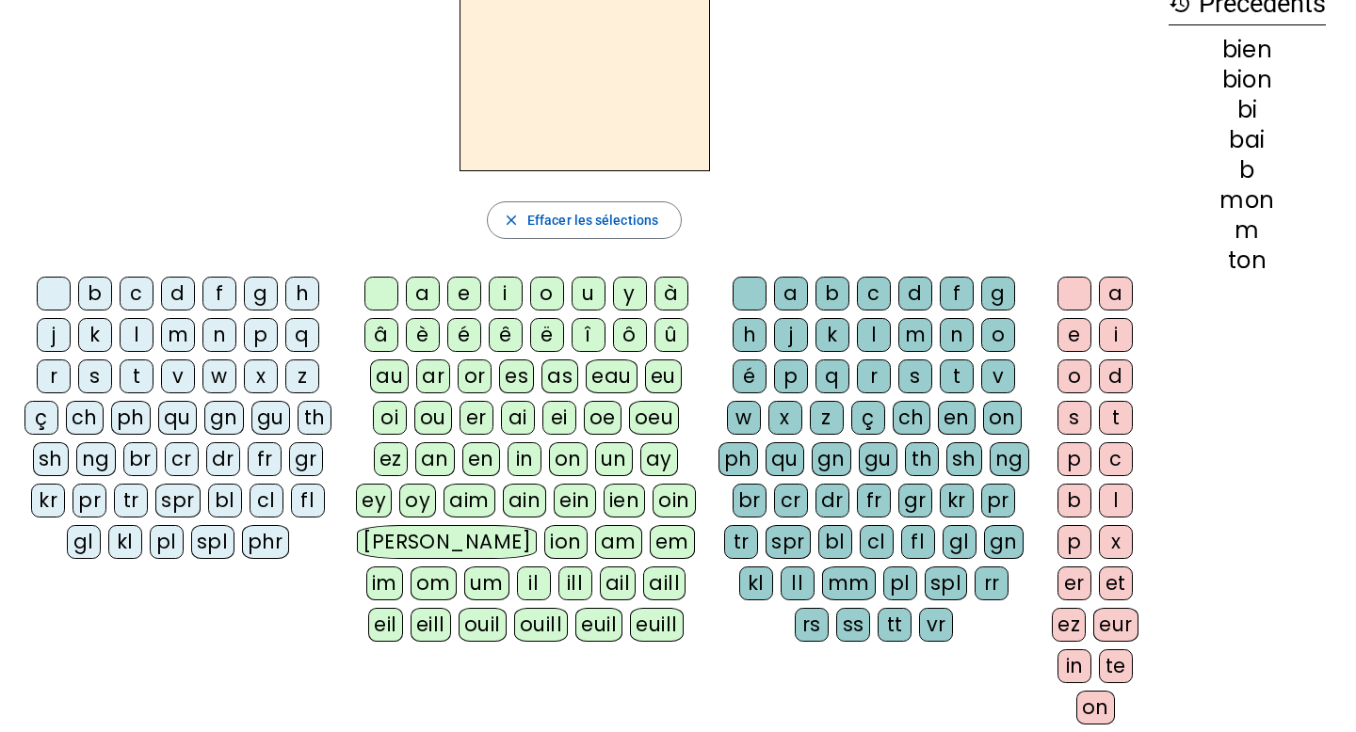
click at [428, 426] on div "ou" at bounding box center [433, 418] width 38 height 34
click at [664, 480] on letter-bubble "ay" at bounding box center [662, 462] width 45 height 41
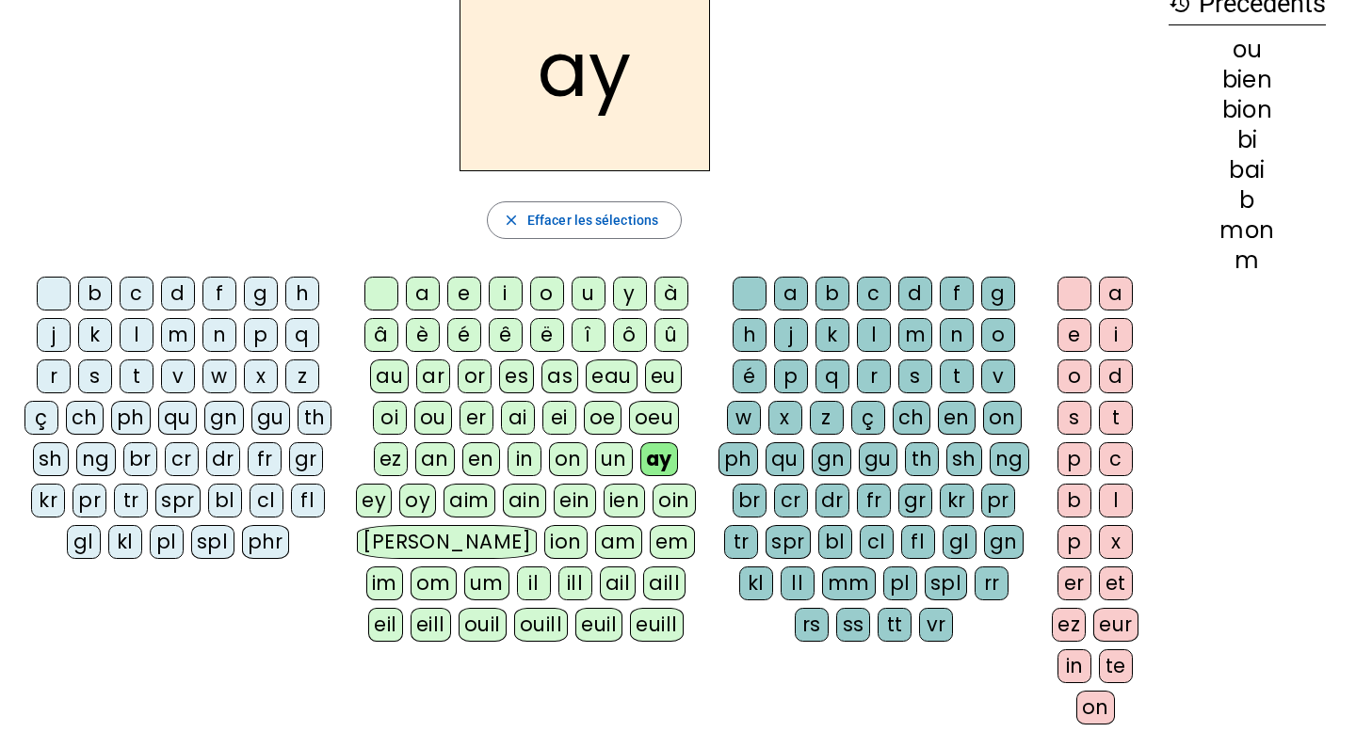
click at [657, 417] on div "oeu" at bounding box center [654, 418] width 51 height 34
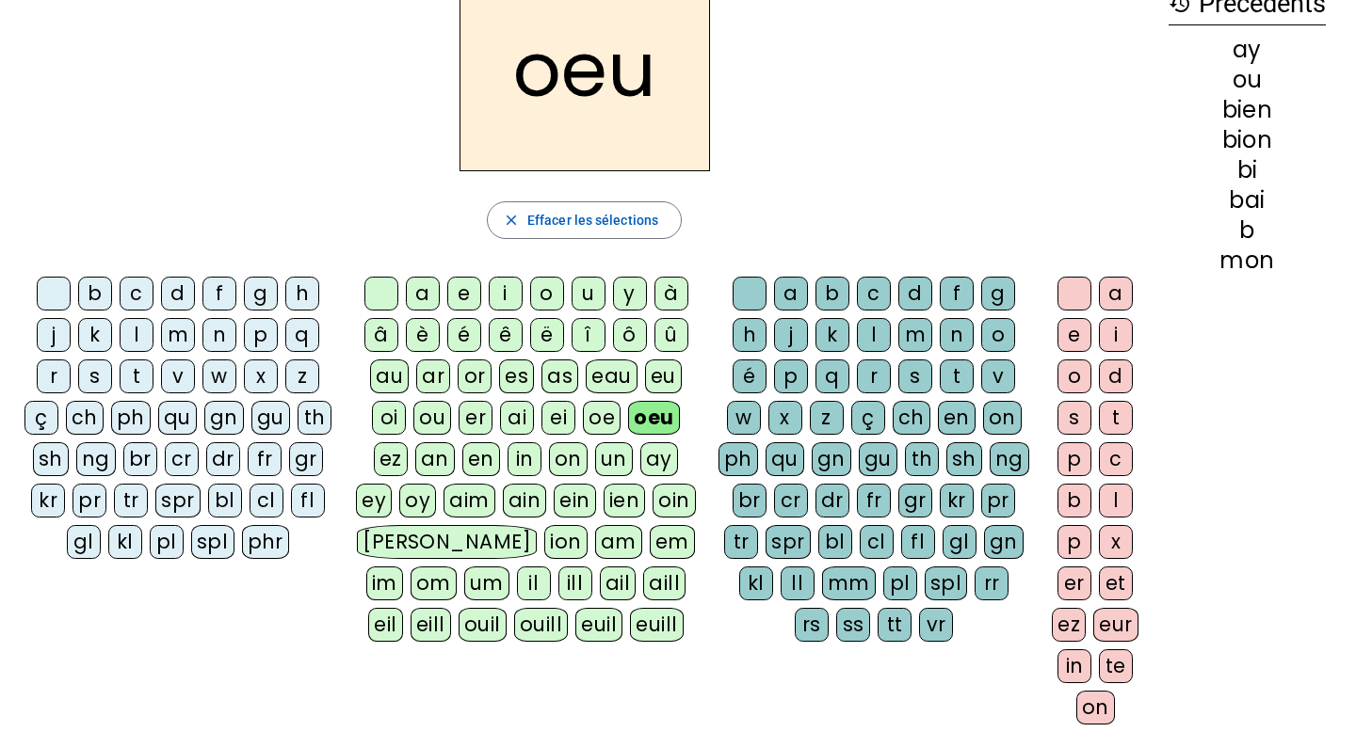
click at [608, 374] on div "eau" at bounding box center [612, 377] width 52 height 34
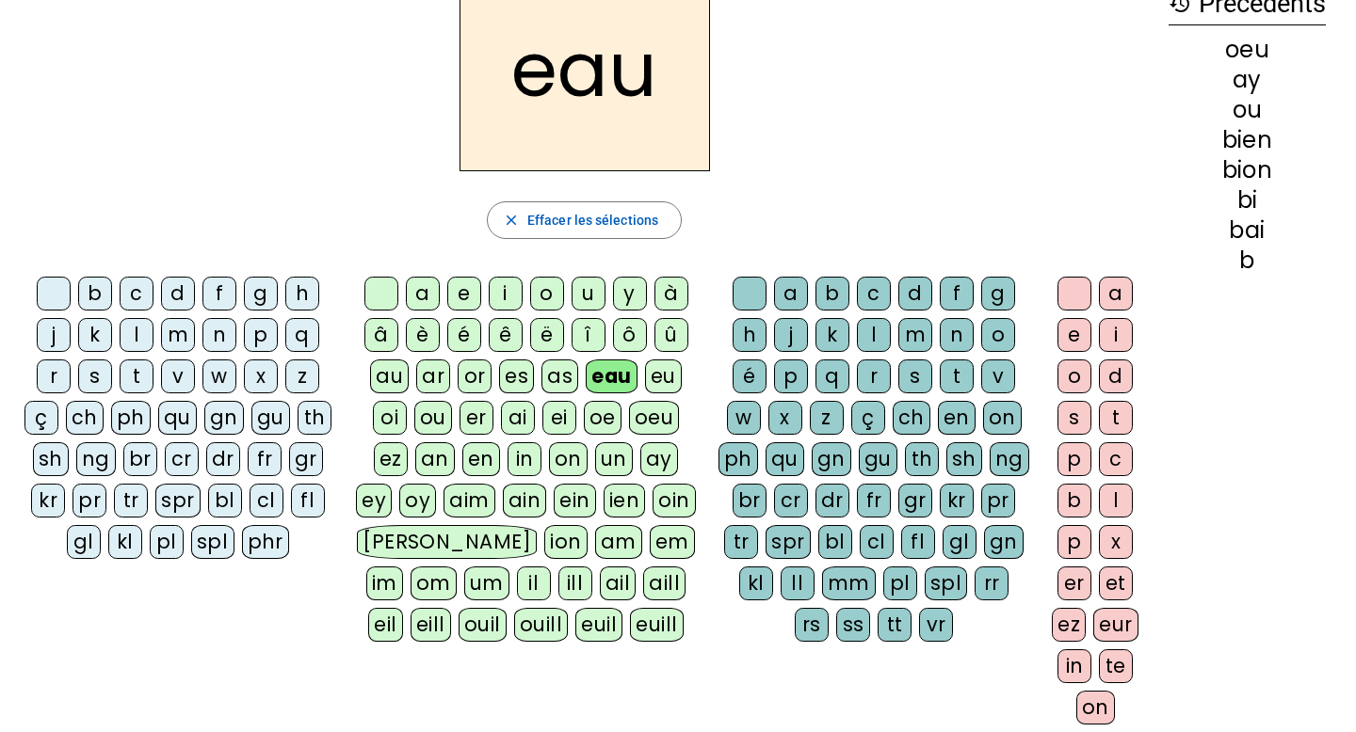
click at [394, 374] on div "au" at bounding box center [389, 377] width 39 height 34
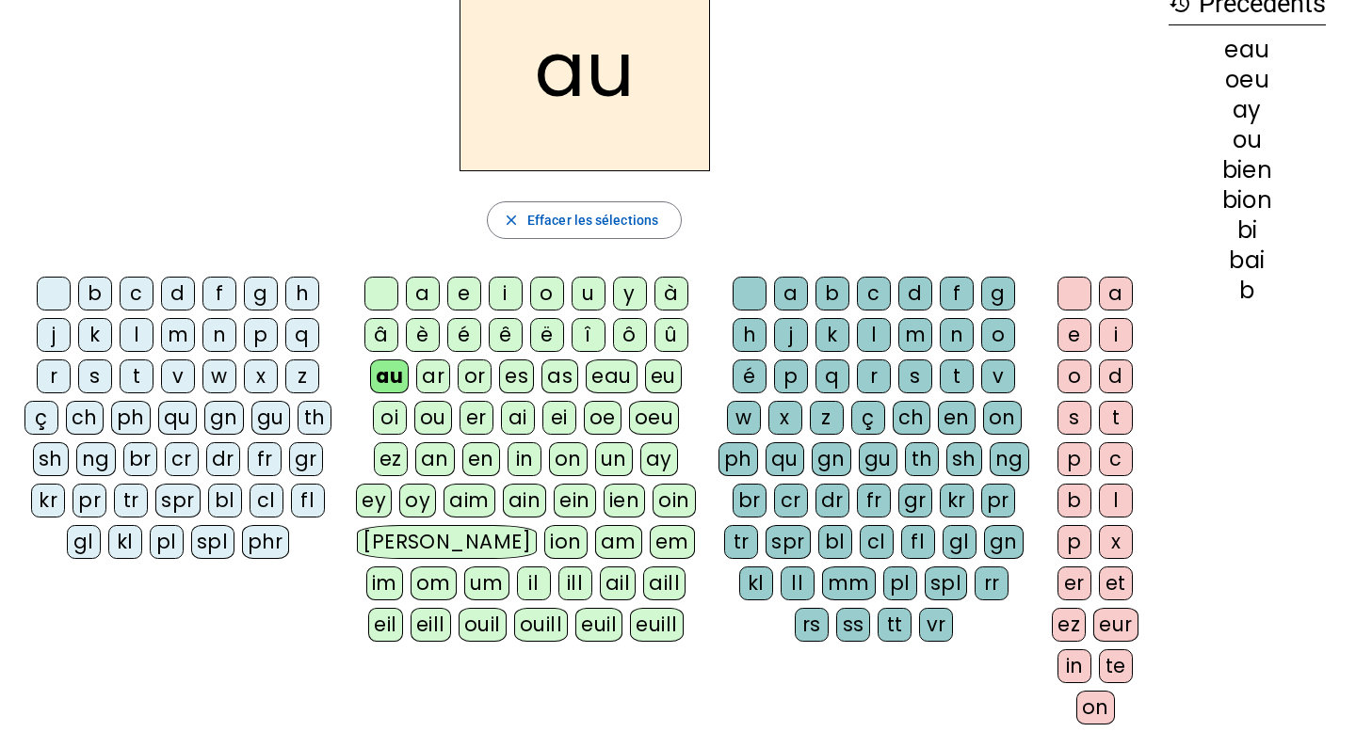
click at [917, 380] on div "s" at bounding box center [915, 377] width 34 height 34
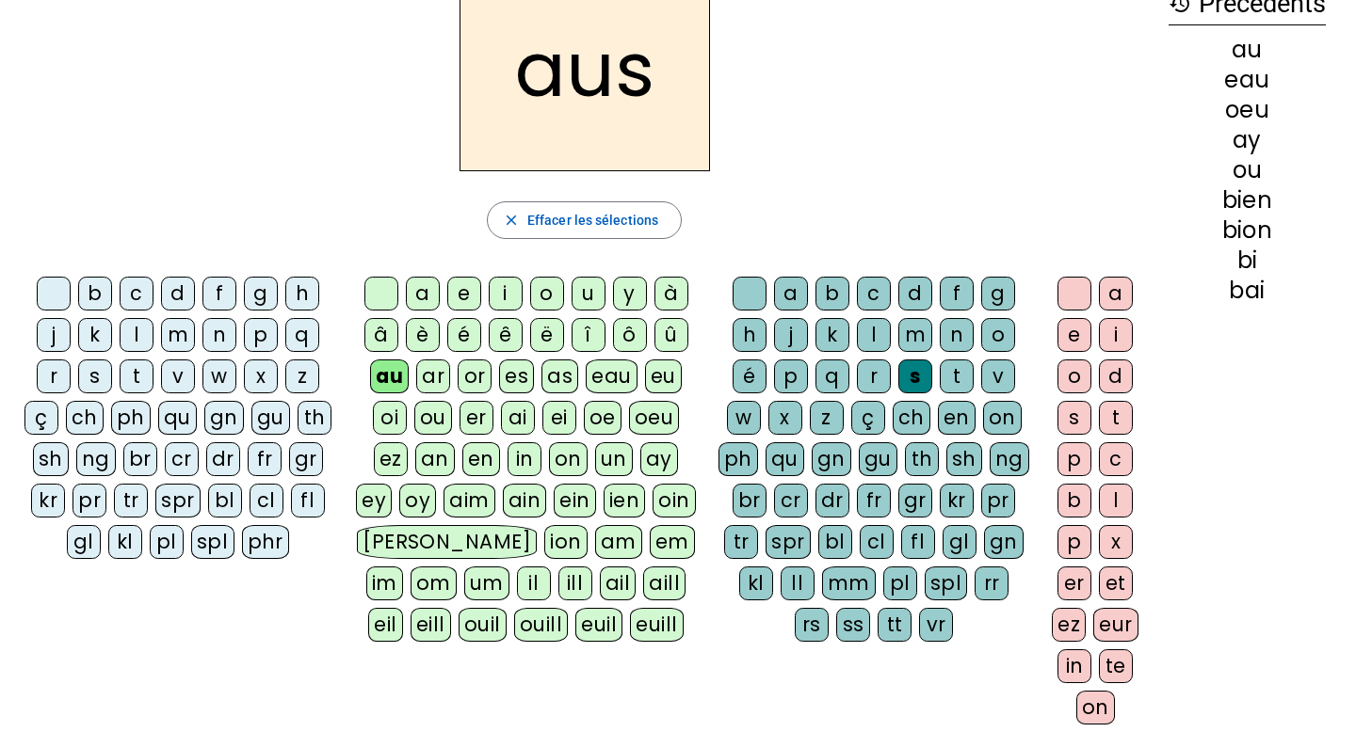
click at [992, 323] on div "i" at bounding box center [1116, 335] width 34 height 34
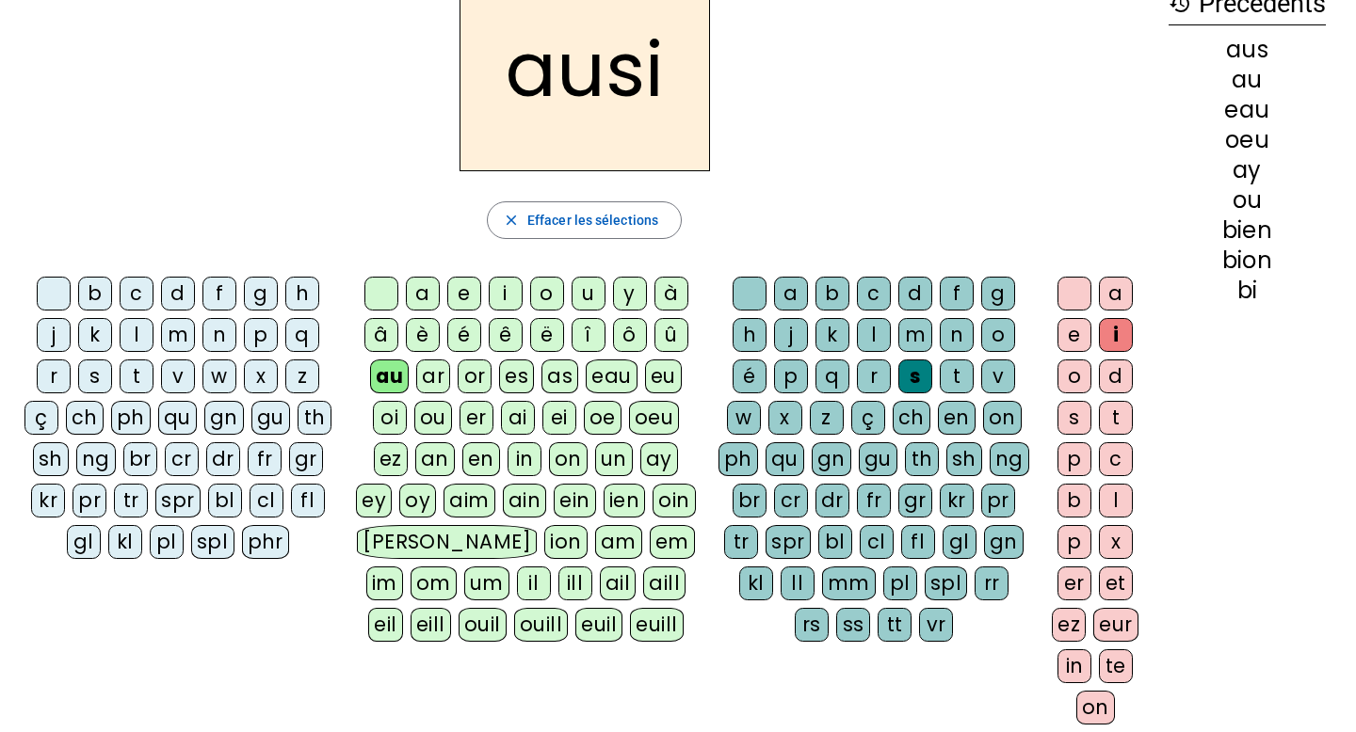
click at [836, 625] on div "ss" at bounding box center [853, 625] width 34 height 34
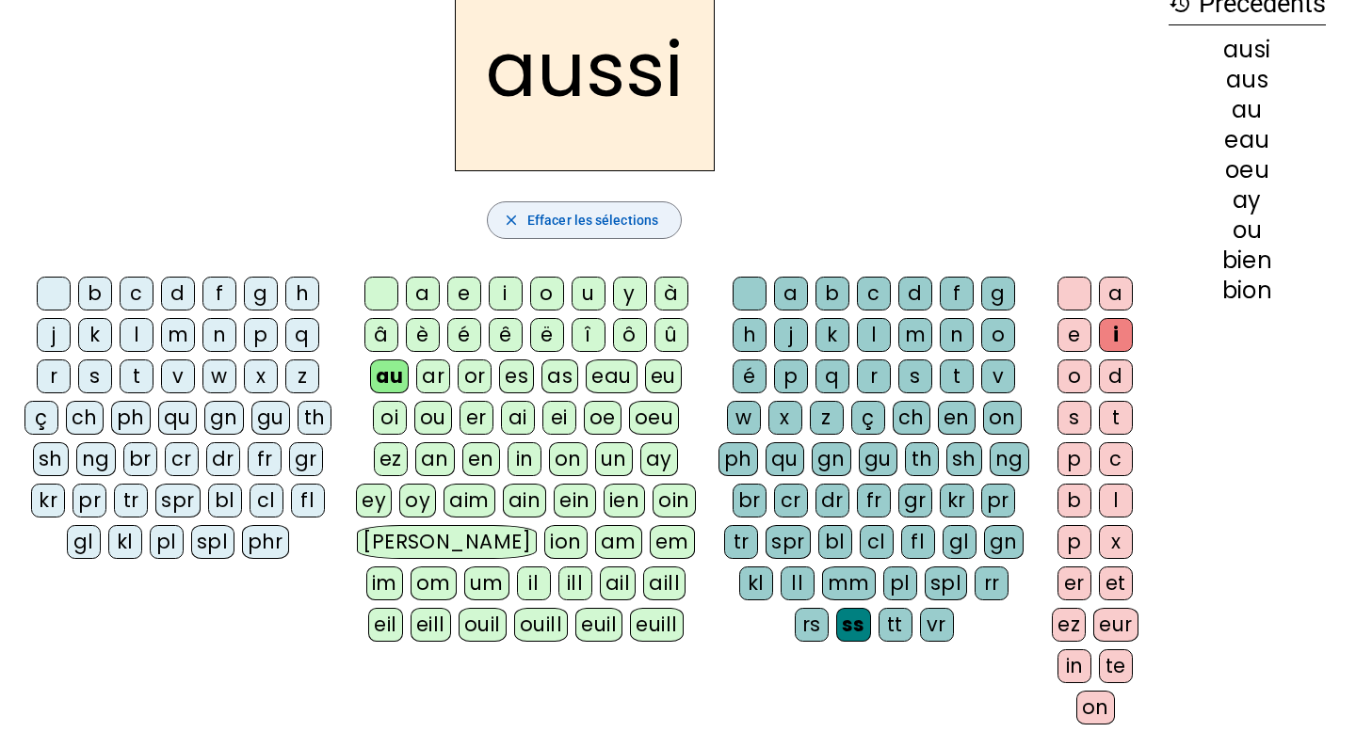
click at [599, 215] on span "Effacer les sélections" at bounding box center [592, 220] width 131 height 23
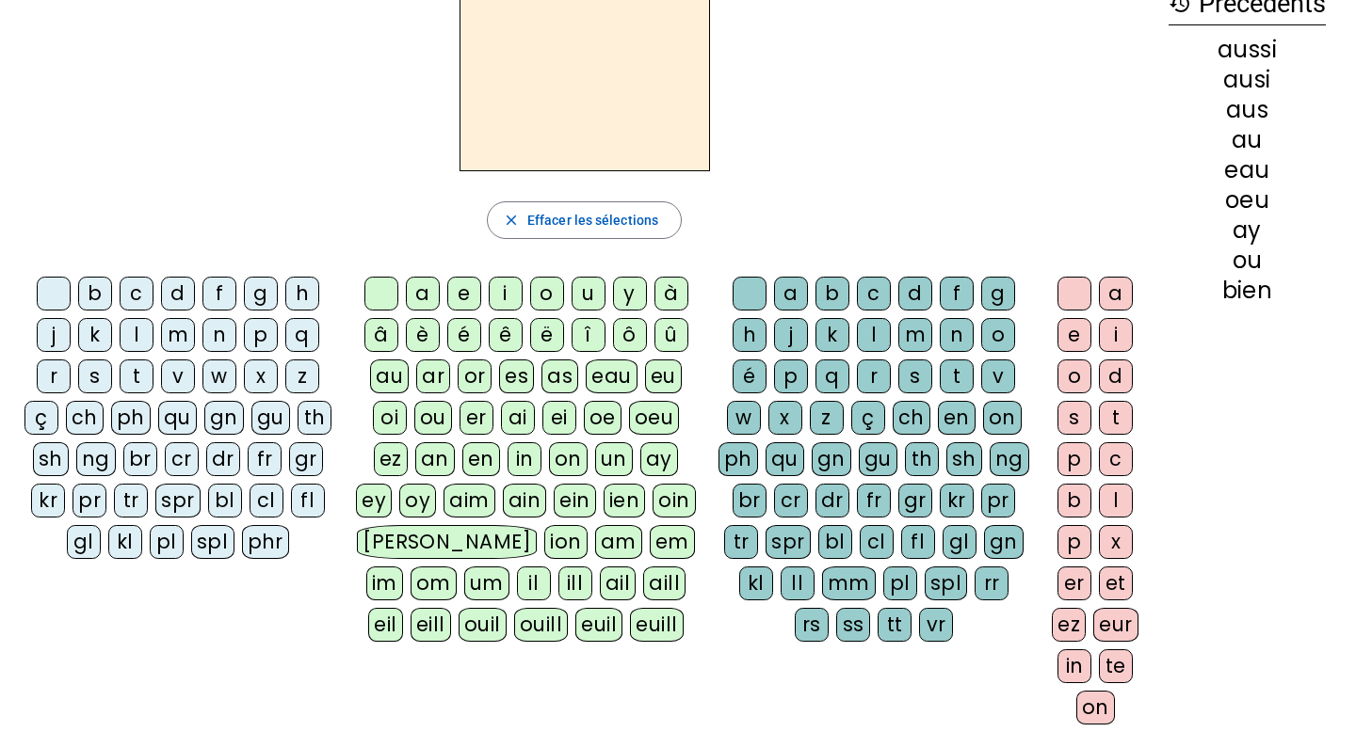
click at [413, 289] on div "a" at bounding box center [423, 294] width 34 height 34
click at [874, 329] on div "l" at bounding box center [874, 335] width 34 height 34
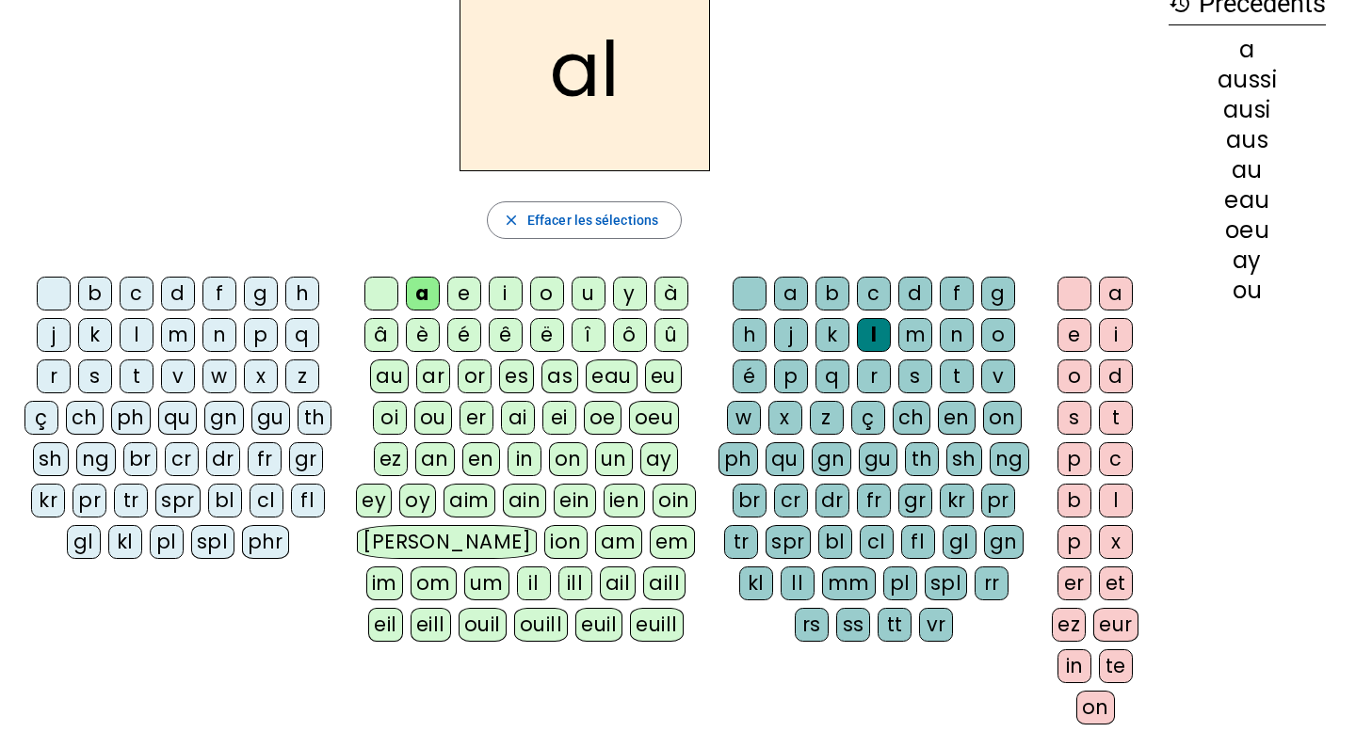
click at [992, 584] on div "et" at bounding box center [1116, 584] width 34 height 34
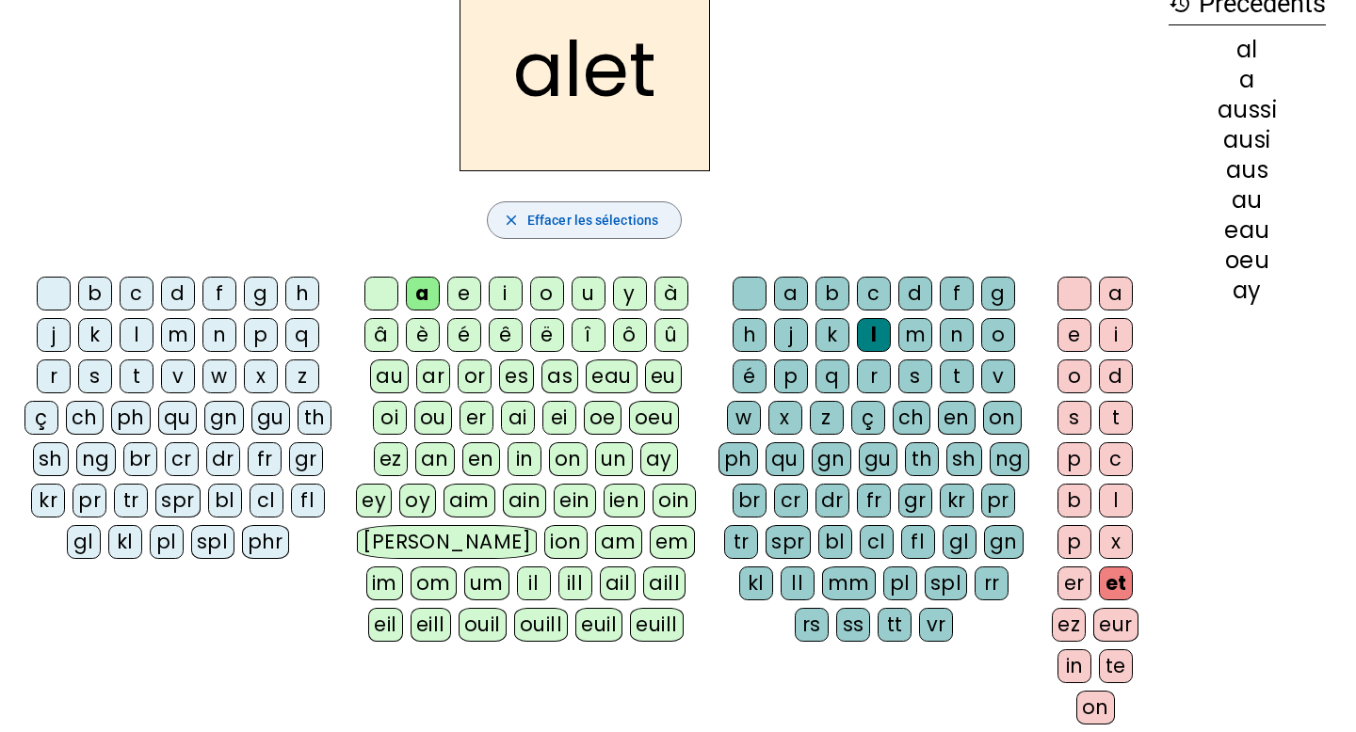
click at [634, 224] on span "Effacer les sélections" at bounding box center [592, 220] width 131 height 23
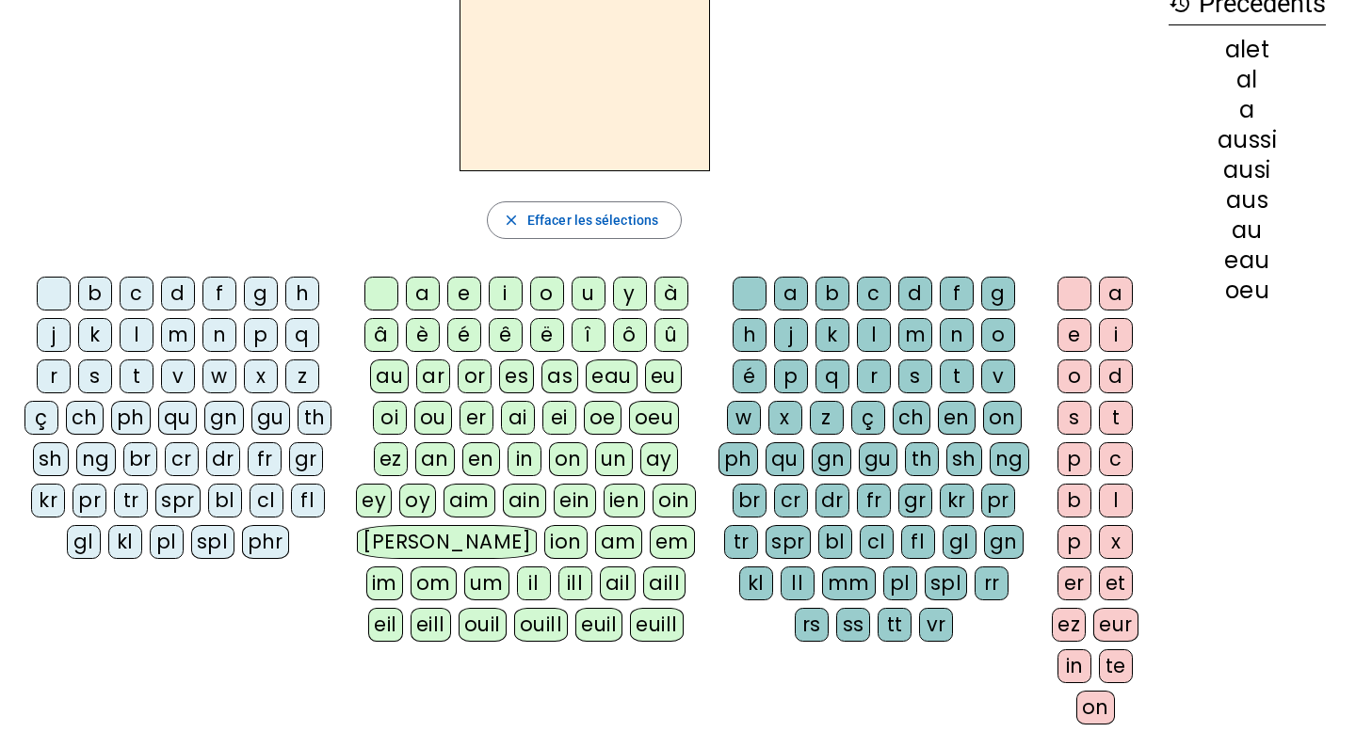
click at [422, 297] on div "a" at bounding box center [423, 294] width 34 height 34
click at [869, 333] on div "l" at bounding box center [874, 335] width 34 height 34
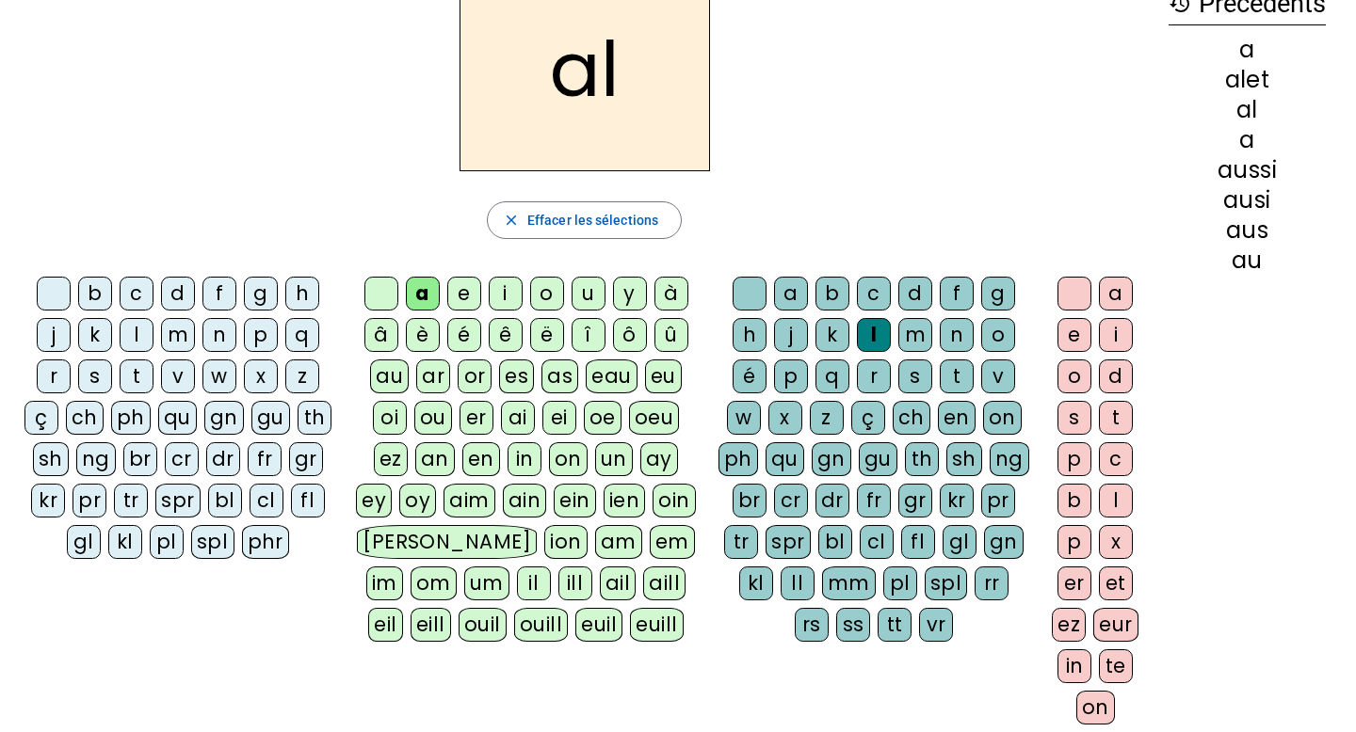
click at [780, 582] on div "ll" at bounding box center [797, 584] width 34 height 34
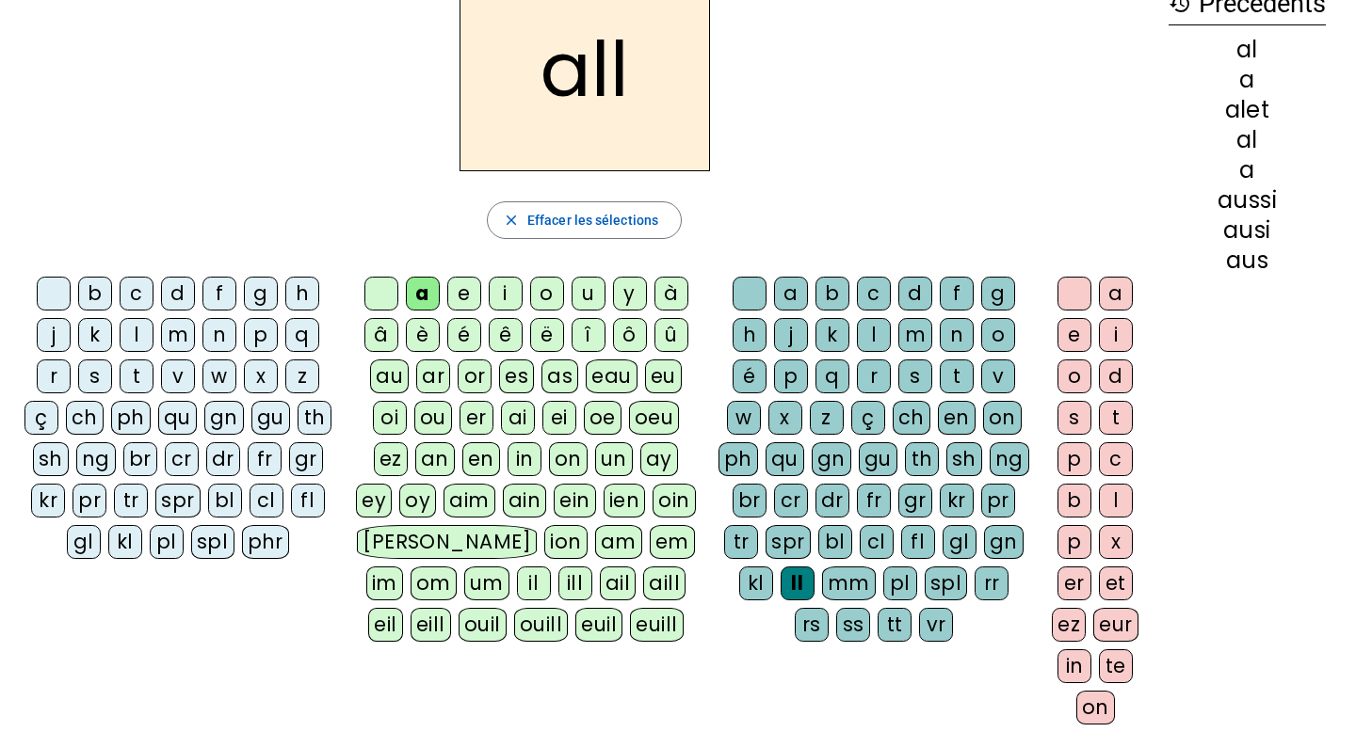
click at [992, 293] on div "a" at bounding box center [1116, 294] width 34 height 34
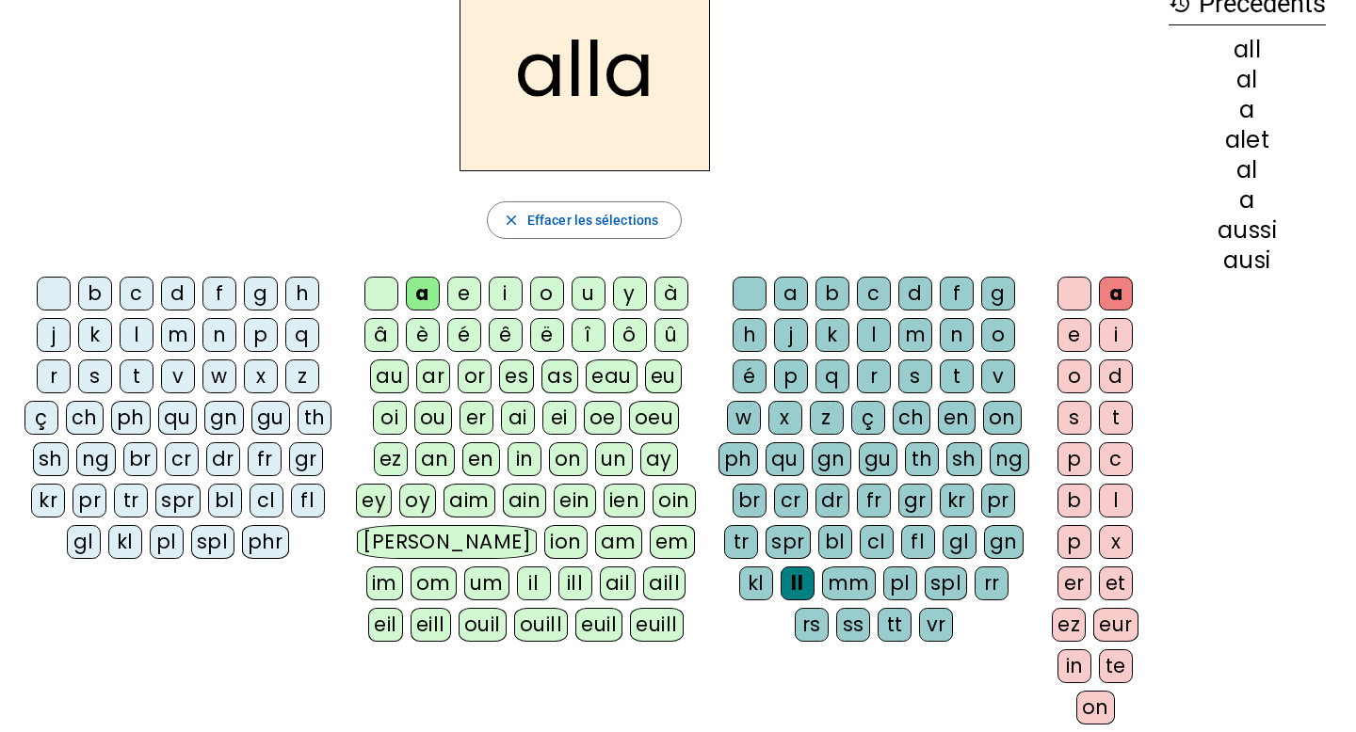
click at [992, 334] on div "e" at bounding box center [1074, 335] width 34 height 34
click at [992, 584] on div "et" at bounding box center [1116, 584] width 34 height 34
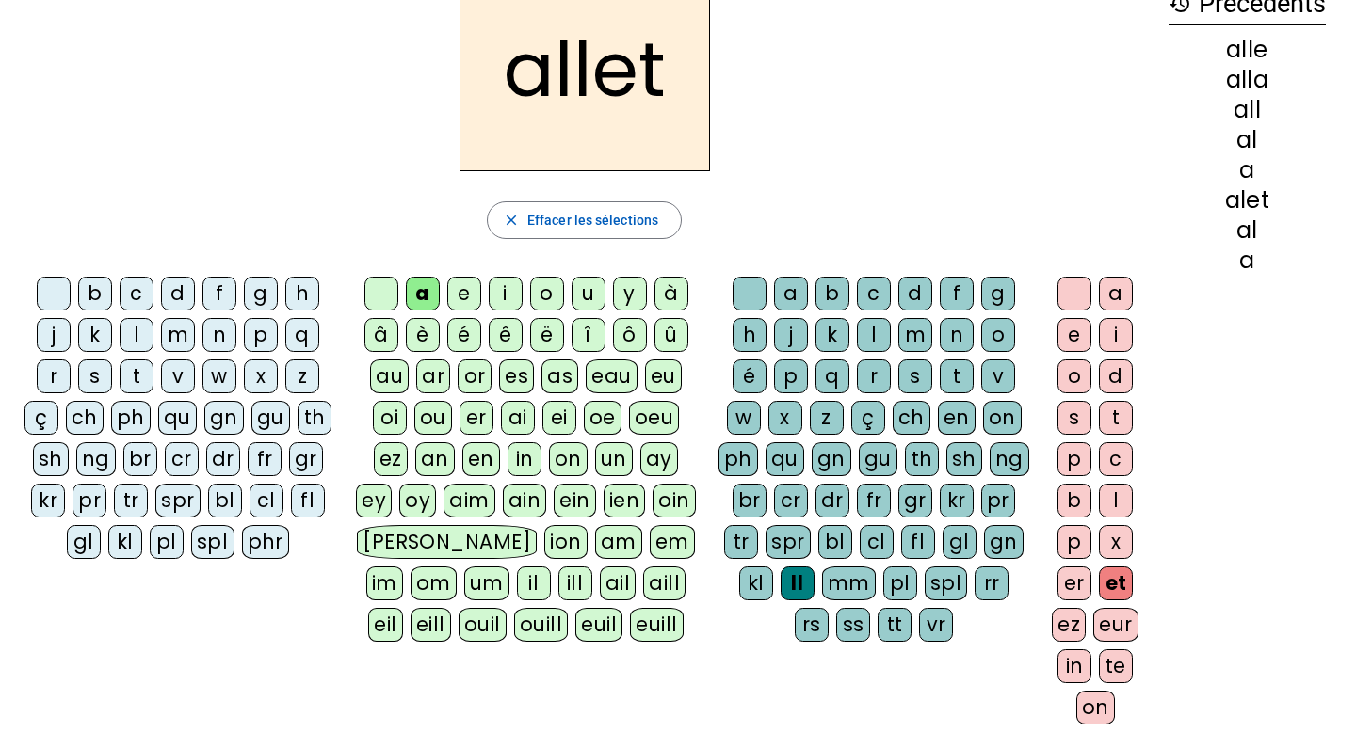
click at [992, 572] on div "er" at bounding box center [1074, 584] width 34 height 34
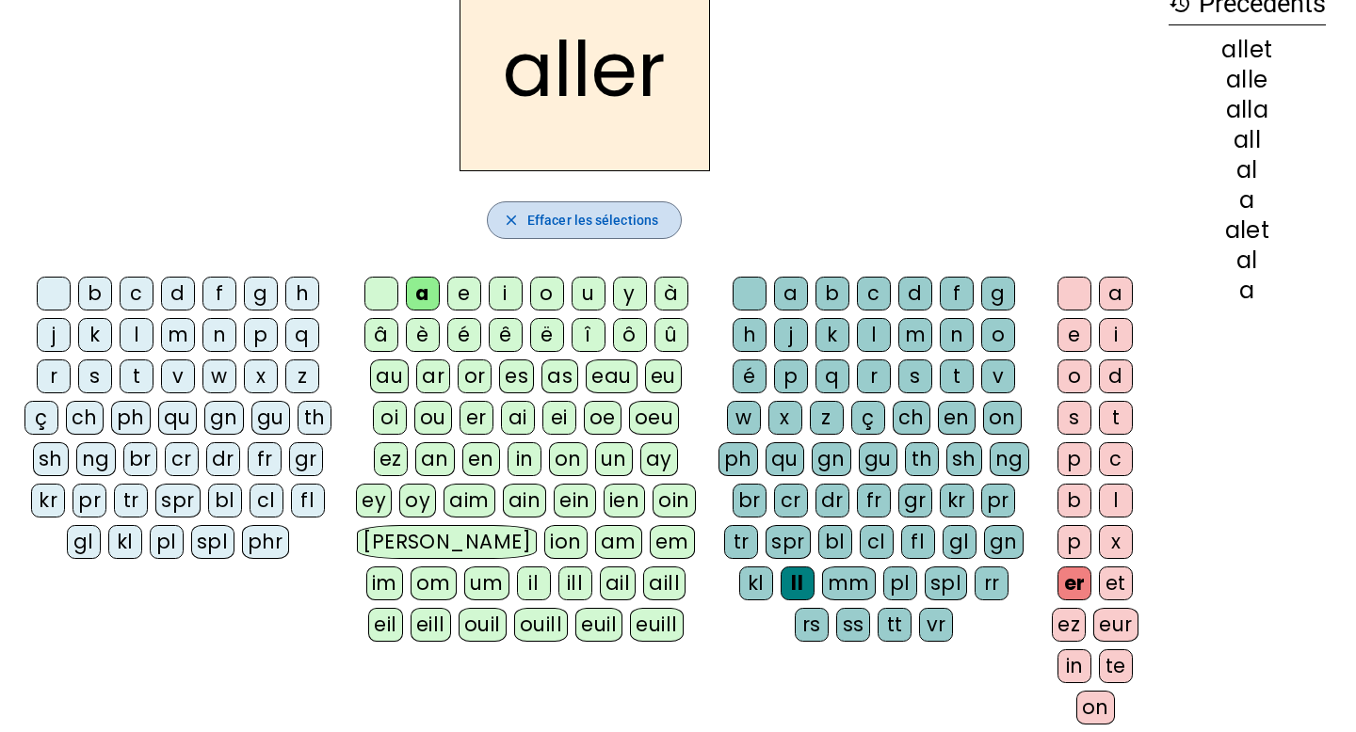
click at [658, 207] on span "button" at bounding box center [584, 220] width 193 height 45
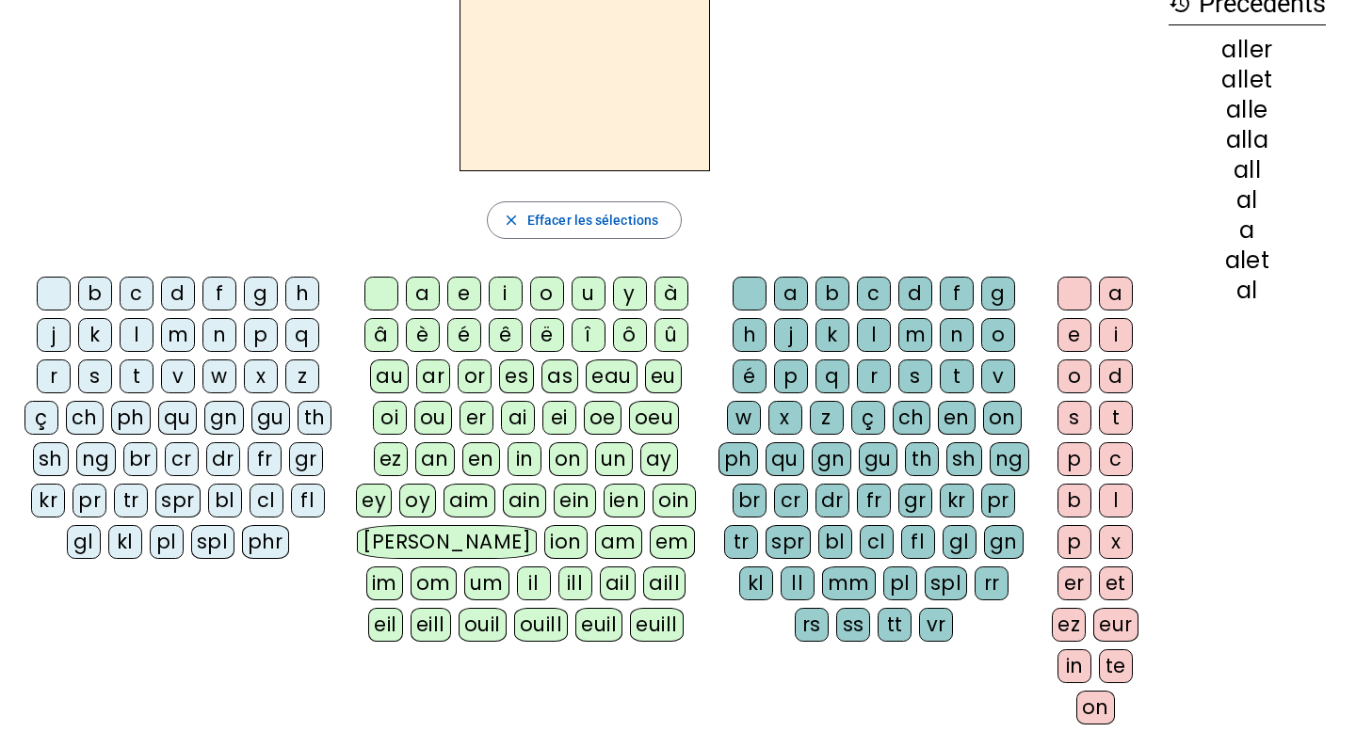
click at [269, 569] on div "b c d f g h j k l m n p q r s t v w x z ç ch ph qu gn gu th sh ng br cr dr fr g…" at bounding box center [181, 421] width 333 height 305
click at [174, 382] on div "v" at bounding box center [178, 377] width 34 height 34
click at [432, 419] on div "ou" at bounding box center [433, 418] width 38 height 34
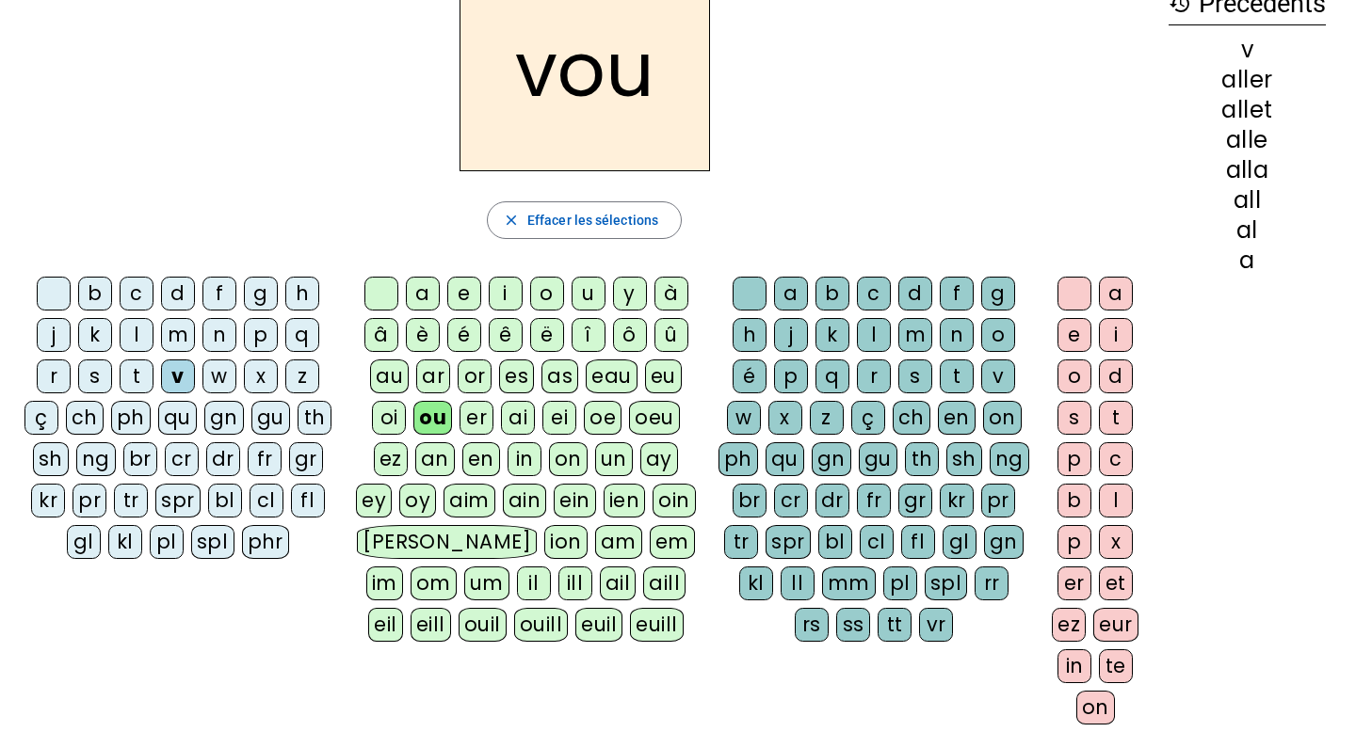
click at [383, 420] on div "oi" at bounding box center [389, 418] width 34 height 34
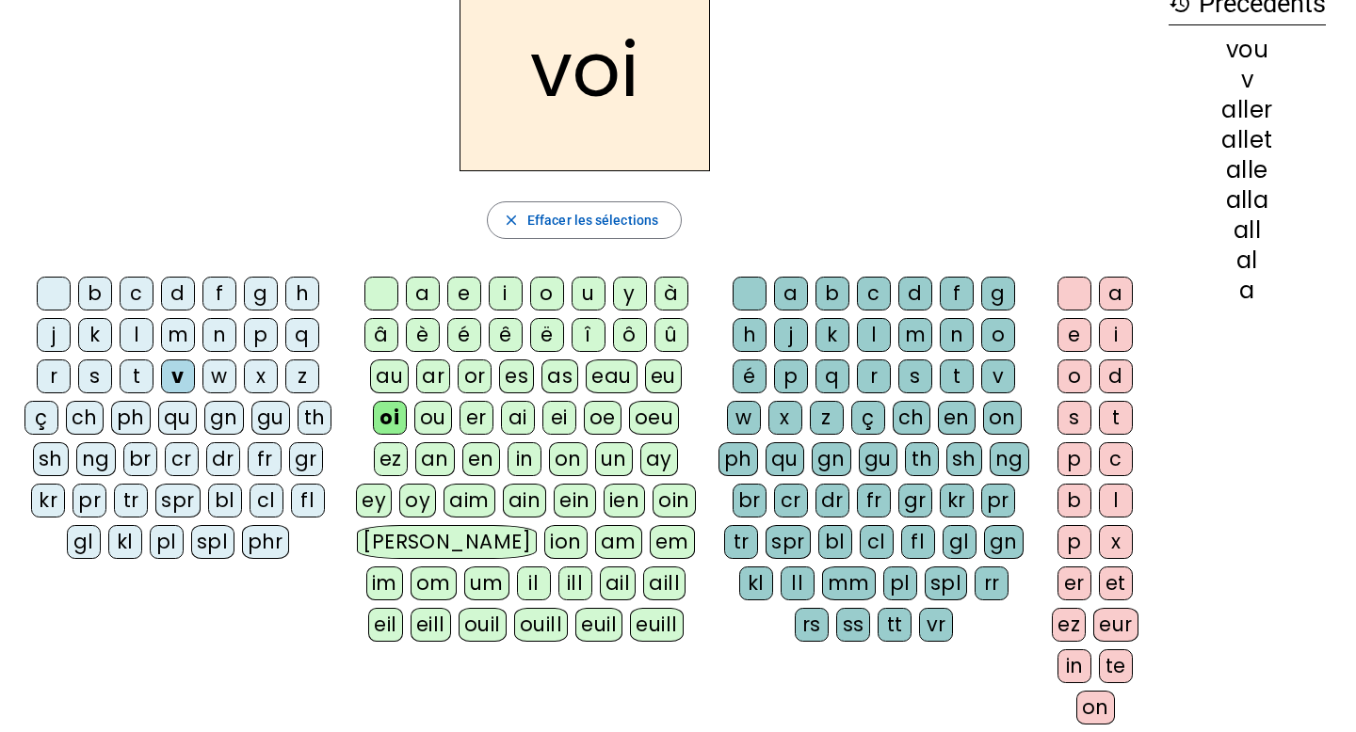
click at [992, 574] on div "er" at bounding box center [1074, 584] width 34 height 34
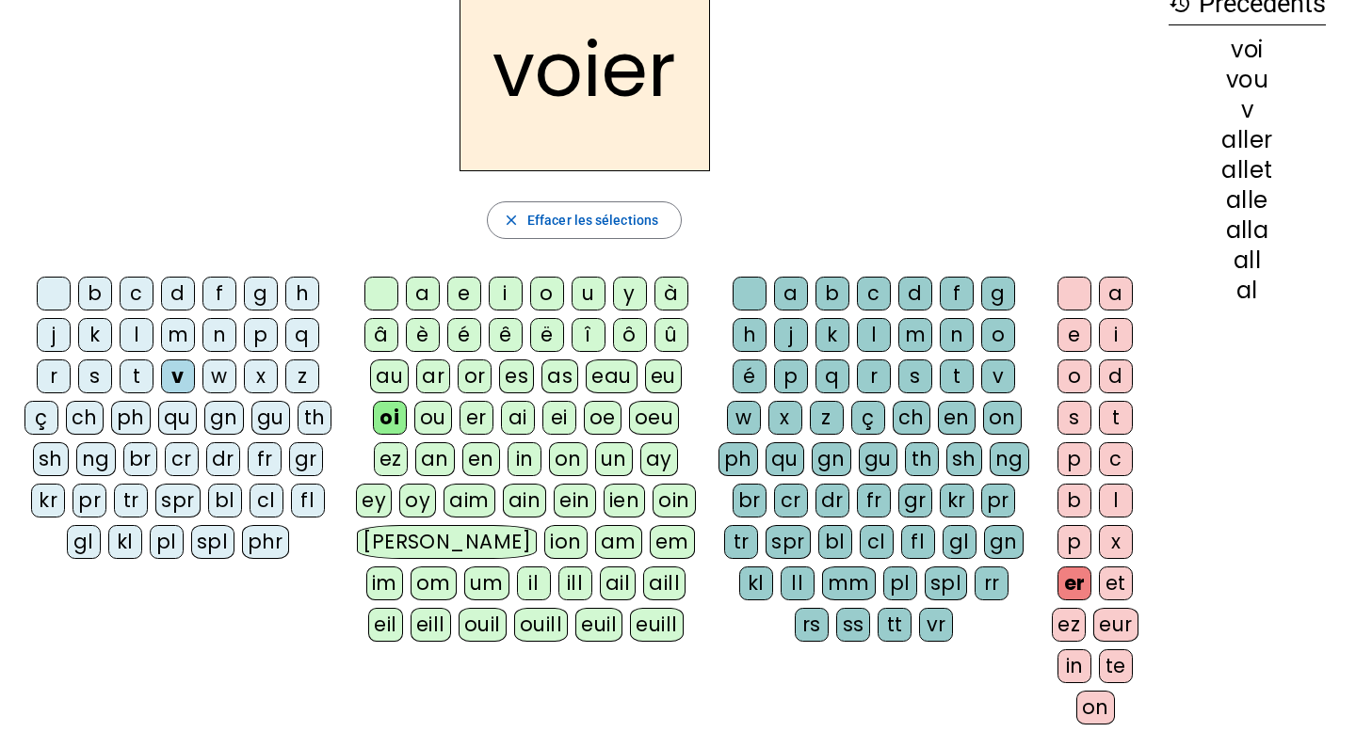
click at [992, 282] on div at bounding box center [1074, 294] width 34 height 34
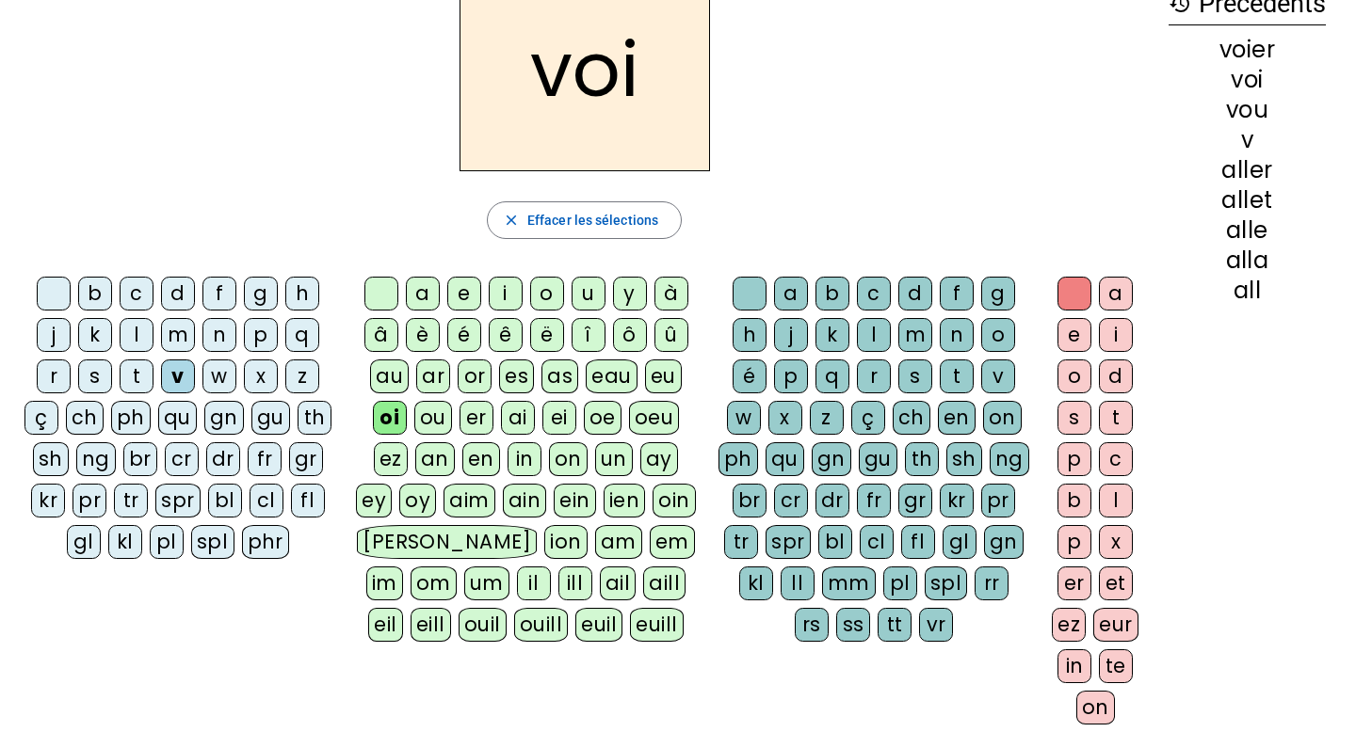
click at [878, 377] on div "r" at bounding box center [874, 377] width 34 height 34
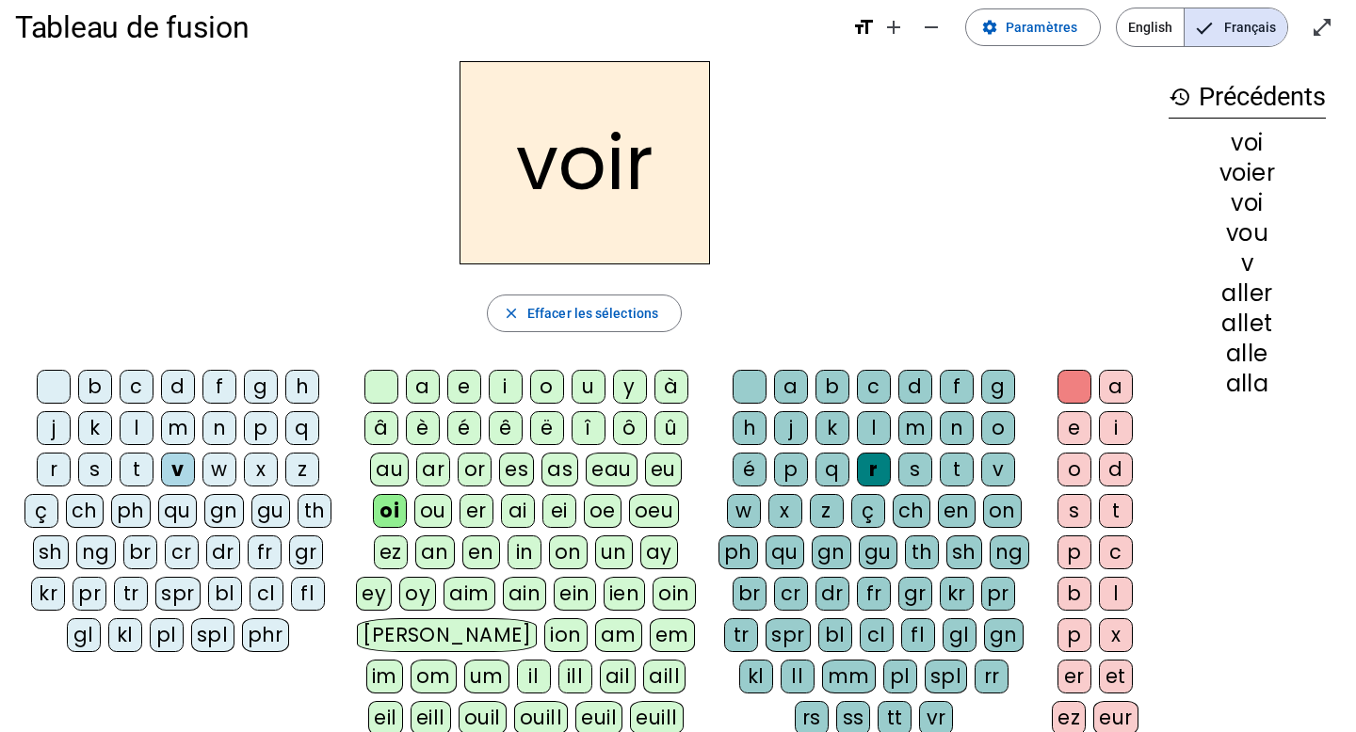
scroll to position [19, 0]
